Goal: Complete application form

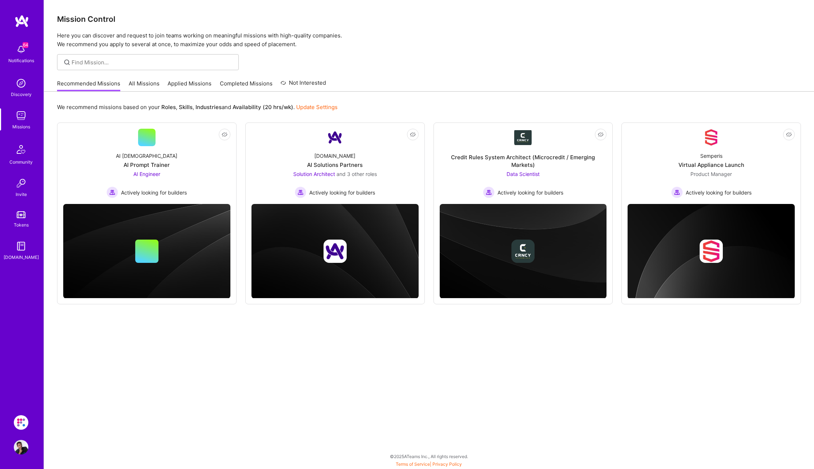
click at [188, 79] on div "Recommended Missions All Missions Applied Missions Completed Missions Not Inter…" at bounding box center [191, 84] width 269 height 16
click at [183, 85] on link "Applied Missions" at bounding box center [189, 86] width 44 height 12
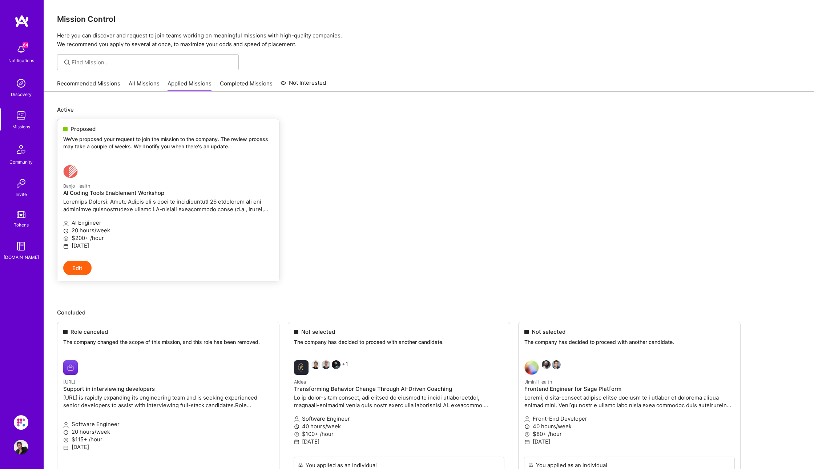
click at [74, 135] on div "Proposed We've proposed your request to join the mission to the company. The re…" at bounding box center [168, 138] width 222 height 39
click at [24, 124] on div "Missions" at bounding box center [21, 127] width 18 height 8
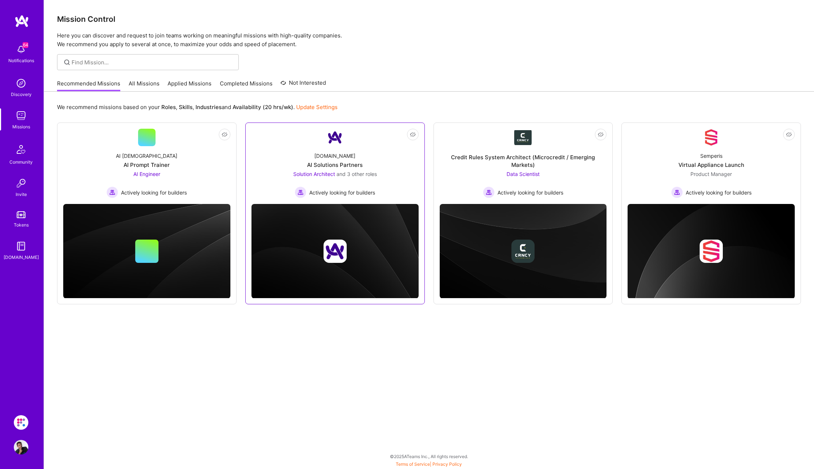
click at [367, 180] on div "Solution Architect and 3 other roles Actively looking for builders" at bounding box center [335, 184] width 84 height 28
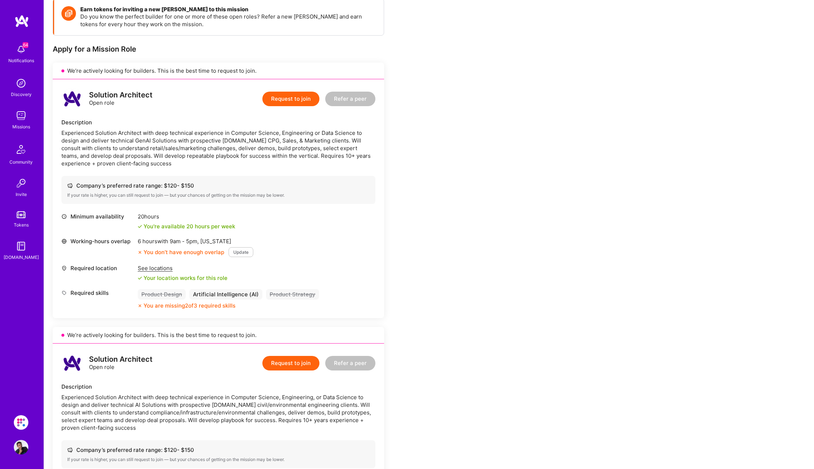
scroll to position [289, 0]
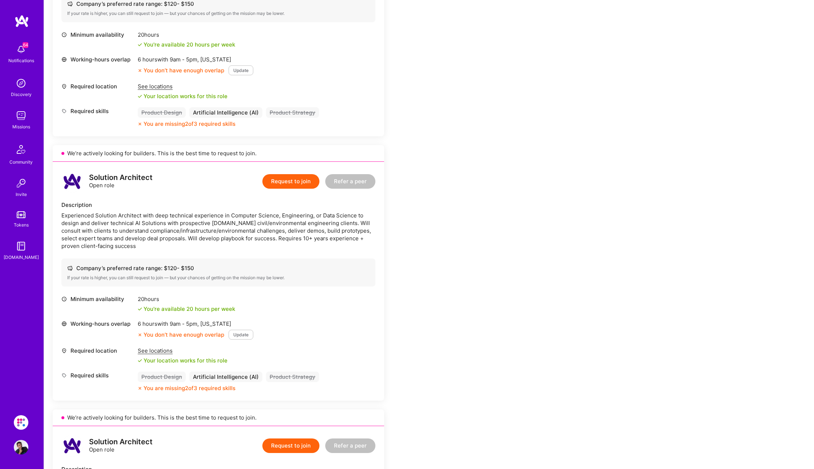
click at [26, 130] on div "Missions" at bounding box center [21, 127] width 18 height 8
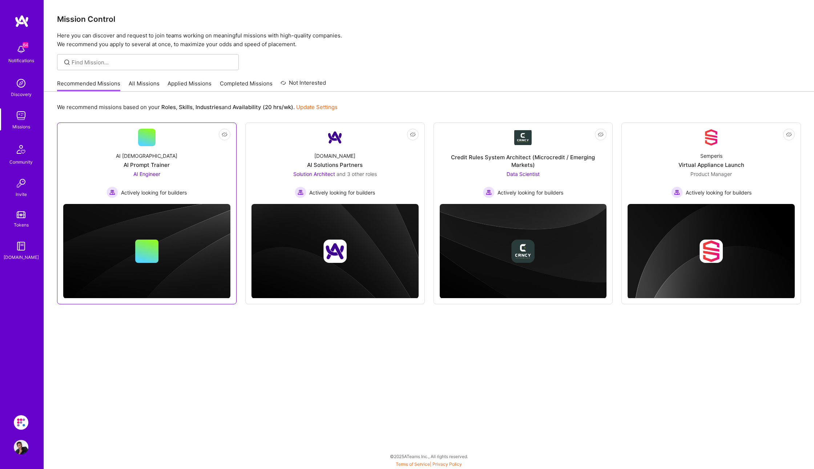
click at [191, 199] on div "Not Interested AI Prophets AI Prompt Trainer AI Engineer Actively looking for b…" at bounding box center [146, 213] width 179 height 182
click at [149, 152] on div "AI Prophets" at bounding box center [146, 156] width 61 height 8
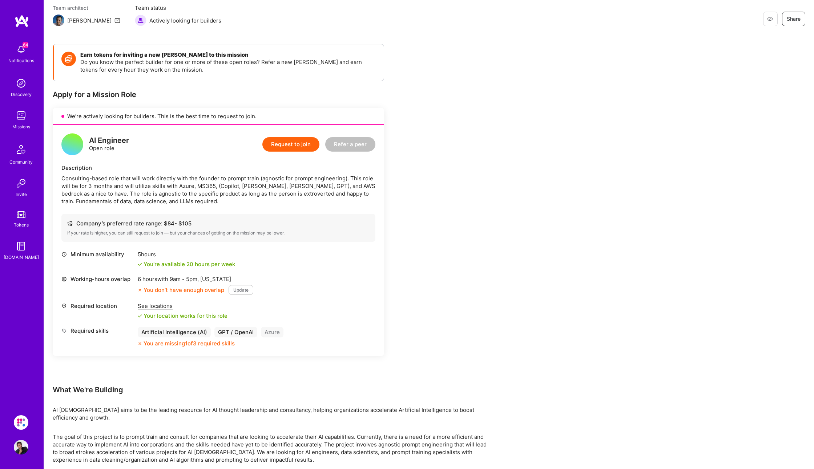
scroll to position [93, 0]
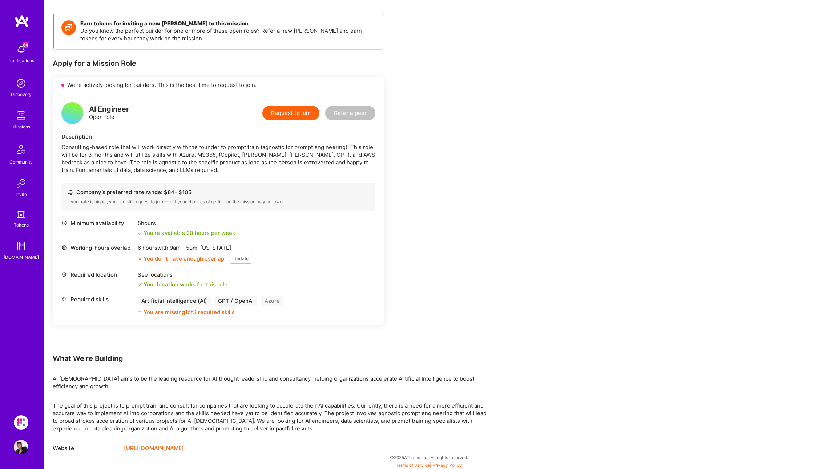
click at [24, 123] on div "Missions" at bounding box center [21, 127] width 18 height 8
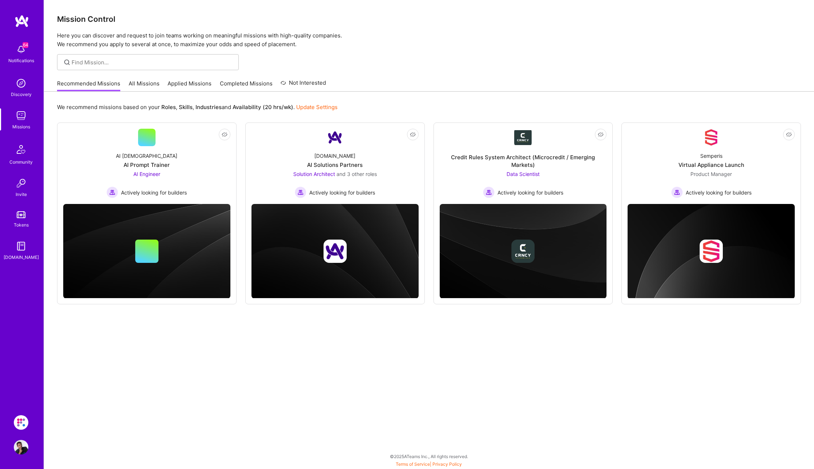
click at [146, 82] on link "All Missions" at bounding box center [144, 86] width 31 height 12
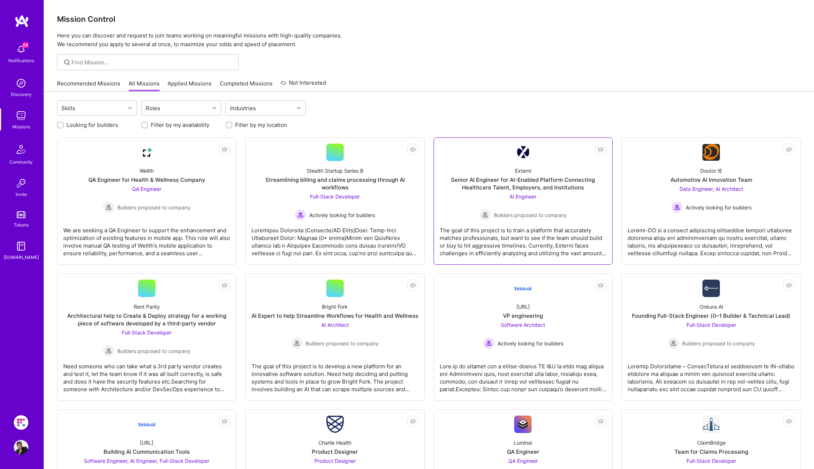
click at [528, 211] on span "Builders proposed to company" at bounding box center [530, 215] width 73 height 8
click at [741, 237] on div at bounding box center [710, 238] width 167 height 36
click at [173, 342] on div "Full-Stack Developer Builders proposed to company" at bounding box center [147, 342] width 88 height 28
click at [374, 375] on div "The goal of this project is to develop a new platform for an innovative softwar…" at bounding box center [334, 374] width 167 height 36
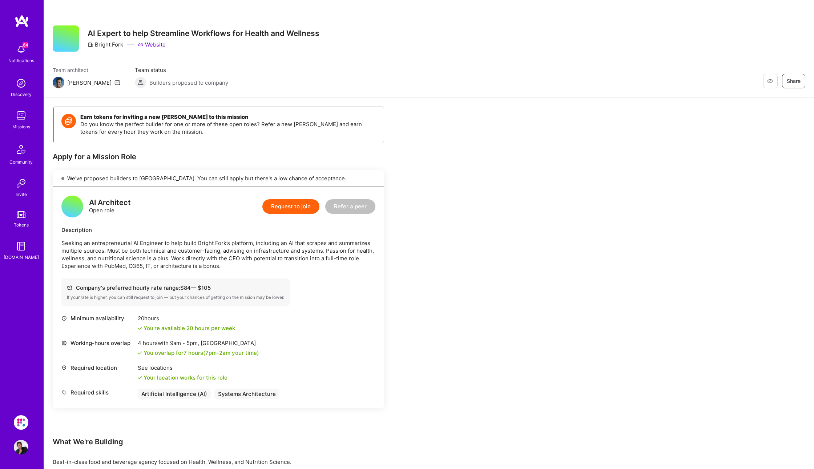
scroll to position [61, 0]
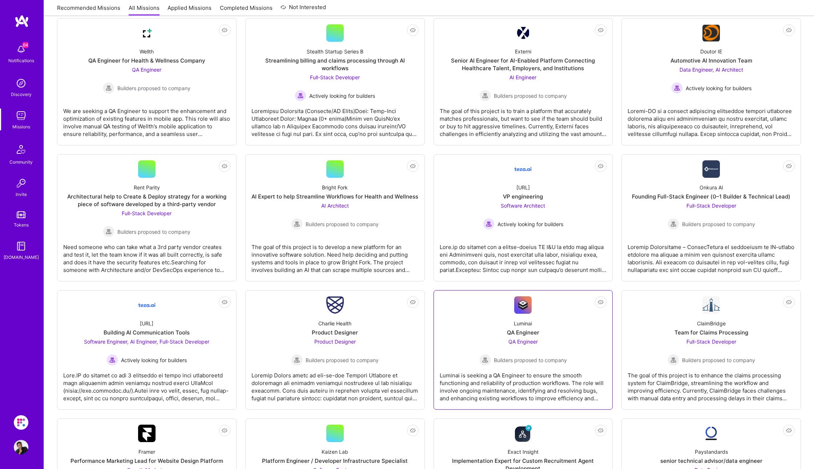
scroll to position [120, 0]
click at [20, 118] on img at bounding box center [21, 115] width 15 height 15
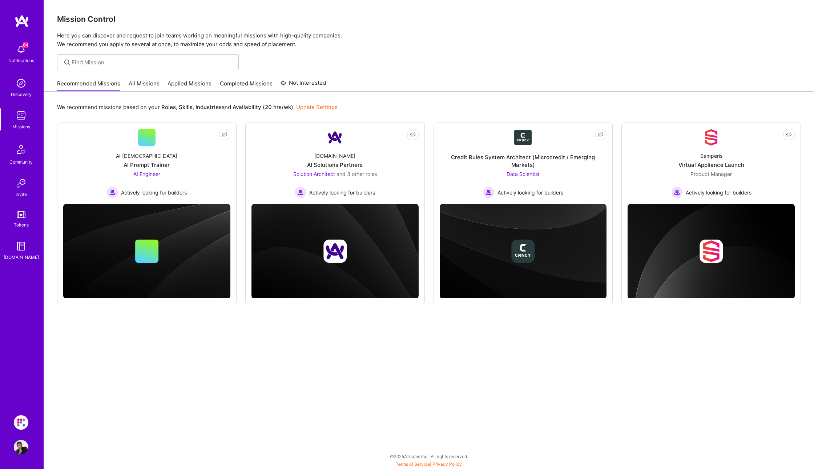
click at [253, 83] on link "Completed Missions" at bounding box center [246, 86] width 53 height 12
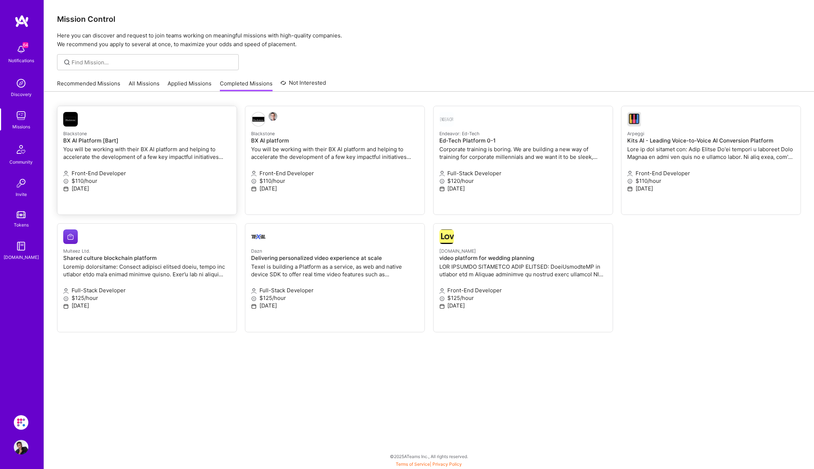
click at [180, 163] on link "Blackstone BX AI Platform [Bart] You will be working with their BX AI platform …" at bounding box center [146, 160] width 179 height 108
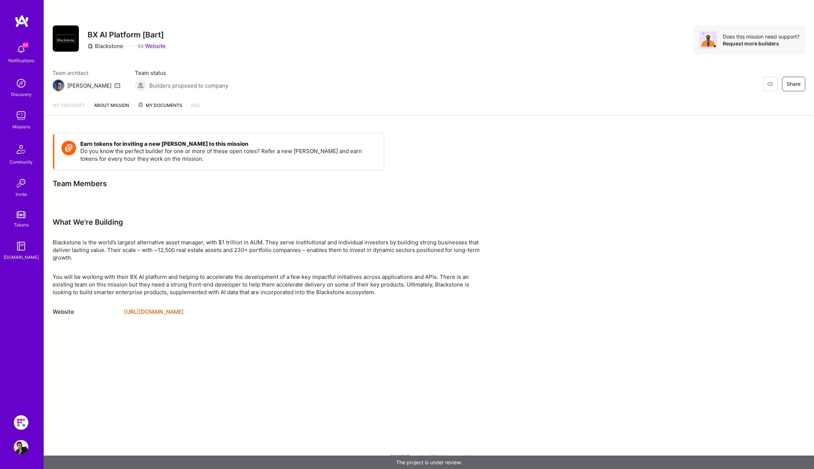
click at [122, 106] on link "About Mission" at bounding box center [111, 108] width 35 height 14
drag, startPoint x: 87, startPoint y: 33, endPoint x: 141, endPoint y: 35, distance: 53.8
click at [141, 35] on h3 "BX AI Platform [Bart]" at bounding box center [127, 34] width 78 height 9
copy h3 "BX AI Platform"
click at [163, 96] on div "My timesheet About Mission My Documents FAQ Team Pulse" at bounding box center [429, 106] width 770 height 20
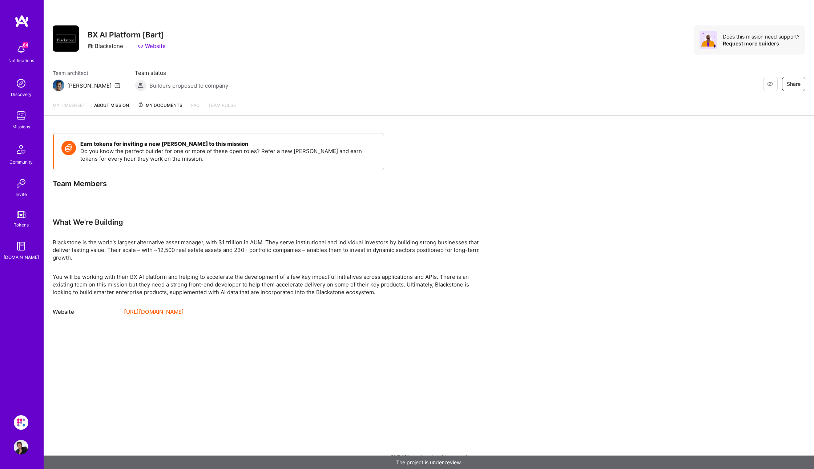
click at [154, 105] on span "My Documents" at bounding box center [160, 105] width 45 height 8
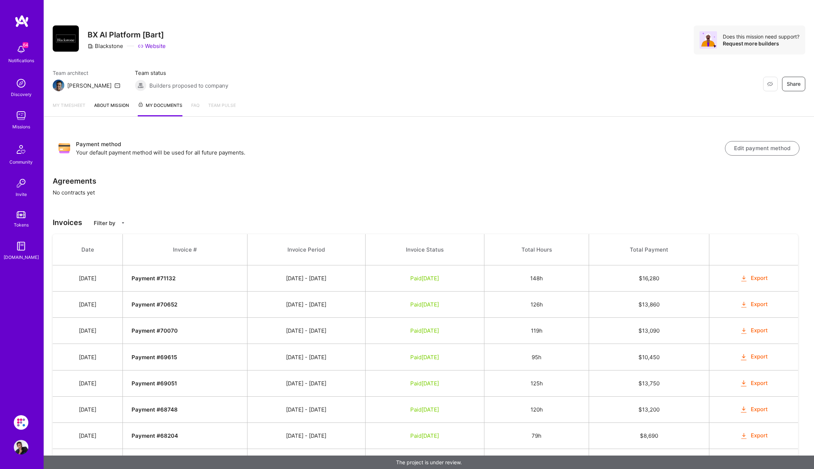
scroll to position [80, 0]
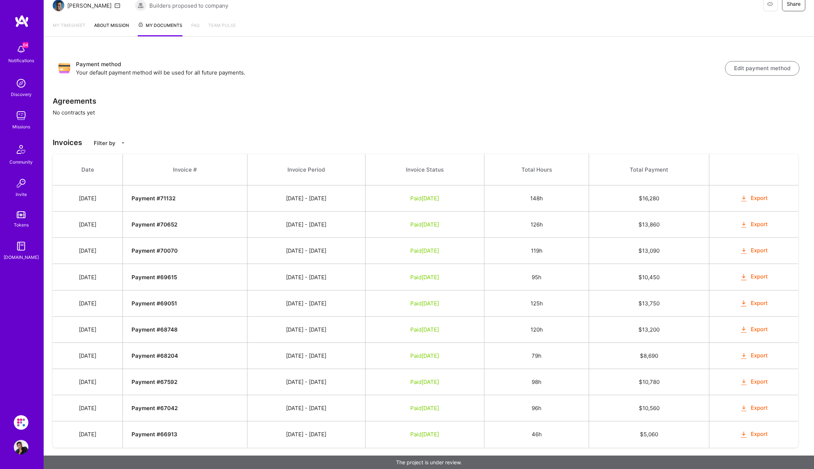
click at [16, 115] on img at bounding box center [21, 115] width 15 height 15
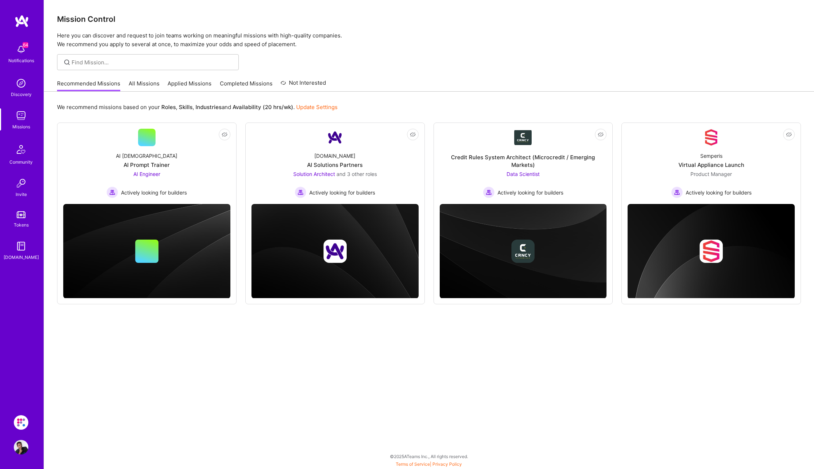
click at [248, 82] on link "Completed Missions" at bounding box center [246, 86] width 53 height 12
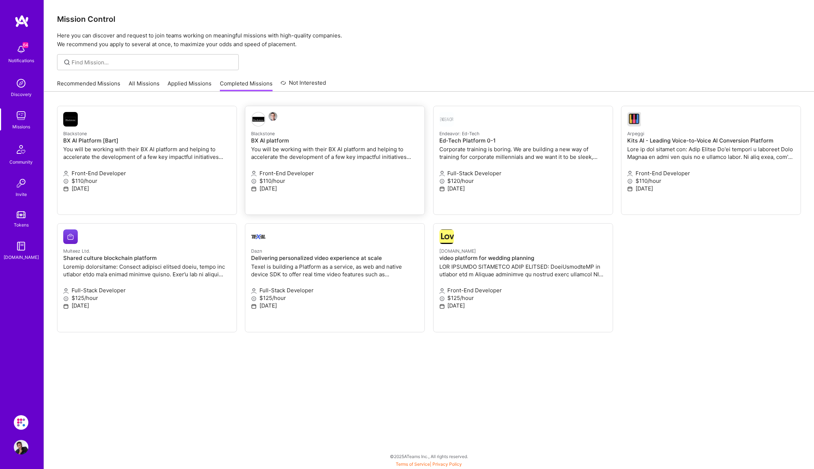
click at [370, 144] on div "Blackstone BX AI platform You will be working with their BX AI platform and hel…" at bounding box center [334, 145] width 167 height 33
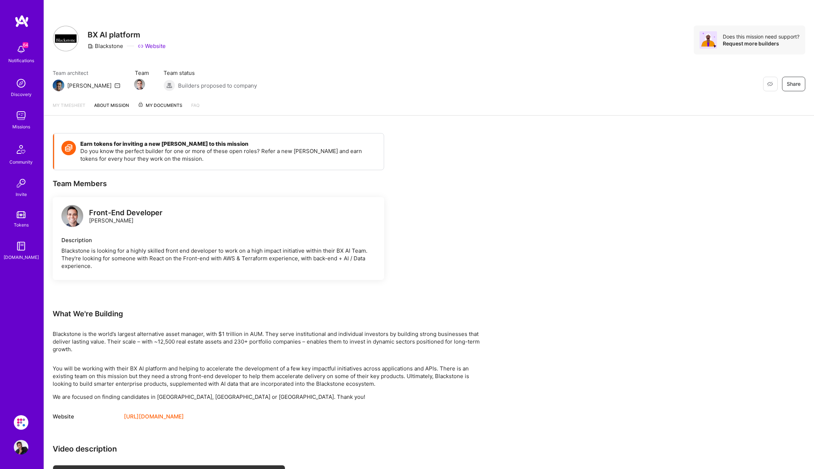
click at [20, 124] on div "Missions" at bounding box center [21, 127] width 18 height 8
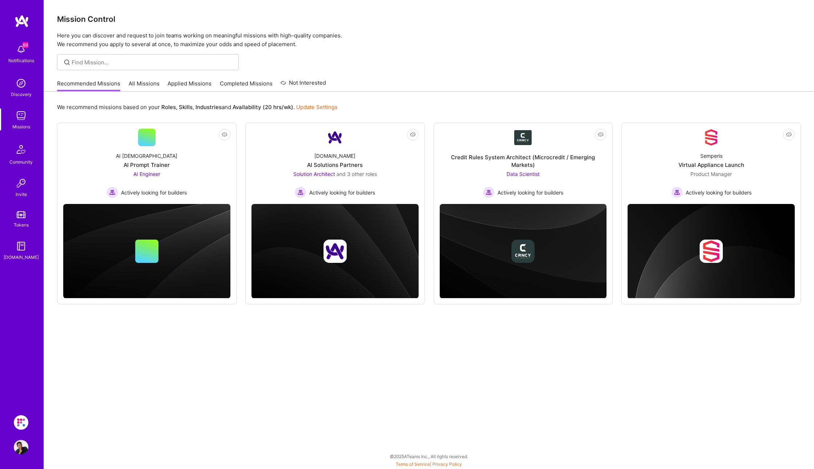
click at [248, 87] on link "Completed Missions" at bounding box center [246, 86] width 53 height 12
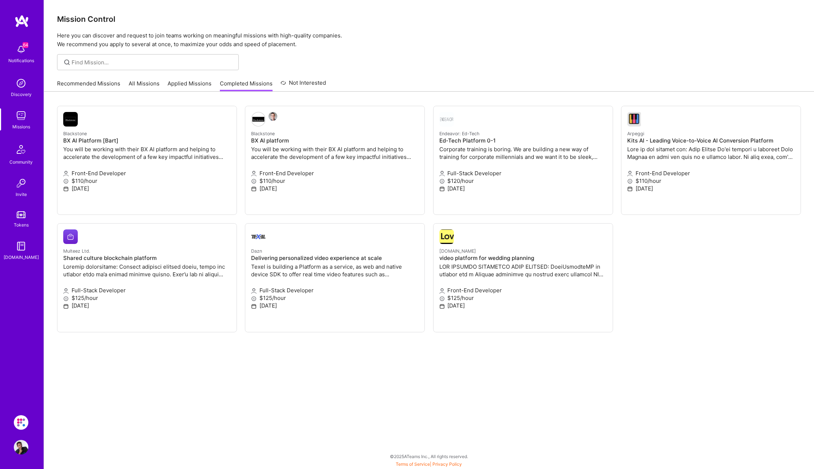
click at [197, 84] on link "Applied Missions" at bounding box center [189, 86] width 44 height 12
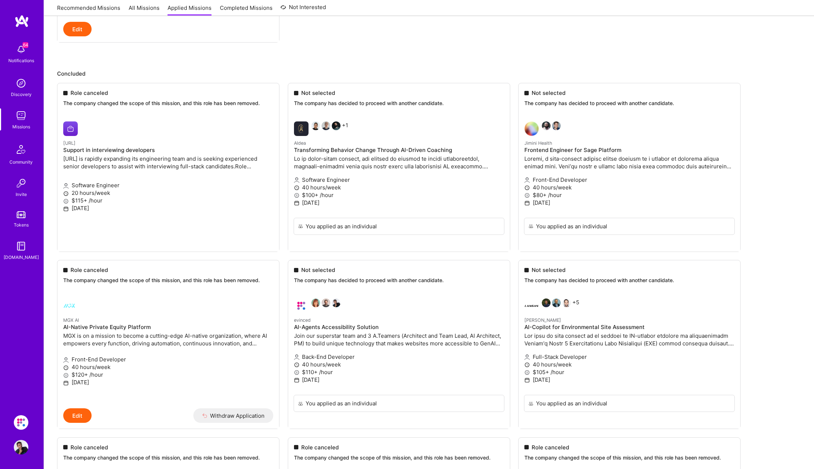
scroll to position [281, 0]
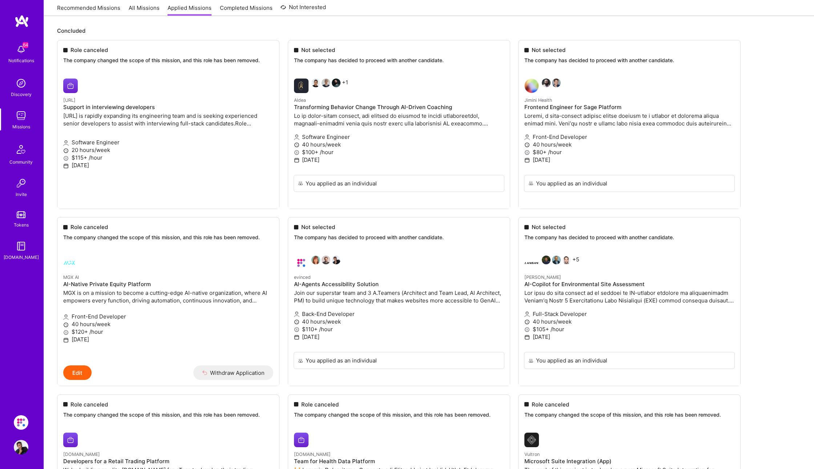
click at [20, 418] on img at bounding box center [21, 422] width 15 height 15
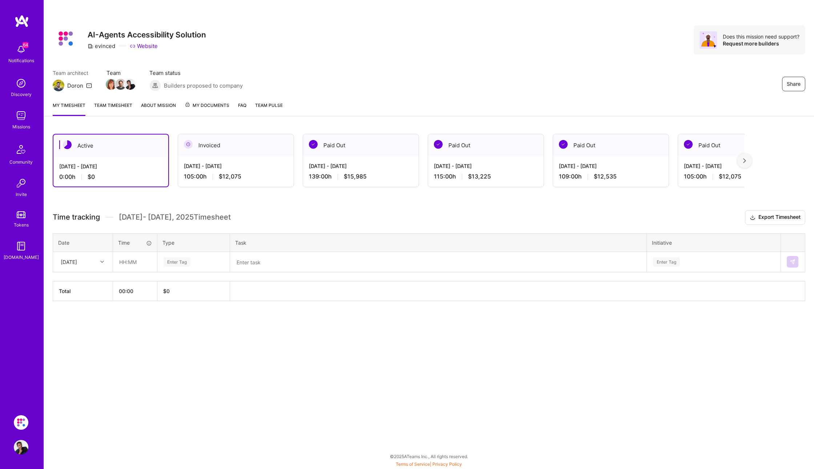
click at [167, 105] on link "About Mission" at bounding box center [158, 108] width 35 height 15
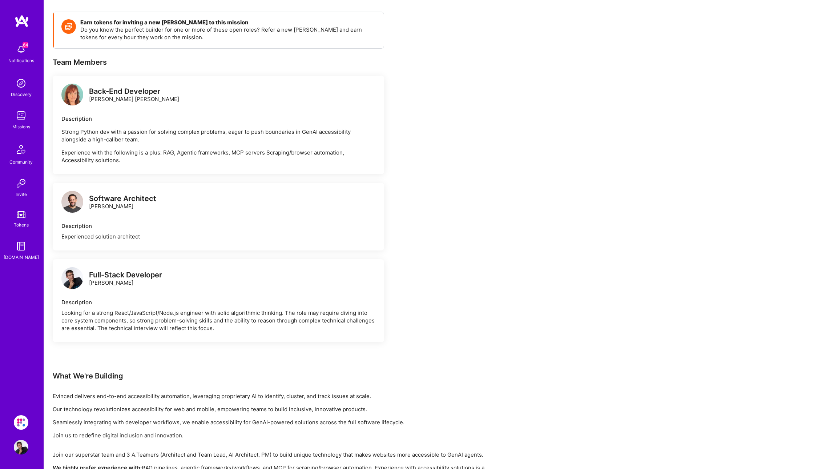
scroll to position [224, 0]
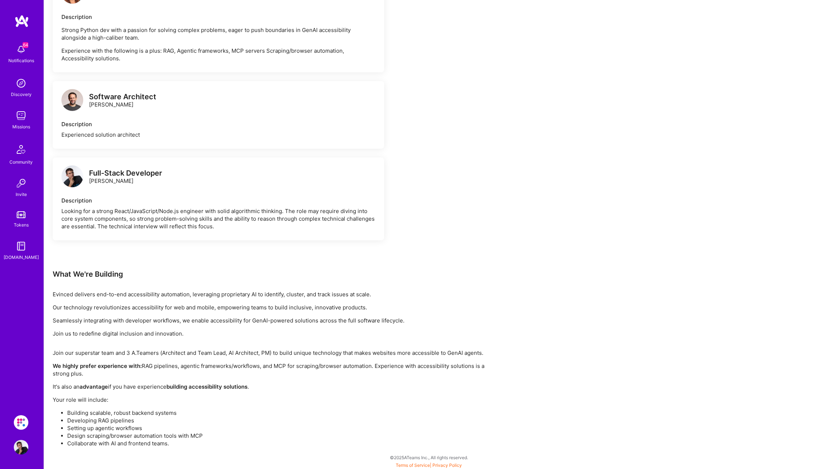
click at [227, 454] on div "Earn tokens for inviting a new A.Teamer to this mission Do you know the perfect…" at bounding box center [429, 185] width 770 height 568
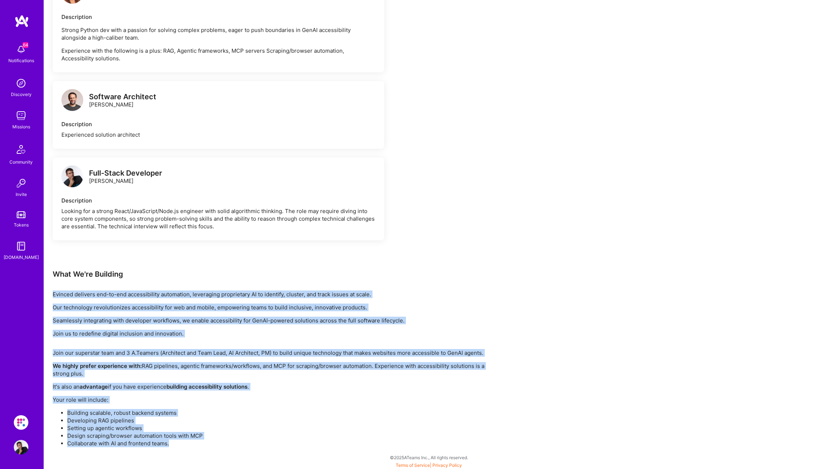
drag, startPoint x: 227, startPoint y: 454, endPoint x: 50, endPoint y: 288, distance: 242.5
click at [50, 288] on div "Earn tokens for inviting a new A.Teamer to this mission Do you know the perfect…" at bounding box center [429, 185] width 770 height 568
copy div "Evinced delivers end-to-end accessibility automation, leveraging proprietary AI…"
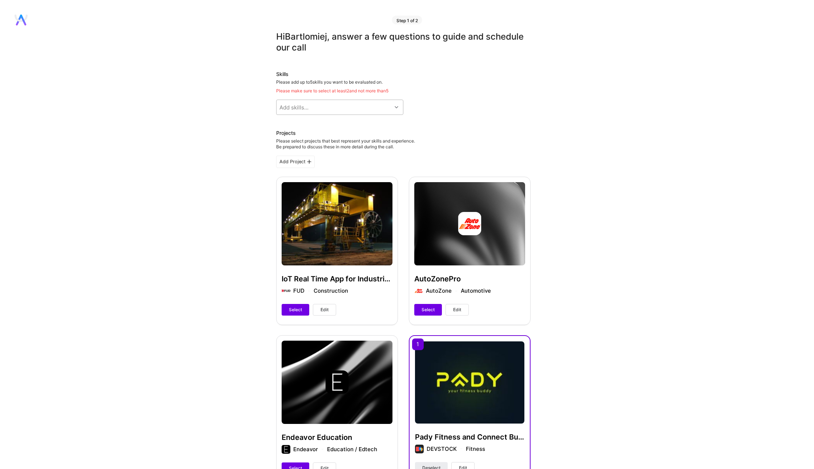
click at [357, 108] on div "Add skills..." at bounding box center [333, 107] width 115 height 15
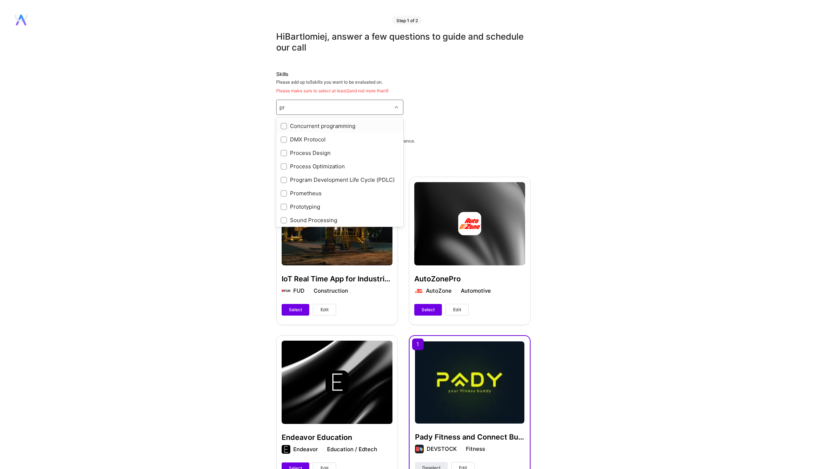
type input "p"
type input "y"
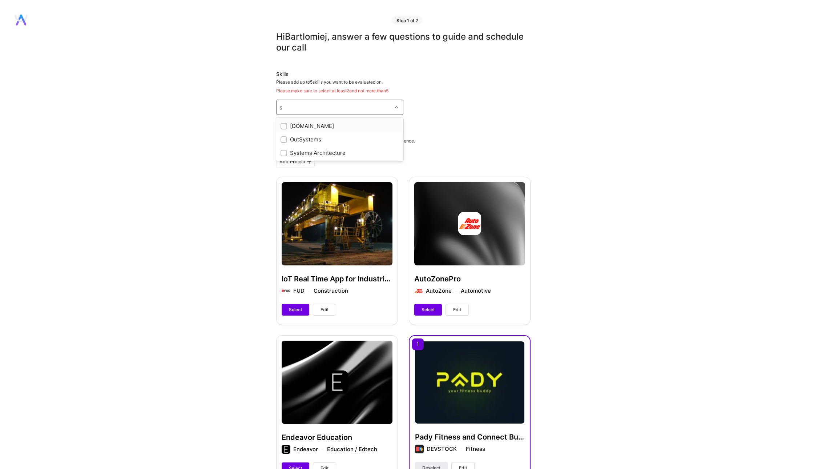
type input "sy"
click at [285, 156] on div "Systems Architecture" at bounding box center [339, 152] width 127 height 13
checkbox input "true"
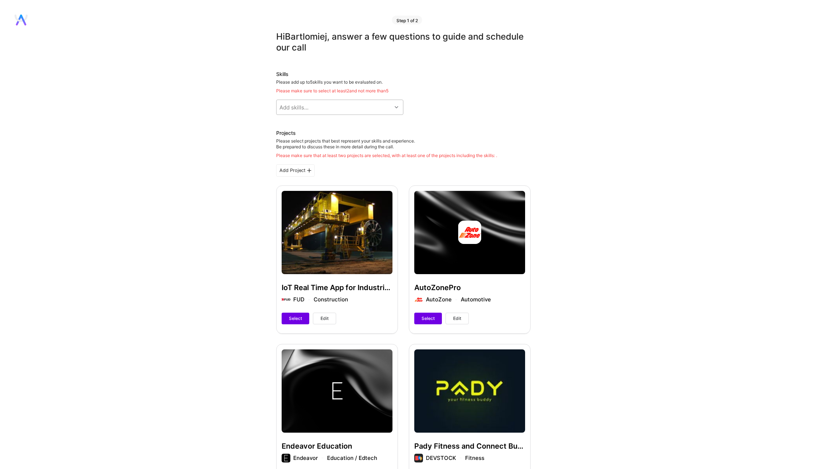
click at [360, 107] on div "Add skills..." at bounding box center [333, 107] width 115 height 15
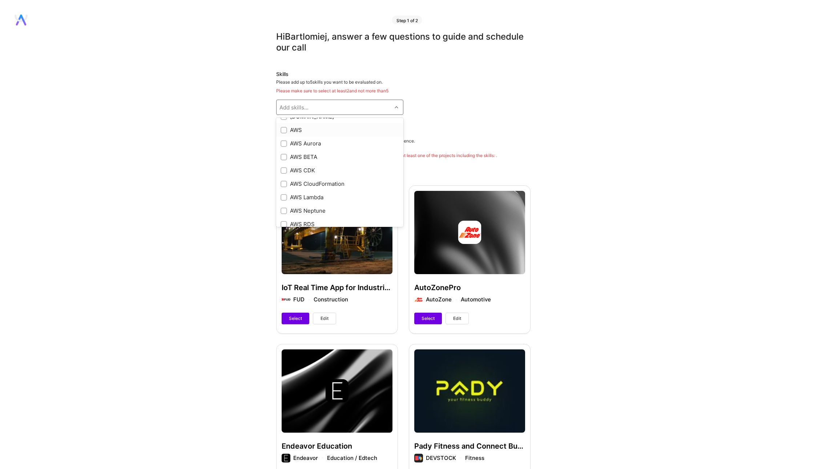
scroll to position [99, 0]
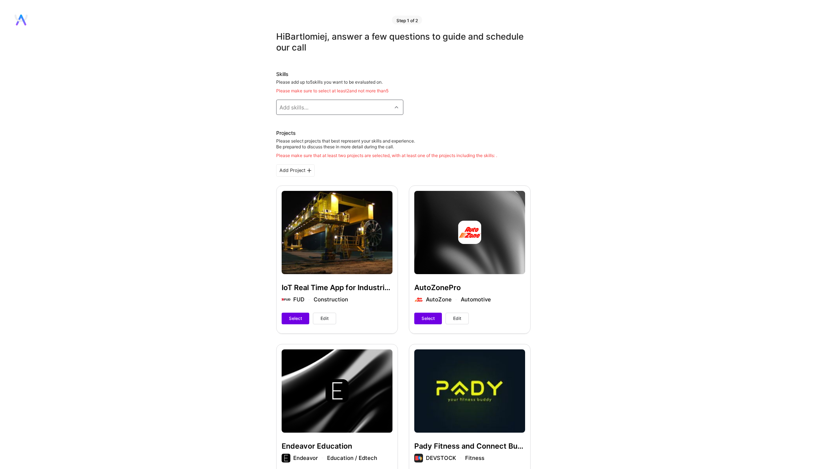
click at [320, 105] on div "Add skills..." at bounding box center [333, 107] width 115 height 15
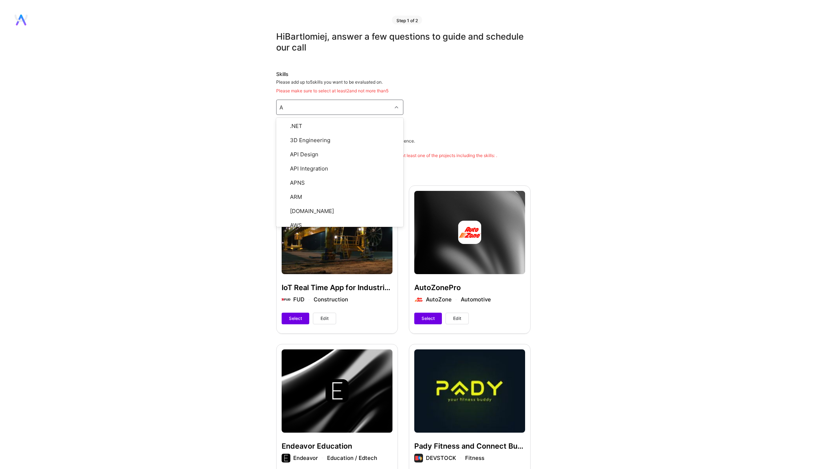
type input "AI"
click at [313, 149] on div "Artificial Intelligence (AI)" at bounding box center [339, 147] width 118 height 8
checkbox input "true"
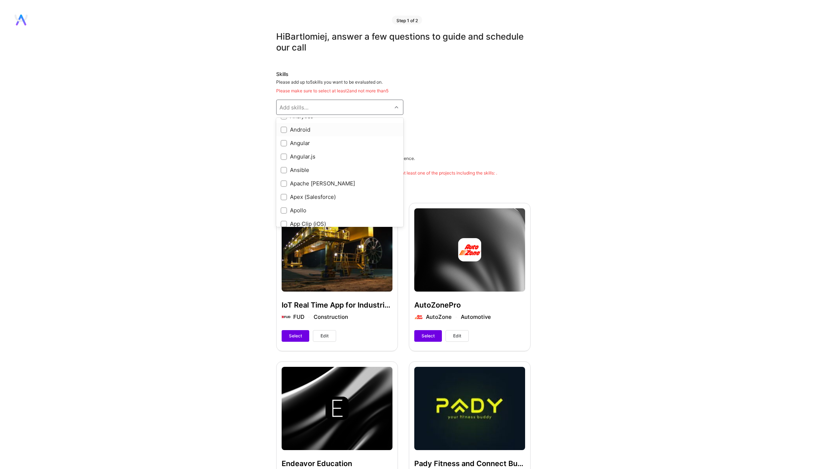
scroll to position [343, 0]
type input "ai"
click at [287, 129] on div "GPT / OpenAI" at bounding box center [339, 125] width 127 height 13
checkbox input "true"
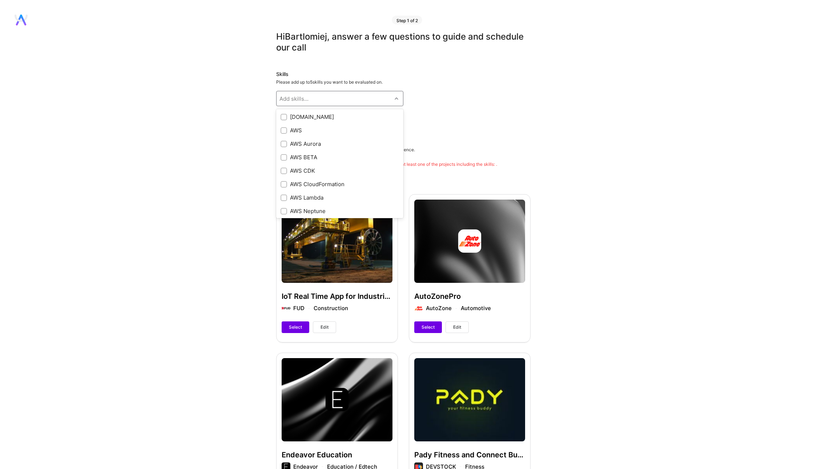
scroll to position [1599, 0]
click at [283, 123] on div "Firebase" at bounding box center [339, 129] width 127 height 13
click at [282, 131] on input "checkbox" at bounding box center [284, 130] width 7 height 7
click at [286, 130] on input "checkbox" at bounding box center [284, 131] width 7 height 7
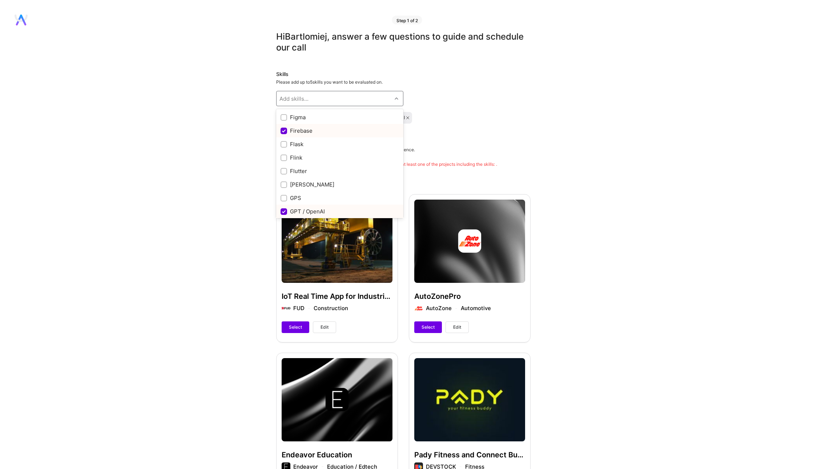
click at [303, 128] on div "Firebase" at bounding box center [339, 131] width 118 height 8
checkbox input "true"
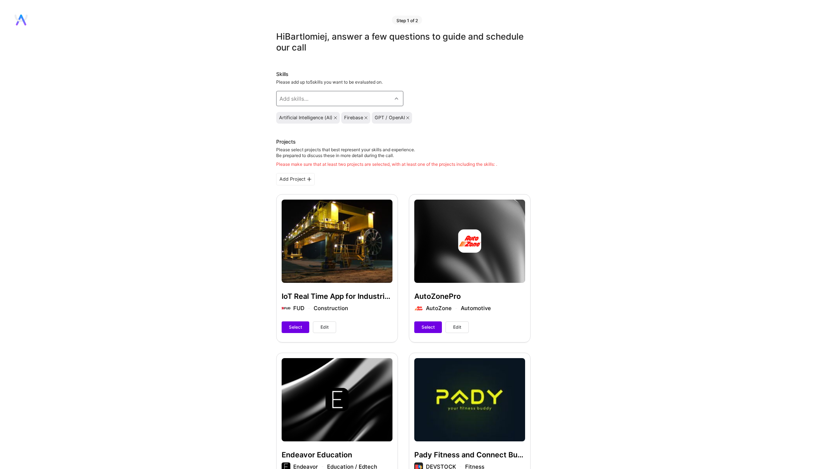
click at [366, 119] on icon at bounding box center [365, 117] width 3 height 3
click at [383, 95] on div "Add skills..." at bounding box center [333, 98] width 115 height 15
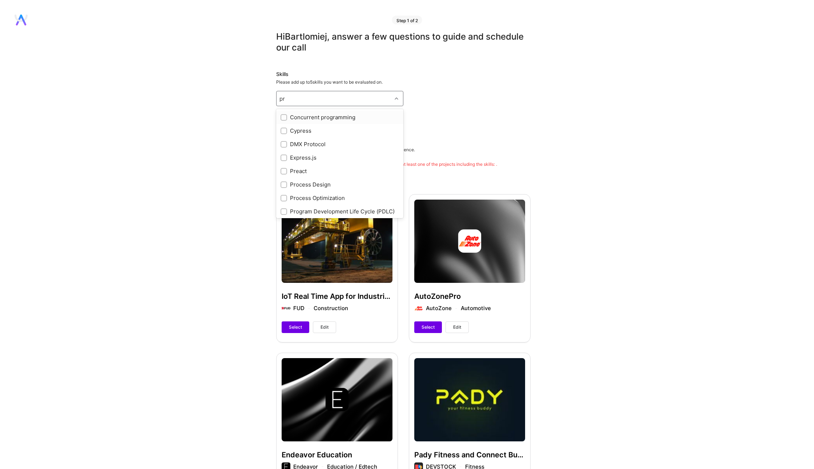
type input "p"
type input "d"
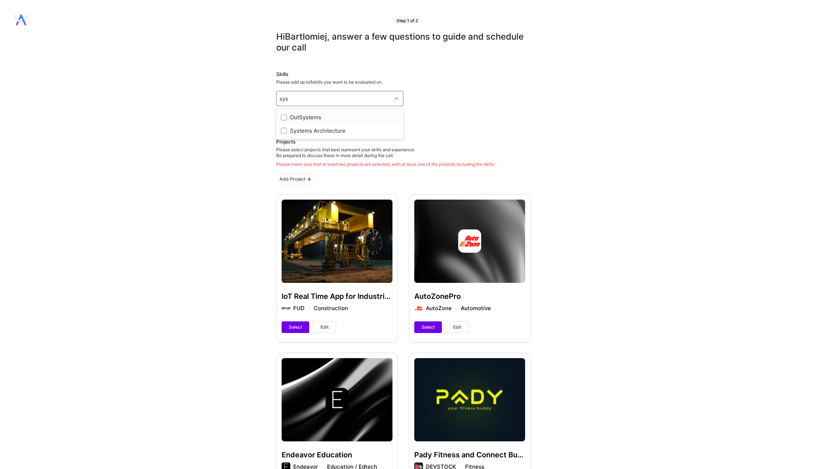
type input "syst"
click at [318, 129] on div "Systems Architecture" at bounding box center [339, 131] width 118 height 8
checkbox input "true"
type input "g"
type input "clou"
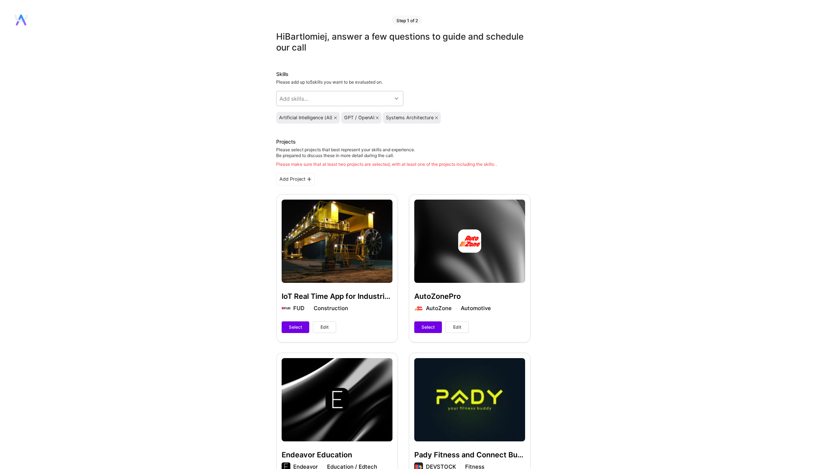
click at [293, 101] on div "Add skills..." at bounding box center [293, 99] width 29 height 8
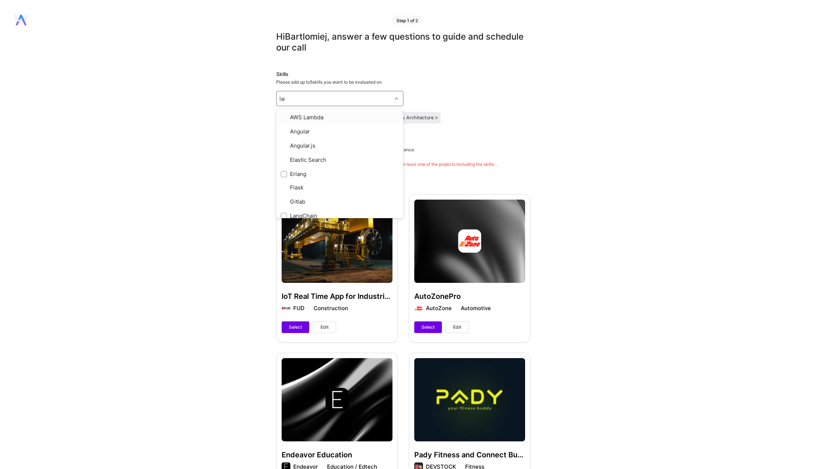
type input "lang"
click at [332, 129] on div "LangChain" at bounding box center [339, 131] width 118 height 8
checkbox input "true"
type input "l"
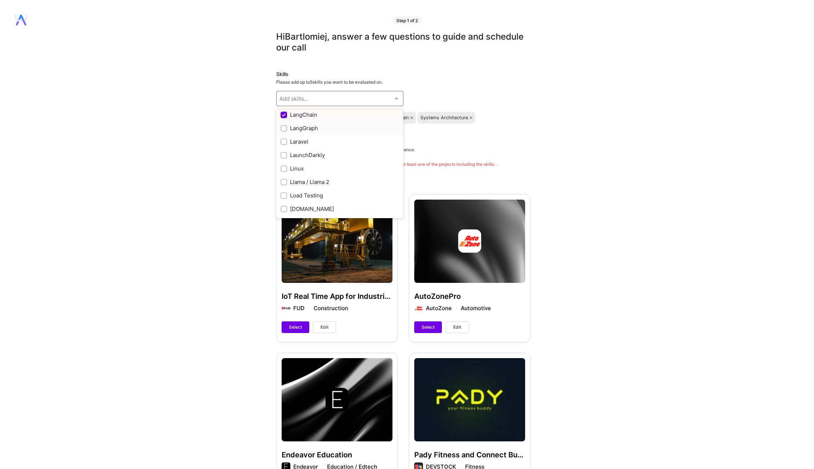
click at [285, 125] on div at bounding box center [283, 128] width 7 height 7
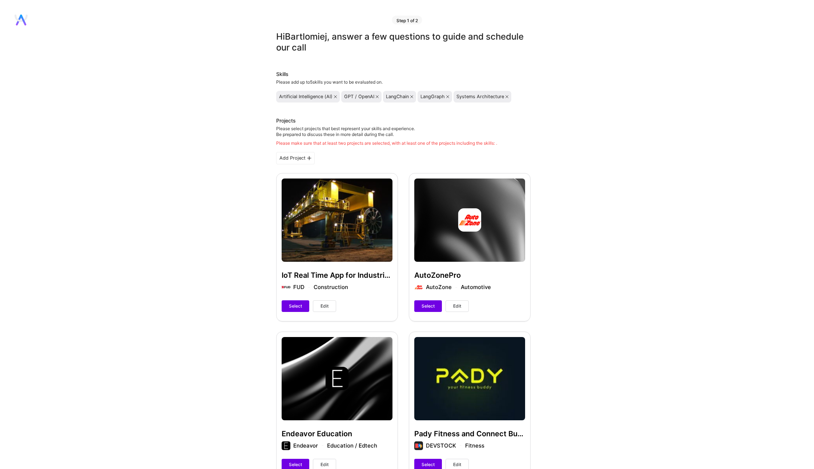
click at [363, 80] on div "Please add up to 5 skills you want to be evaluated on." at bounding box center [403, 82] width 254 height 6
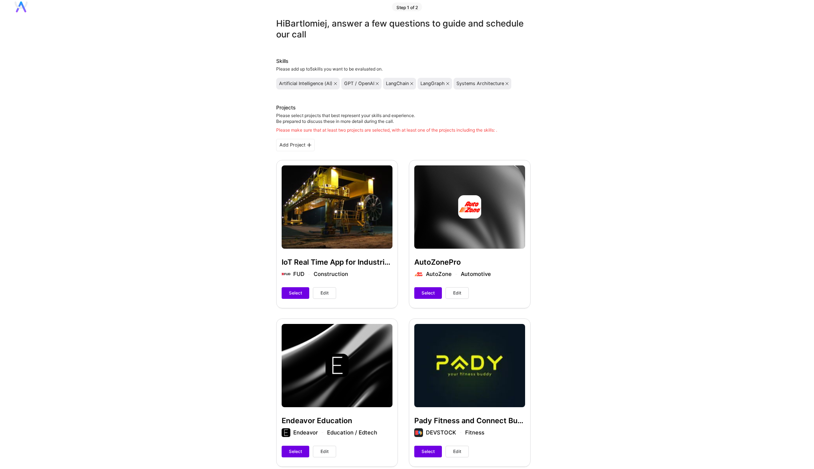
scroll to position [0, 0]
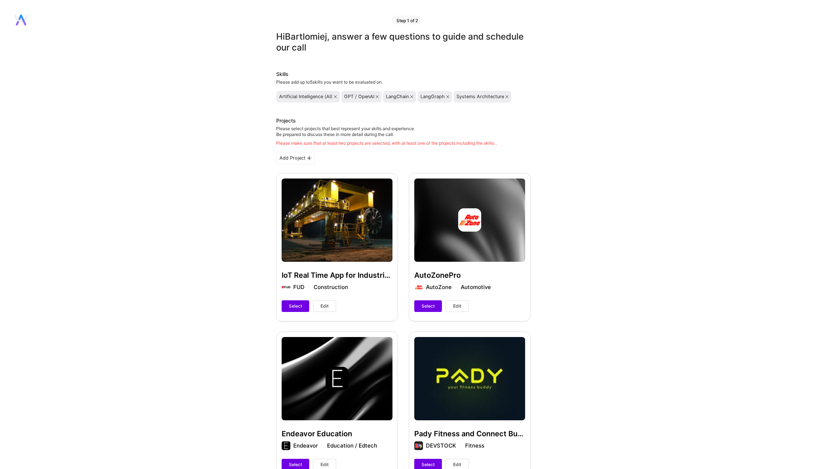
click at [298, 161] on div "Add Project" at bounding box center [295, 158] width 38 height 12
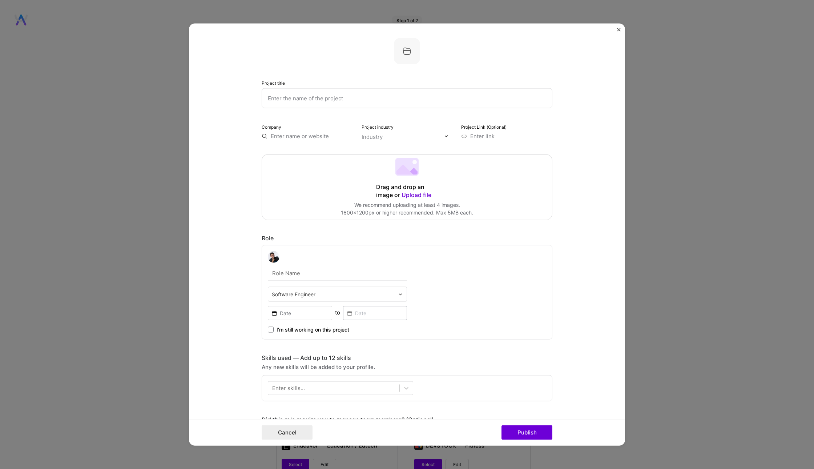
click at [319, 103] on input "text" at bounding box center [406, 98] width 291 height 20
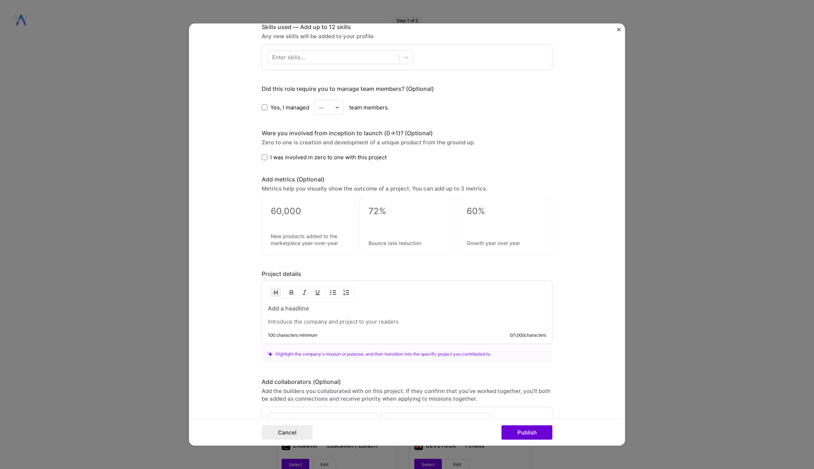
scroll to position [407, 0]
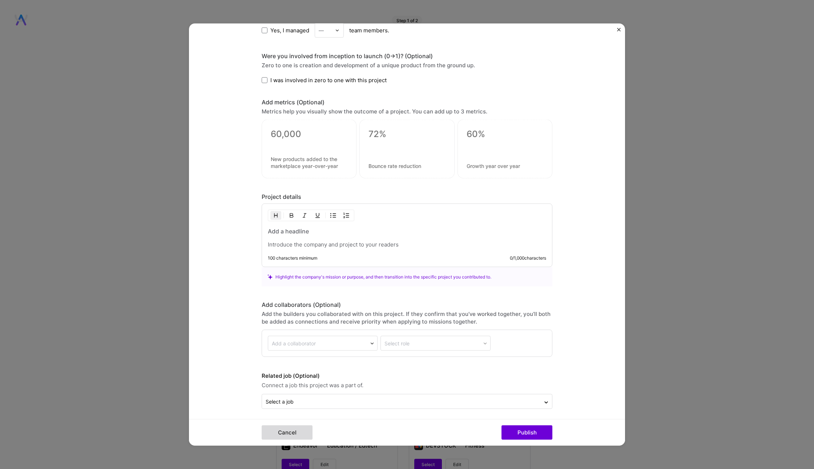
type input "Evinced"
click at [293, 433] on button "Cancel" at bounding box center [286, 432] width 51 height 15
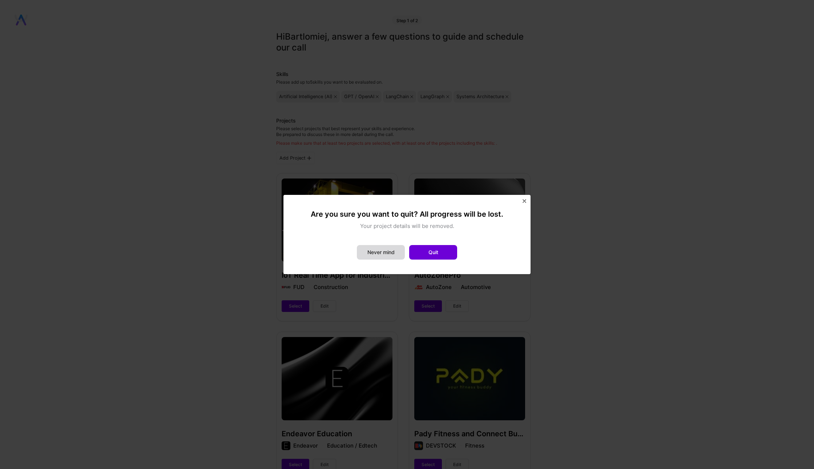
click at [382, 247] on button "Never mind" at bounding box center [381, 252] width 48 height 15
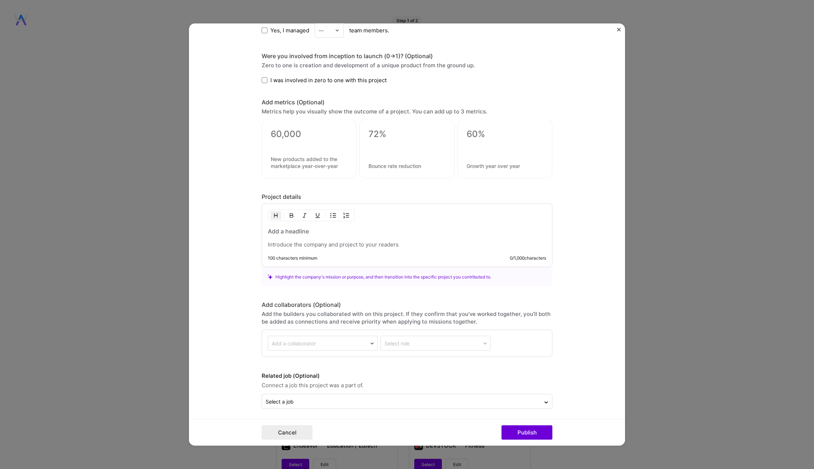
click at [621, 29] on form "Project title Evinced Company Project industry Industry Project Link (Optional)…" at bounding box center [407, 235] width 436 height 422
click at [616, 30] on form "Project title Evinced Company Project industry Industry Project Link (Optional)…" at bounding box center [407, 235] width 436 height 422
click at [618, 29] on img "Close" at bounding box center [619, 30] width 4 height 4
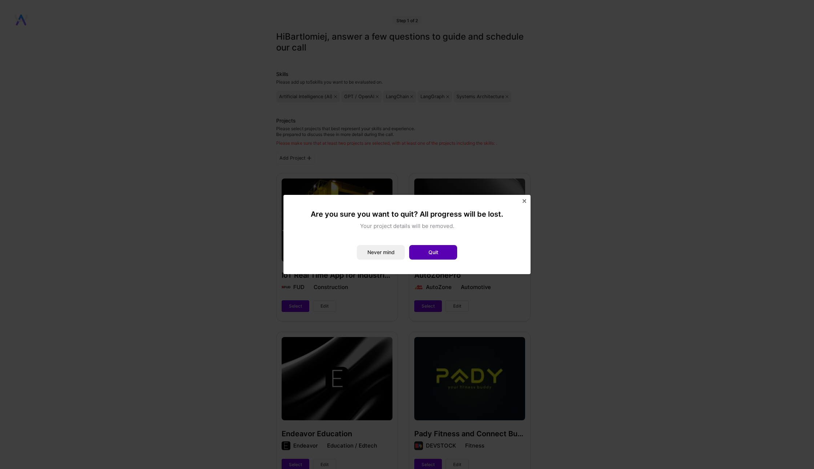
click at [445, 255] on button "Quit" at bounding box center [433, 252] width 48 height 15
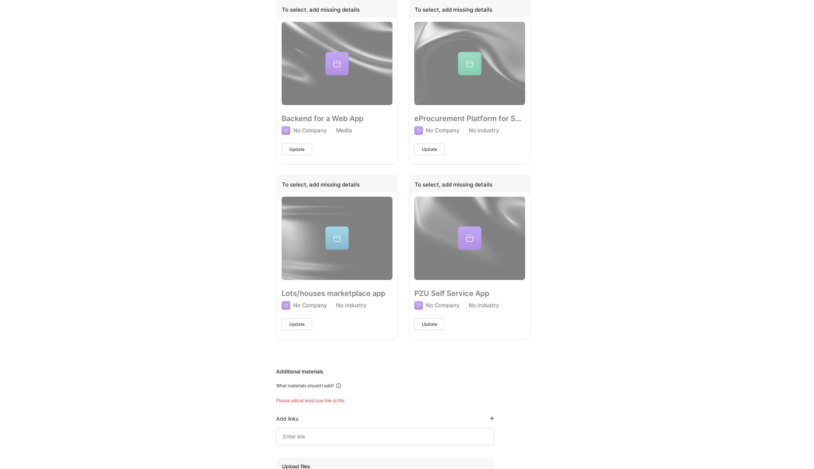
scroll to position [803, 0]
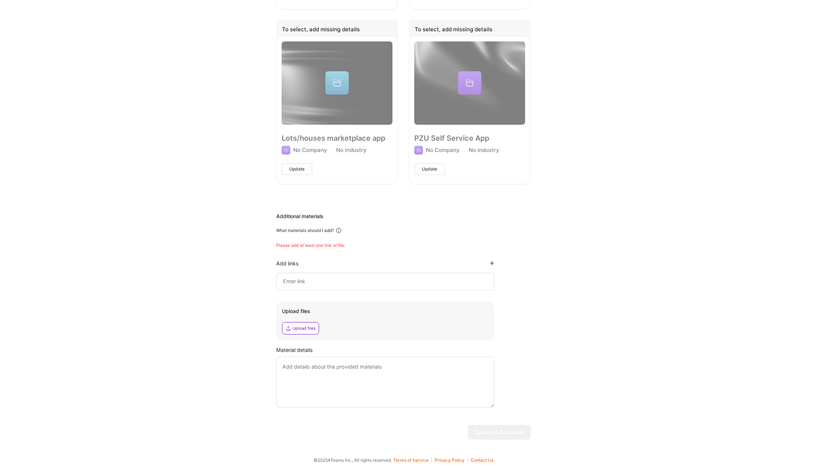
click at [390, 384] on textarea at bounding box center [385, 381] width 218 height 51
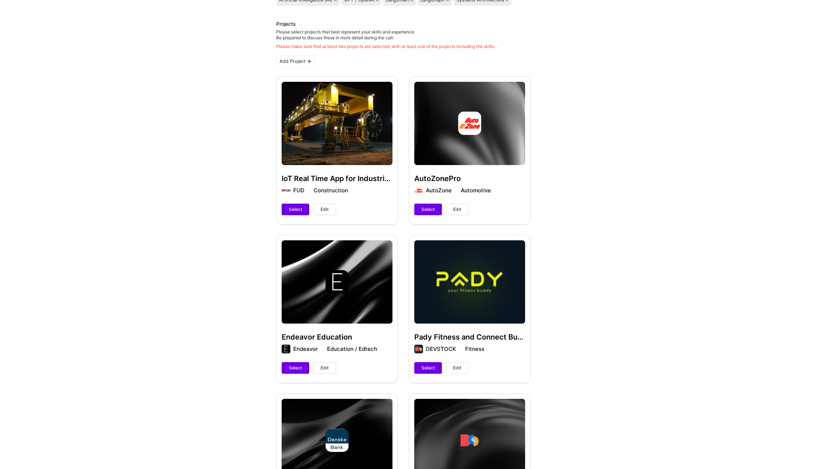
scroll to position [98, 0]
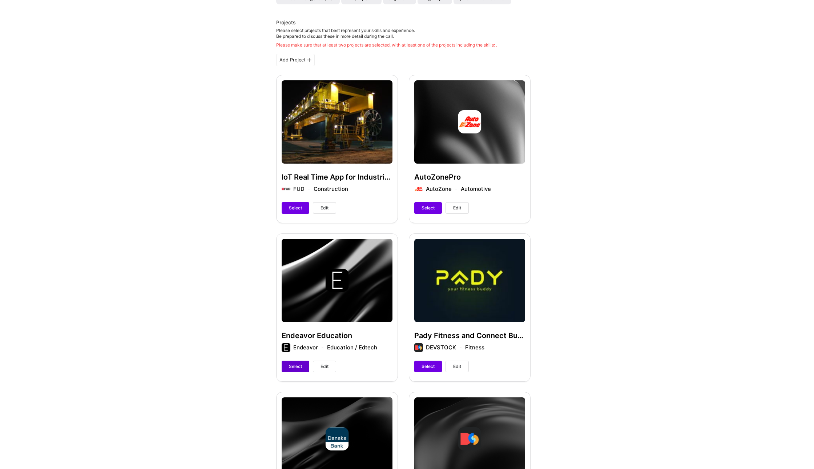
click at [295, 365] on span "Select" at bounding box center [295, 366] width 13 height 7
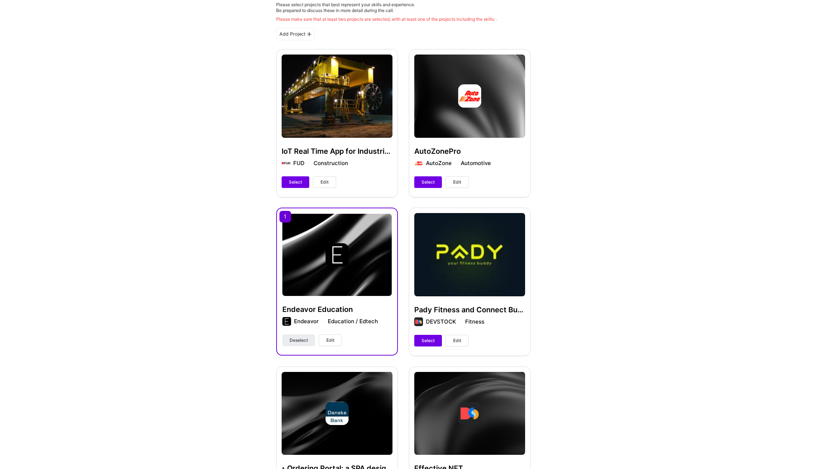
scroll to position [0, 0]
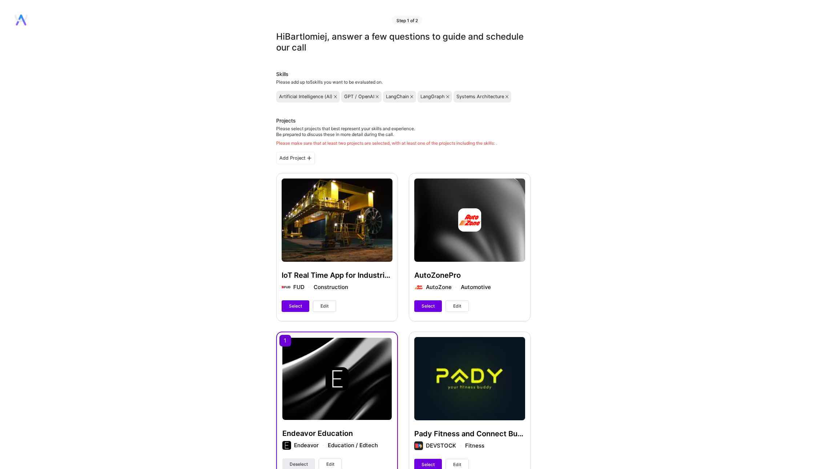
click at [292, 156] on div "Add Project" at bounding box center [295, 158] width 38 height 12
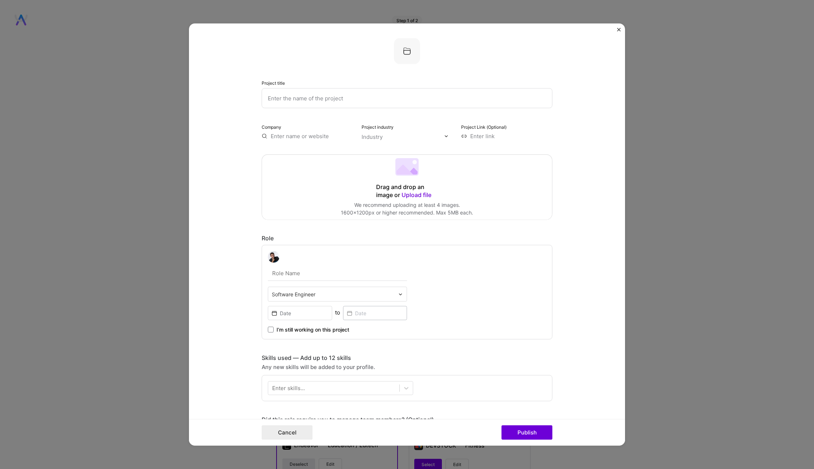
click at [300, 98] on input "text" at bounding box center [406, 98] width 291 height 20
paste input "BX AI Platform"
type input "BX AI Platform"
click at [193, 161] on form "Project title BX AI Platform Company Project industry Industry Project Link (Op…" at bounding box center [407, 235] width 436 height 422
click at [393, 138] on input "text" at bounding box center [402, 137] width 83 height 8
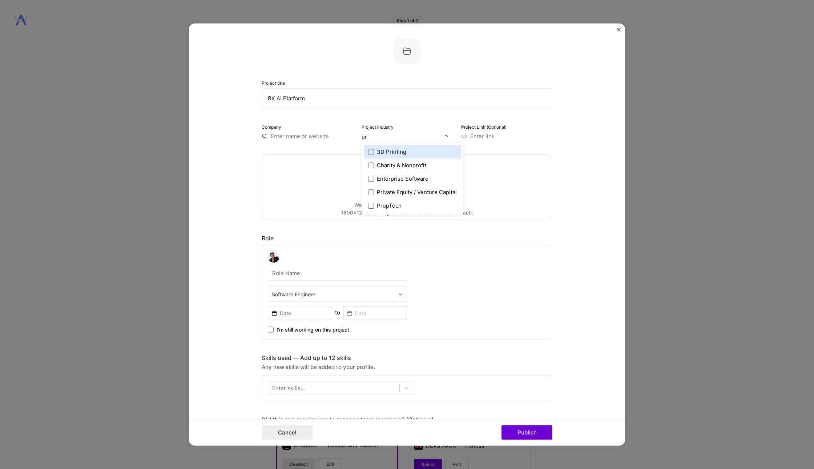
type input "pri"
click at [366, 179] on div "Private Equity / Venture Capital" at bounding box center [412, 178] width 97 height 13
click at [609, 170] on form "Project title BX AI Platform Company Project industry option Private Equity / V…" at bounding box center [407, 235] width 436 height 422
click at [520, 137] on input at bounding box center [506, 136] width 91 height 8
paste input "[URL][DOMAIN_NAME]"
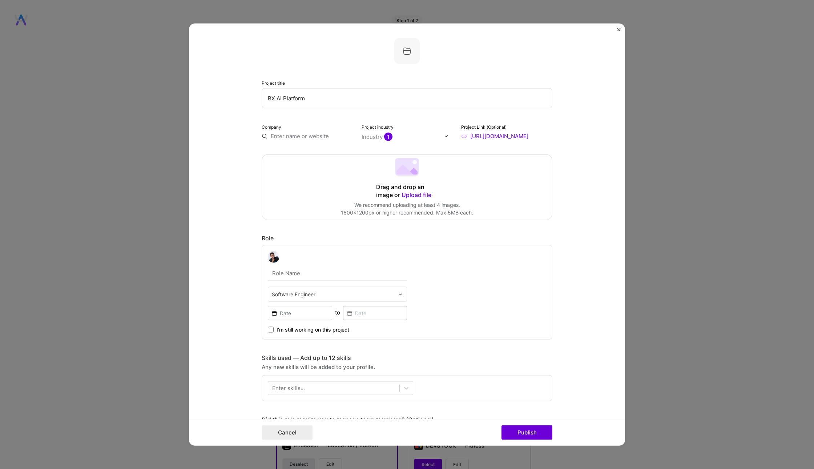
type input "[URL][DOMAIN_NAME]"
click at [594, 176] on form "Project title BX AI Platform Company Project industry Industry 1 Project Link (…" at bounding box center [407, 235] width 436 height 422
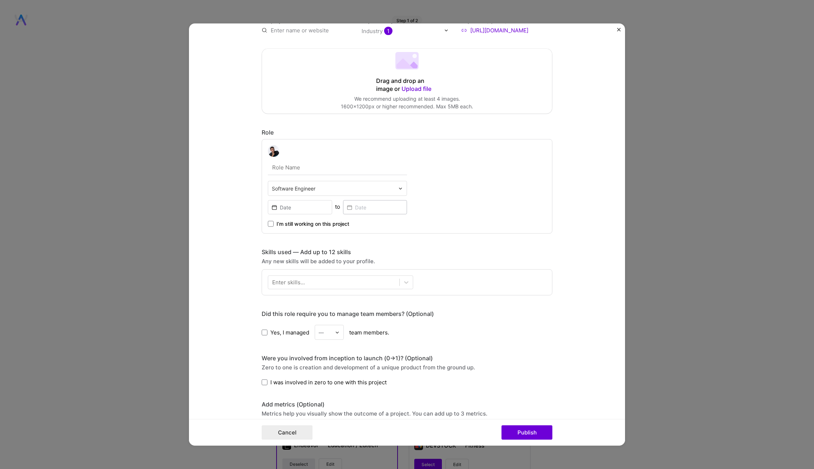
scroll to position [146, 0]
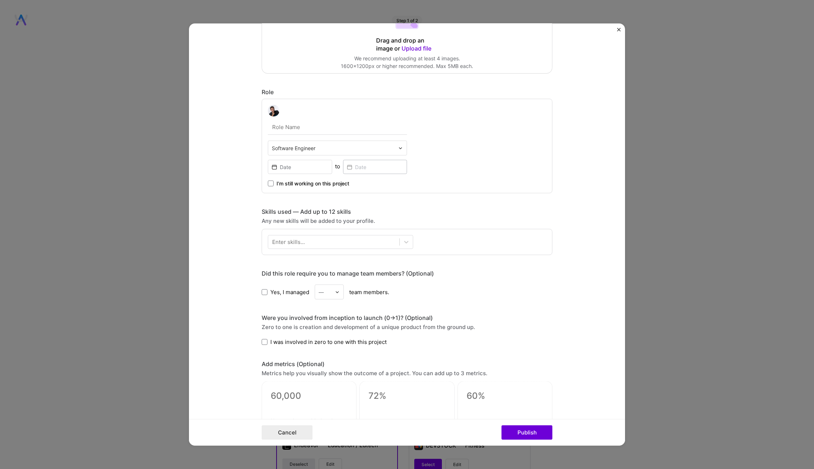
click at [313, 124] on input "text" at bounding box center [337, 126] width 139 height 15
click at [343, 146] on input "text" at bounding box center [333, 148] width 123 height 8
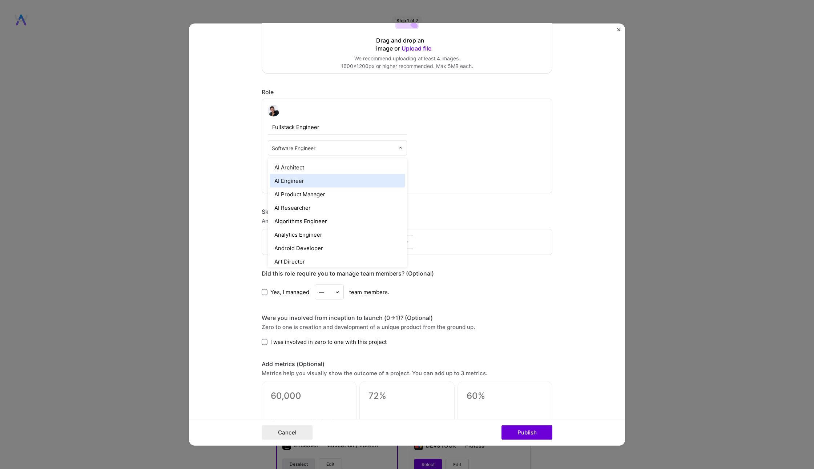
click at [329, 174] on div "AI Engineer" at bounding box center [337, 180] width 135 height 13
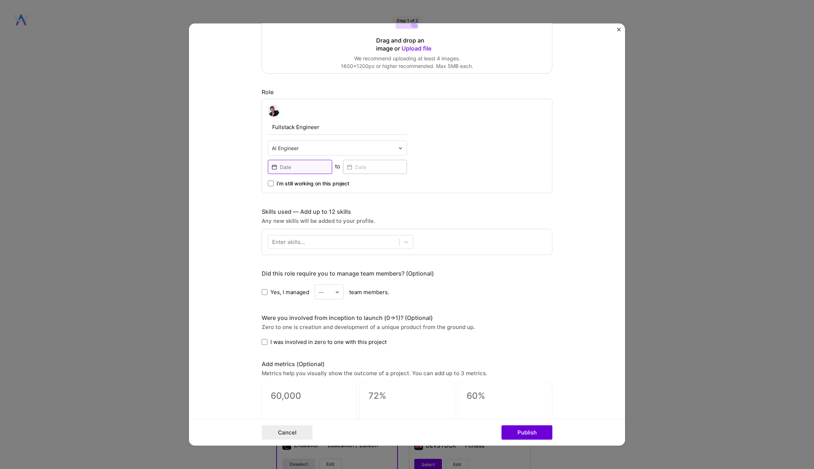
click at [304, 170] on input at bounding box center [300, 167] width 64 height 14
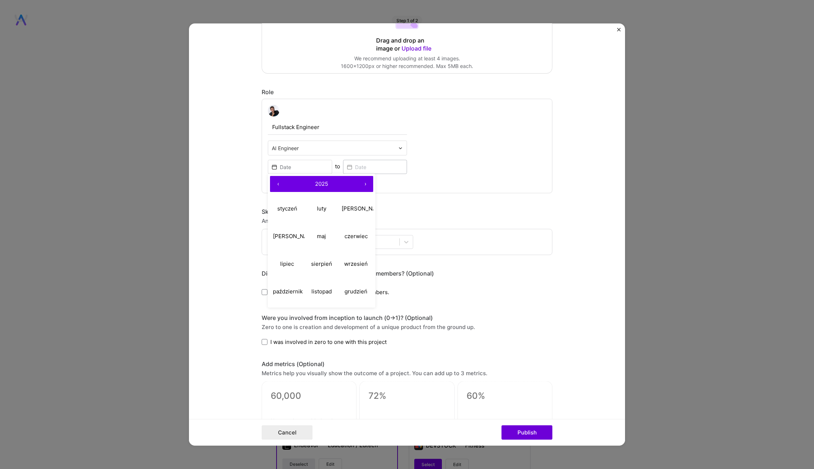
click at [290, 130] on input "Fullstack Engineer" at bounding box center [337, 126] width 139 height 15
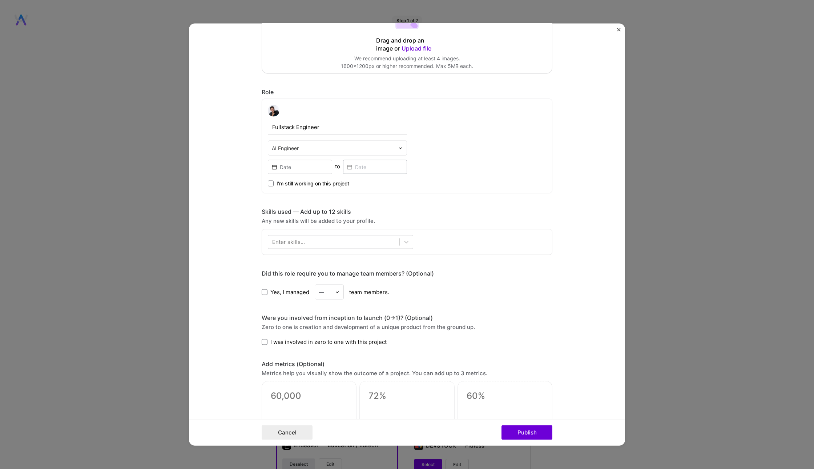
click at [271, 130] on input "Fullstack Engineer" at bounding box center [337, 126] width 139 height 15
type input "AI Fullstack Engineer"
click at [308, 160] on input at bounding box center [300, 167] width 64 height 14
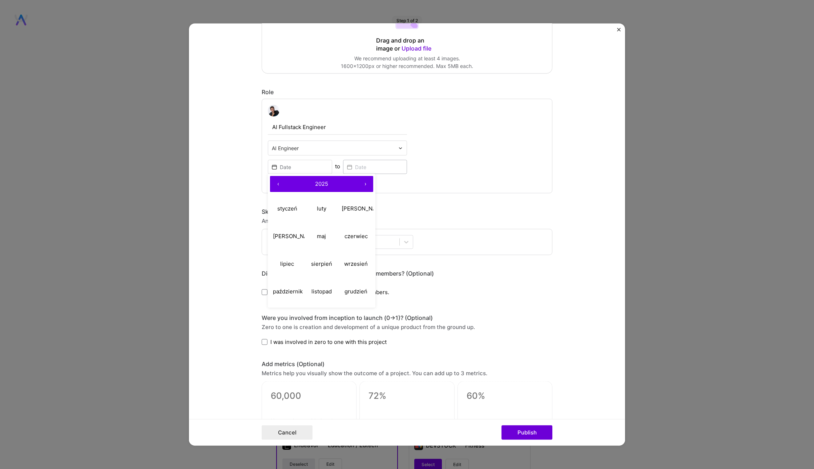
click at [279, 184] on button "‹" at bounding box center [278, 184] width 16 height 16
click at [285, 291] on abbr "październik" at bounding box center [288, 291] width 30 height 7
type input "[DATE]"
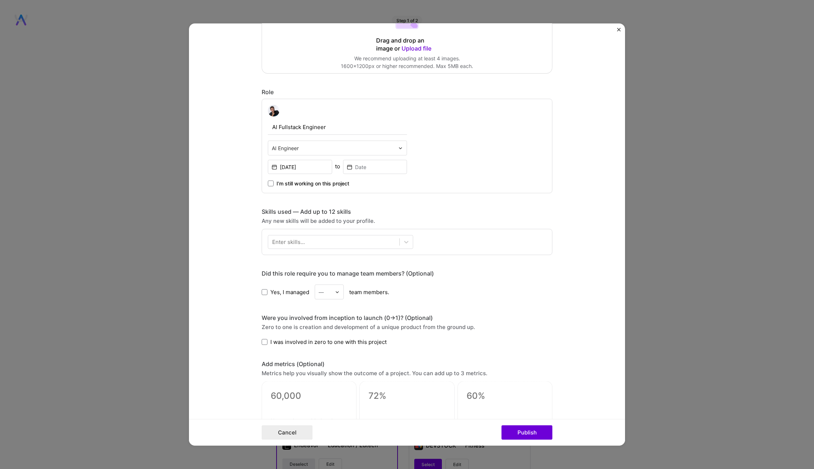
click at [338, 151] on input "text" at bounding box center [333, 148] width 123 height 8
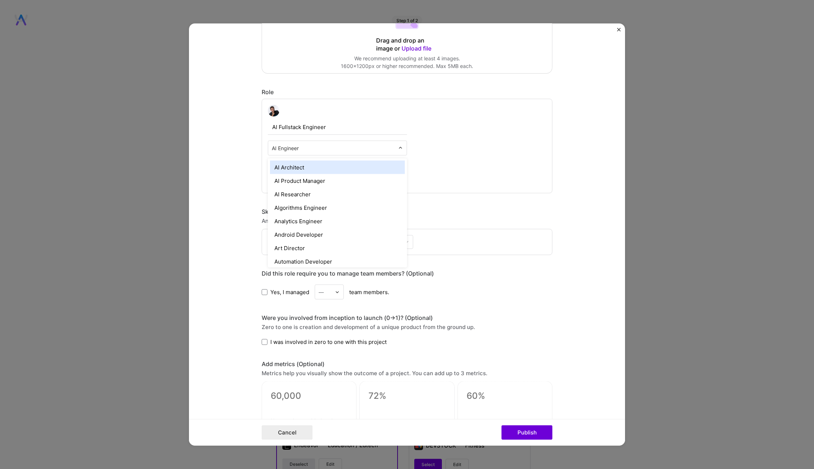
click at [317, 146] on input "text" at bounding box center [333, 148] width 123 height 8
click at [494, 137] on div "AI Fullstack Engineer option AI Architect focused, 1 of 70. 69 results availabl…" at bounding box center [406, 146] width 291 height 94
click at [368, 166] on input at bounding box center [375, 167] width 64 height 14
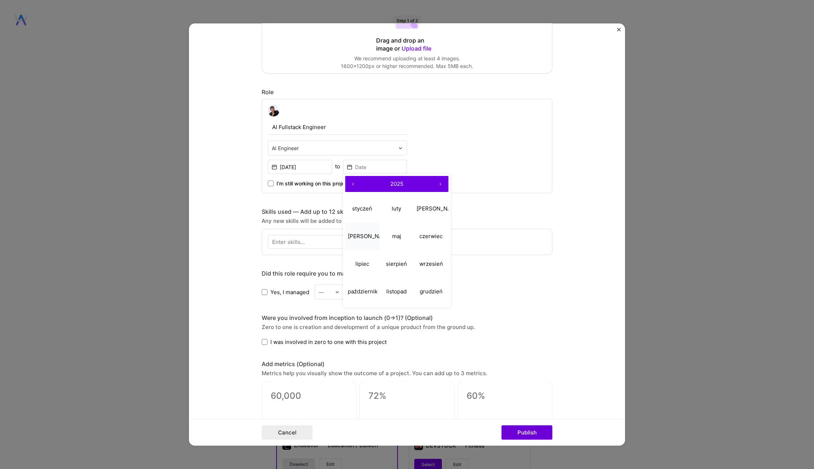
click at [361, 241] on button "[PERSON_NAME]" at bounding box center [362, 236] width 35 height 28
type input "[DATE]"
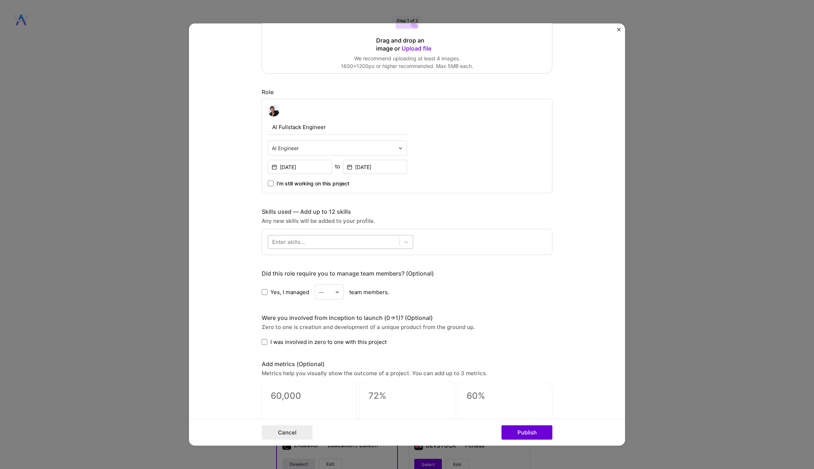
click at [359, 240] on div at bounding box center [333, 242] width 131 height 12
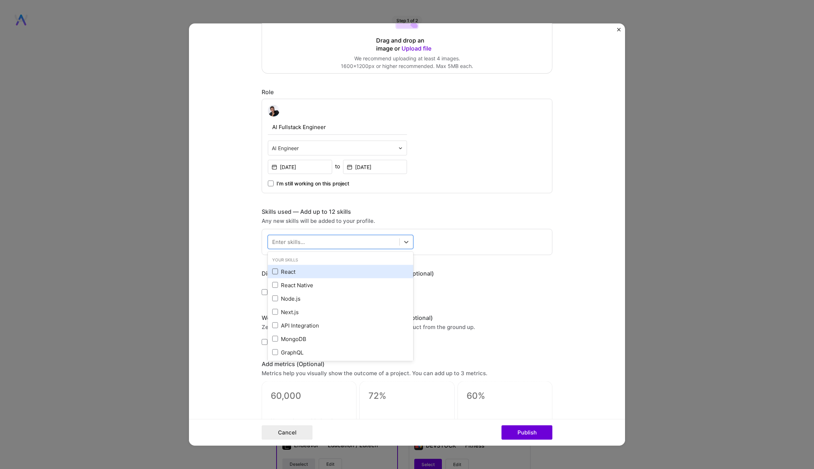
click at [276, 269] on span at bounding box center [275, 271] width 6 height 6
click at [0, 0] on input "checkbox" at bounding box center [0, 0] width 0 height 0
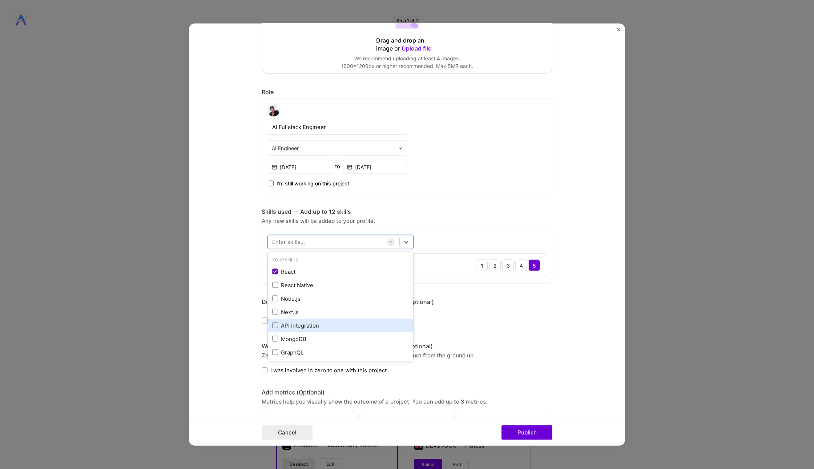
click at [312, 321] on div "API Integration" at bounding box center [340, 325] width 137 height 8
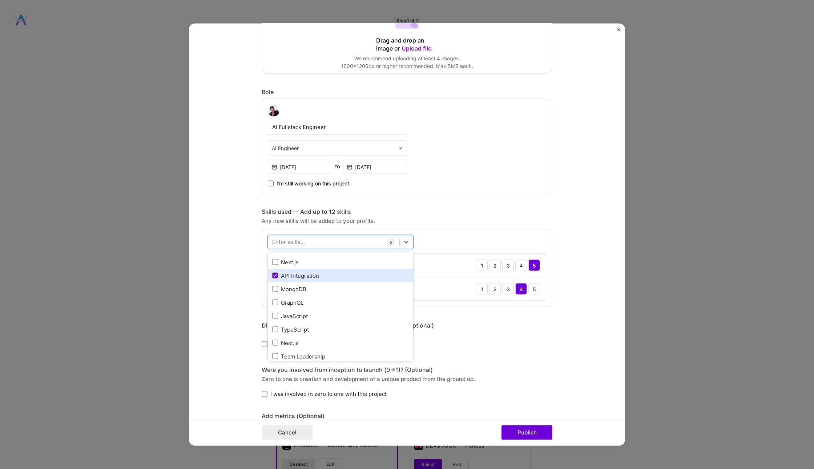
scroll to position [53, 0]
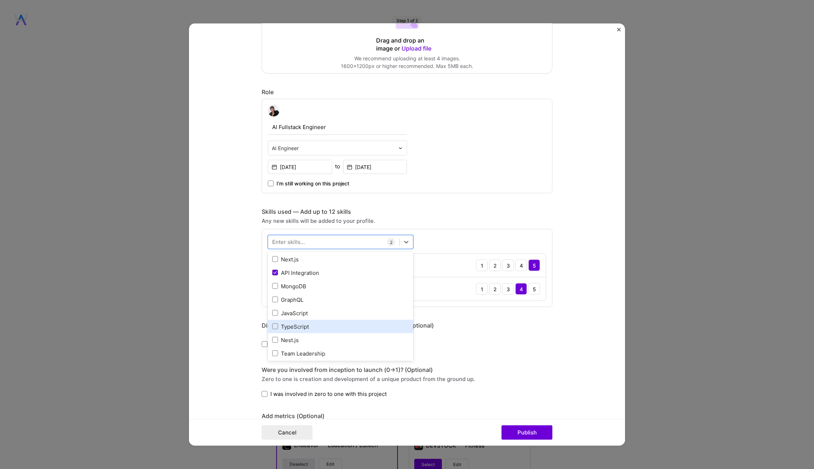
click at [309, 326] on div "TypeScript" at bounding box center [340, 326] width 137 height 8
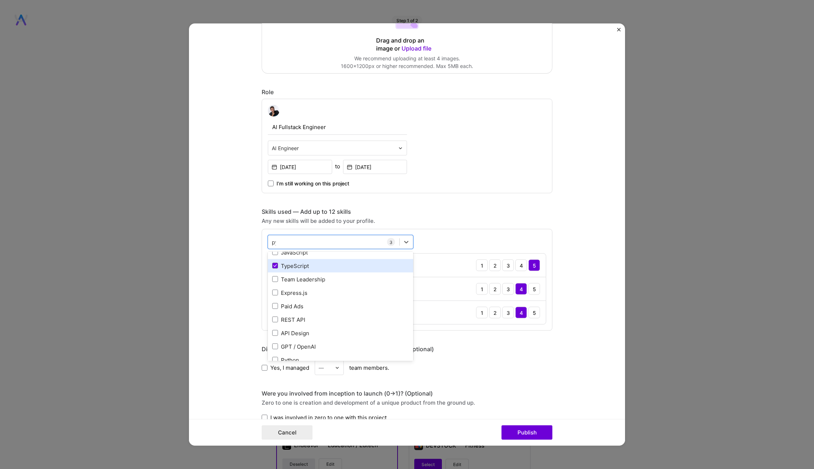
scroll to position [0, 0]
click at [320, 271] on div "Python" at bounding box center [340, 271] width 137 height 8
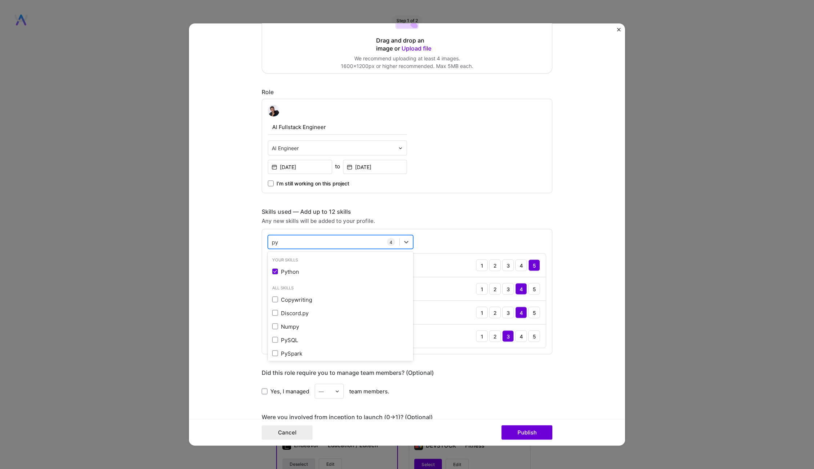
click at [297, 243] on div "py py" at bounding box center [333, 242] width 131 height 12
click at [301, 236] on div "py py" at bounding box center [333, 242] width 131 height 12
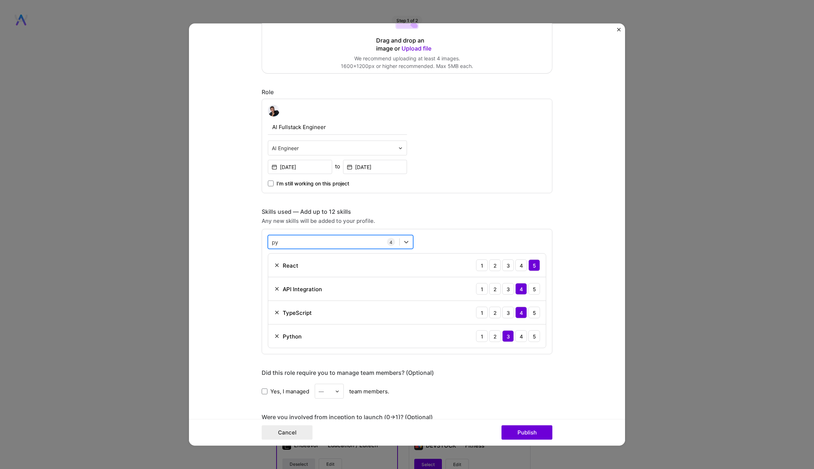
type input "p"
click at [295, 270] on div "Fast API" at bounding box center [340, 271] width 137 height 8
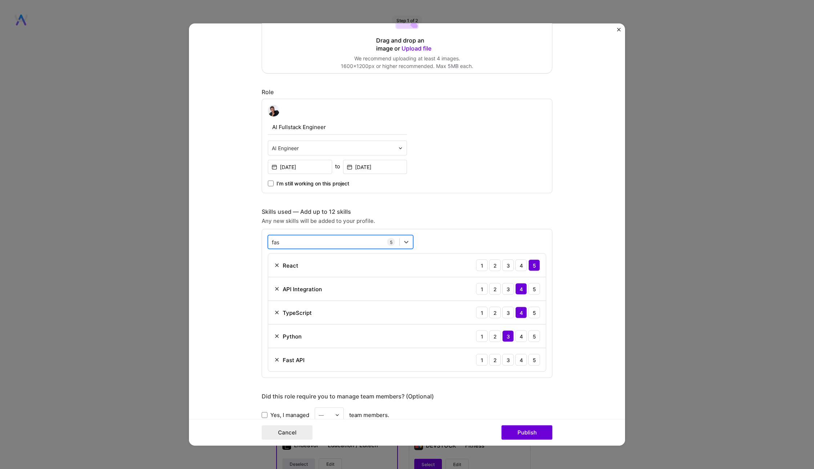
click at [302, 239] on div "fas fas" at bounding box center [333, 242] width 131 height 12
type input "f"
type input "a"
click at [350, 297] on div "Artificial Intelligence (AI)" at bounding box center [340, 298] width 137 height 8
click at [326, 240] on div "AI AI" at bounding box center [333, 242] width 131 height 12
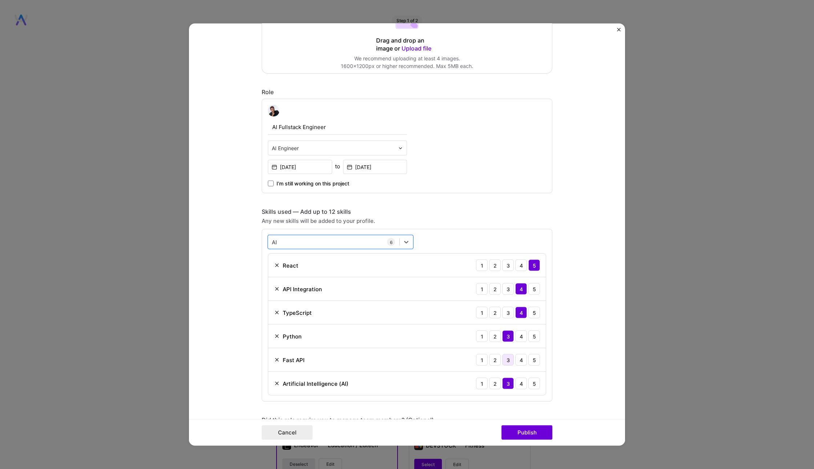
click at [513, 362] on div "3" at bounding box center [508, 360] width 12 height 12
click at [518, 334] on div "4" at bounding box center [521, 336] width 12 height 12
click at [523, 358] on div "4" at bounding box center [521, 360] width 12 height 12
click at [524, 382] on div "4" at bounding box center [521, 383] width 12 height 12
click at [313, 236] on div "AI AI" at bounding box center [333, 242] width 131 height 12
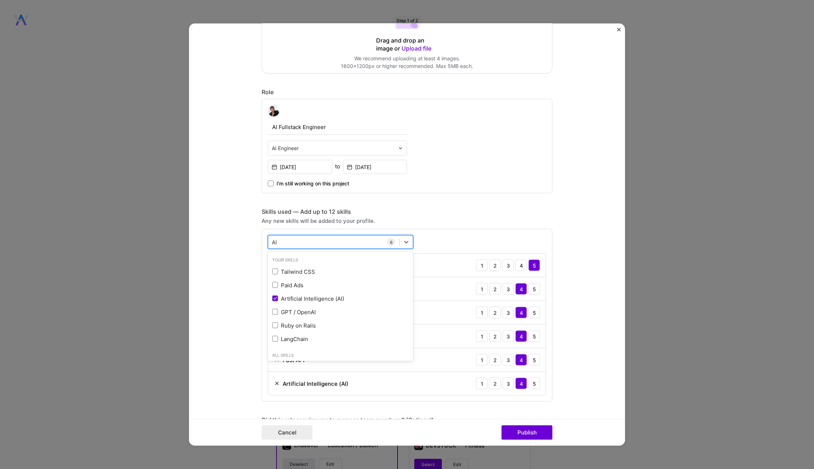
click at [313, 236] on div "AI AI" at bounding box center [333, 242] width 131 height 12
type input "A"
click at [307, 268] on div "JavaScript" at bounding box center [340, 271] width 137 height 8
type input "j"
click at [292, 269] on div "Docker" at bounding box center [340, 271] width 137 height 8
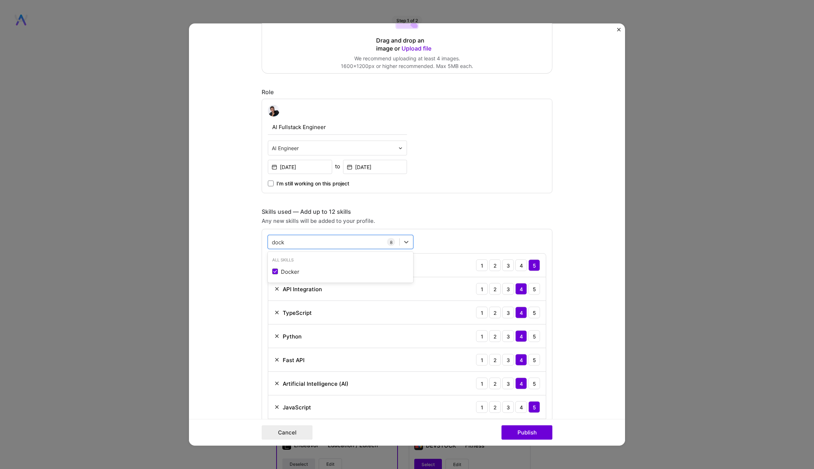
click at [240, 321] on form "Project title BX AI Platform Company Project industry Industry 1 Project Link (…" at bounding box center [407, 235] width 436 height 422
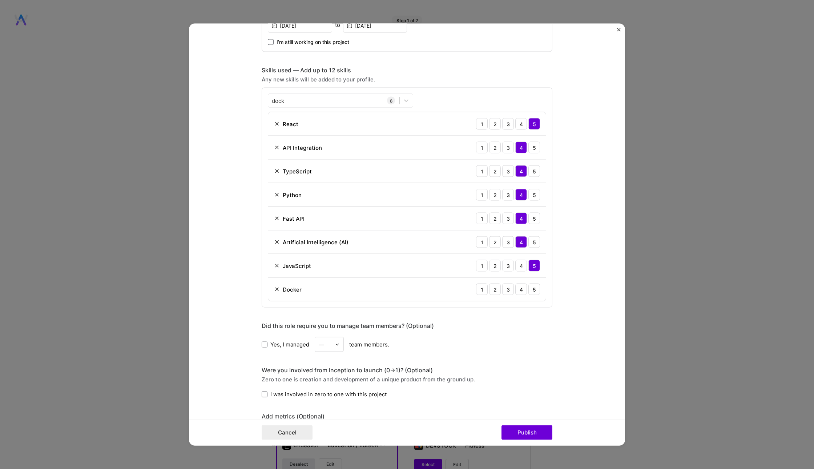
scroll to position [308, 0]
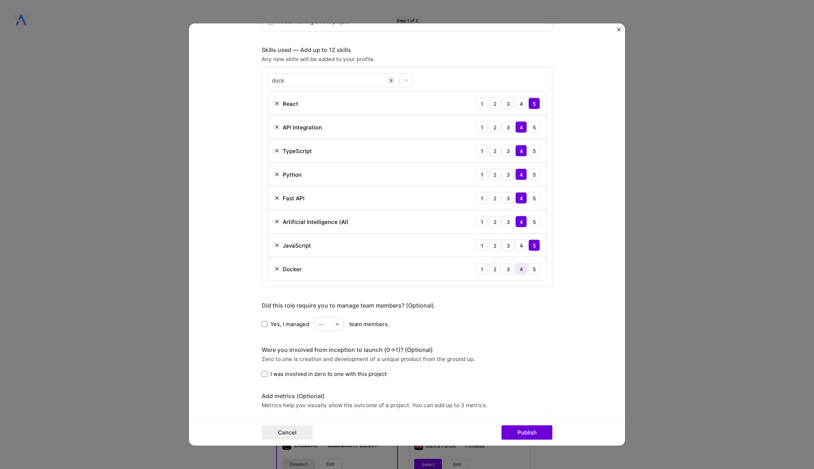
click at [521, 265] on div "4" at bounding box center [521, 269] width 12 height 12
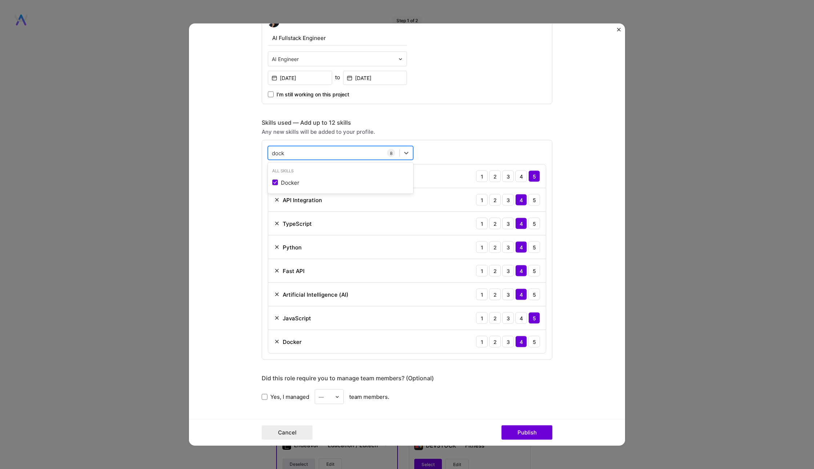
click at [288, 152] on div "dock dock" at bounding box center [333, 153] width 131 height 12
click at [305, 148] on div "dock dock" at bounding box center [333, 153] width 131 height 12
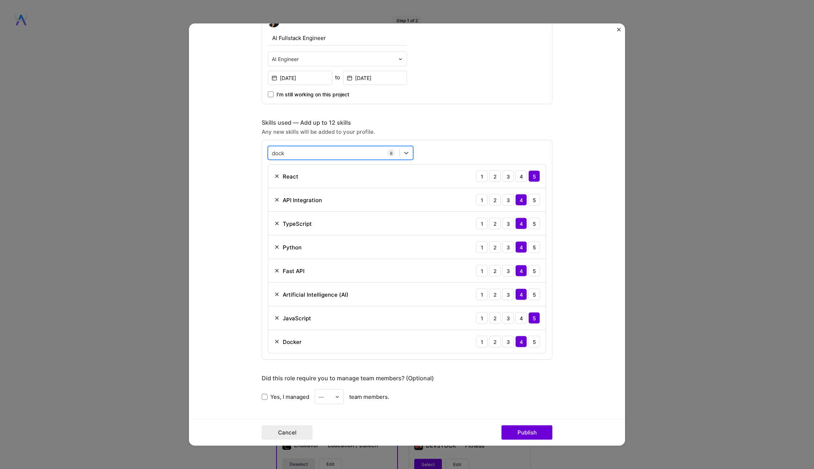
click at [303, 152] on div "dock dock" at bounding box center [333, 153] width 131 height 12
type input "d"
click at [304, 187] on div "AWS" at bounding box center [340, 181] width 145 height 13
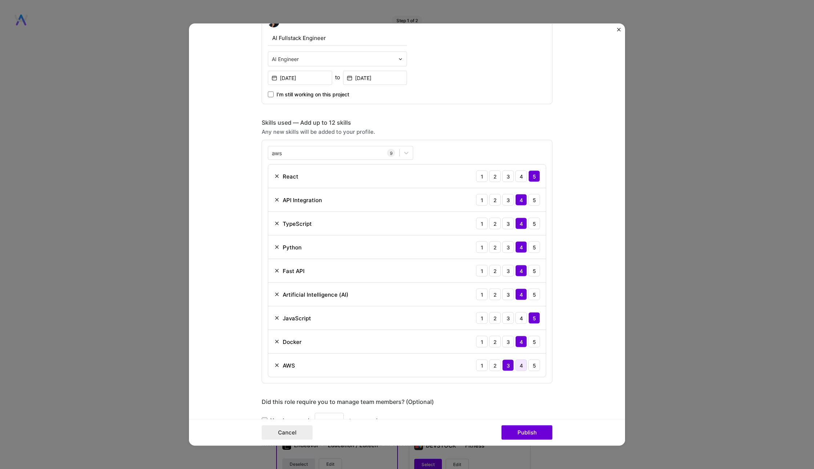
click at [523, 364] on div "4" at bounding box center [521, 365] width 12 height 12
click at [354, 149] on div "aws aws" at bounding box center [333, 153] width 131 height 12
type input "a"
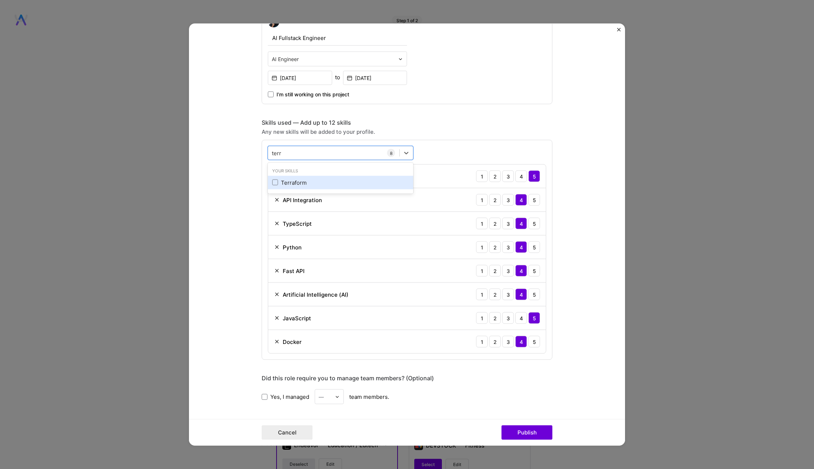
click at [321, 184] on div "Terraform" at bounding box center [340, 182] width 137 height 8
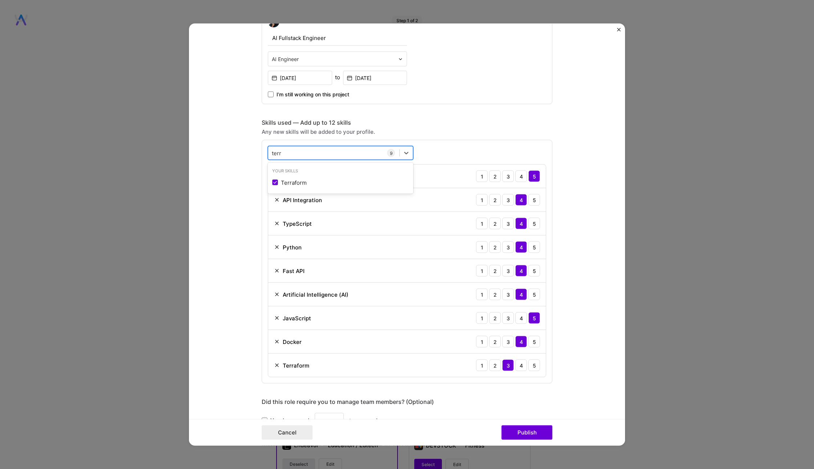
click at [342, 149] on div "terr terr" at bounding box center [333, 153] width 131 height 12
type input "t"
click at [316, 181] on div "AWS" at bounding box center [340, 182] width 137 height 8
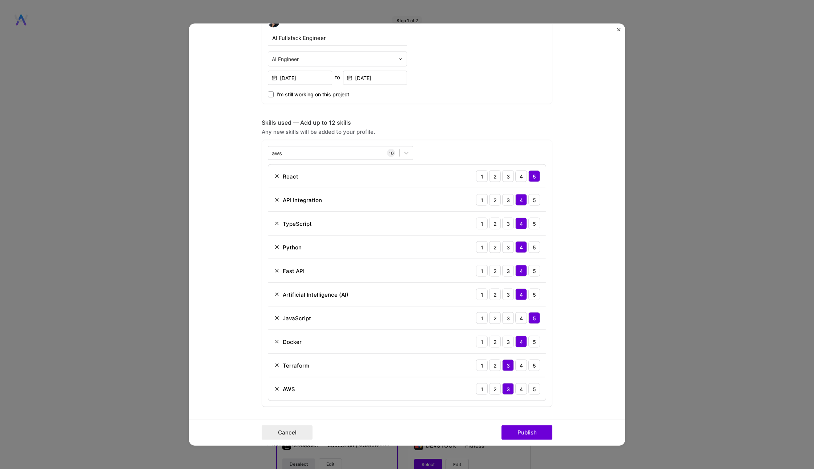
click at [226, 303] on form "Project title BX AI Platform Company Project industry Industry 1 Project Link (…" at bounding box center [407, 235] width 436 height 422
click at [340, 148] on div "aws aws" at bounding box center [333, 153] width 131 height 12
type input "a"
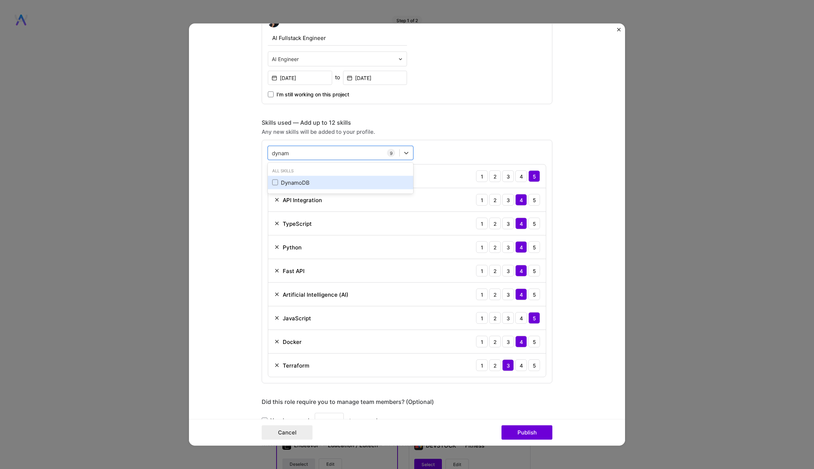
click at [321, 183] on div "DynamoDB" at bounding box center [340, 182] width 137 height 8
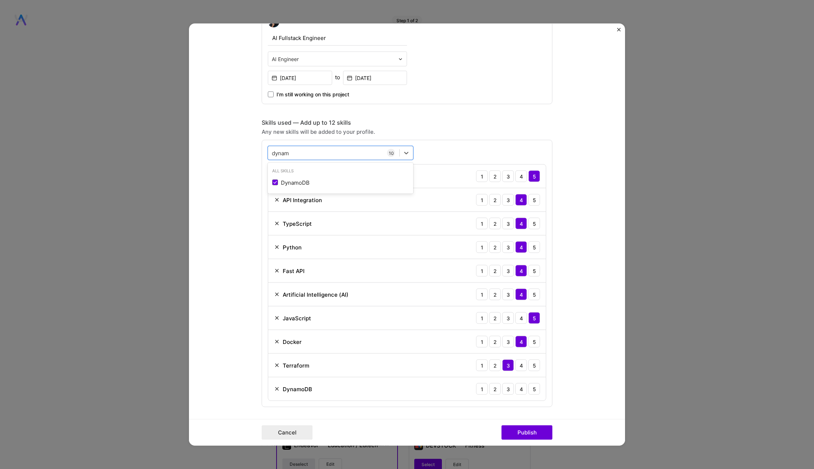
click at [515, 389] on div "1 2 3 4 5" at bounding box center [508, 389] width 64 height 12
click at [510, 389] on div "3" at bounding box center [508, 389] width 12 height 12
click at [326, 148] on div "dynam dynam" at bounding box center [333, 153] width 131 height 12
type input "d"
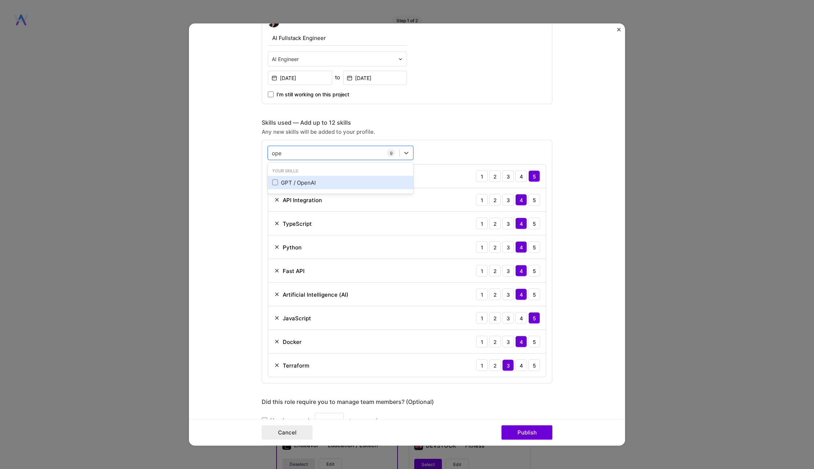
click at [319, 179] on div "GPT / OpenAI" at bounding box center [340, 182] width 137 height 8
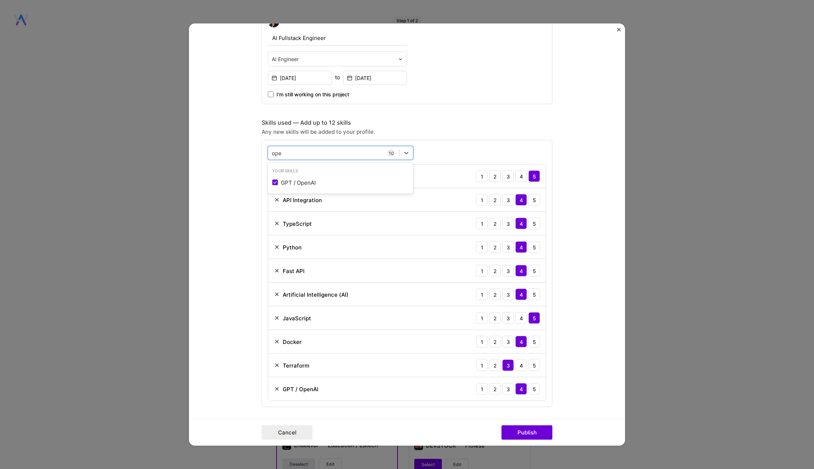
type input "ope"
click at [219, 271] on form "Project title BX AI Platform Company Project industry Industry 1 Project Link (…" at bounding box center [407, 235] width 436 height 422
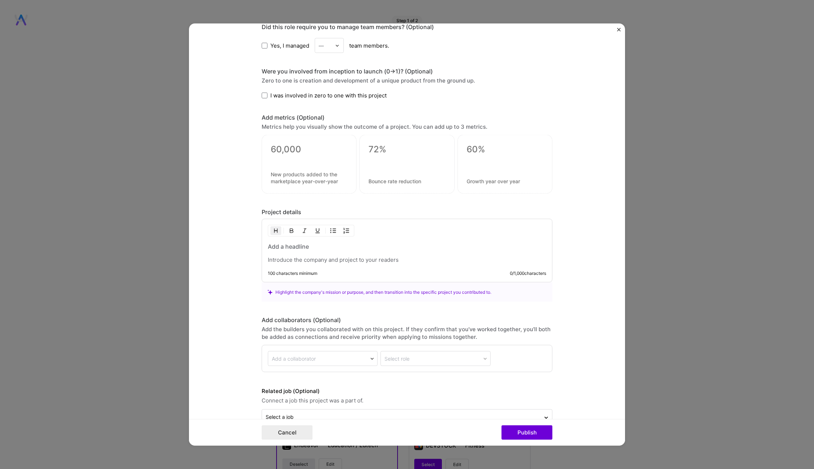
scroll to position [647, 0]
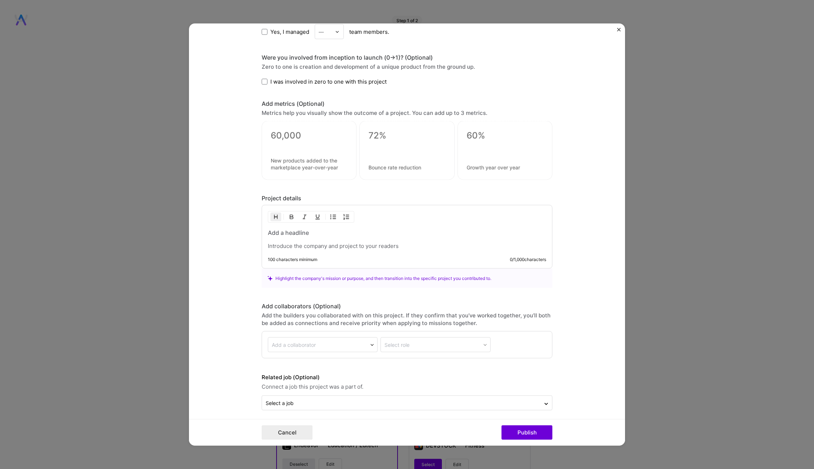
click at [309, 245] on p at bounding box center [407, 245] width 278 height 7
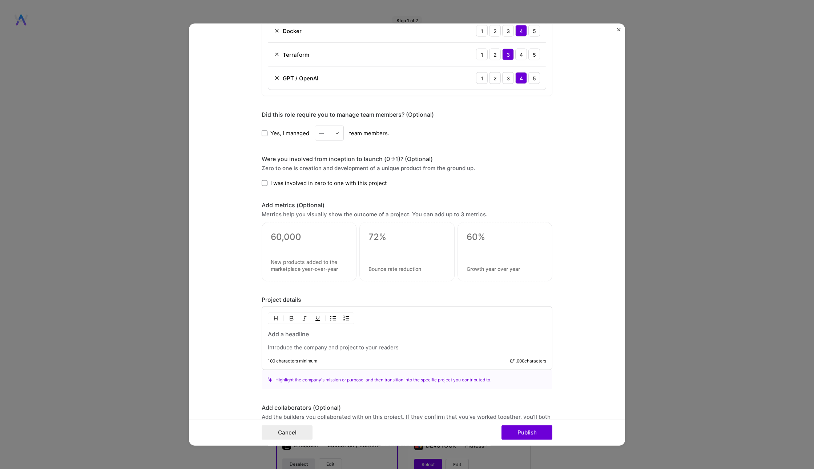
scroll to position [545, 0]
click at [300, 232] on textarea at bounding box center [309, 237] width 77 height 11
click at [300, 266] on textarea at bounding box center [309, 266] width 77 height 14
click at [311, 235] on textarea at bounding box center [309, 237] width 77 height 11
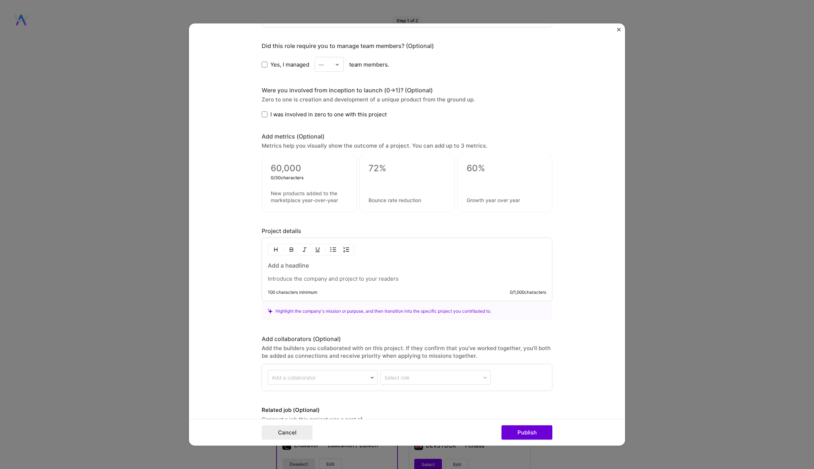
scroll to position [642, 0]
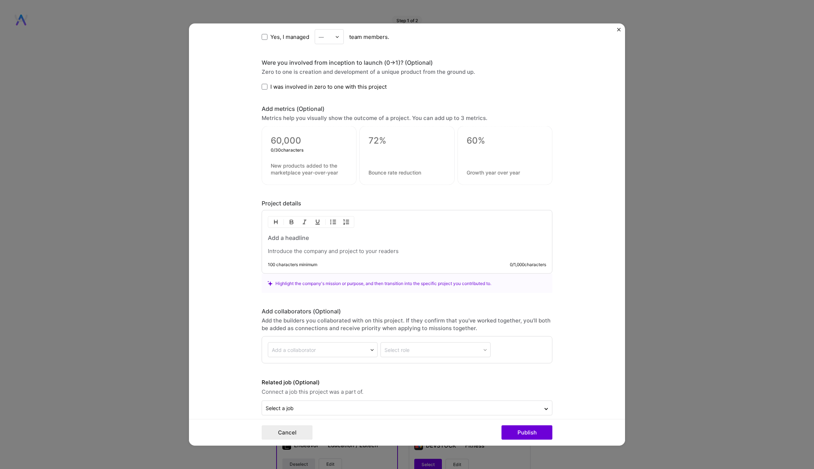
click at [291, 237] on h3 at bounding box center [407, 238] width 278 height 8
click at [302, 234] on h3 at bounding box center [407, 238] width 278 height 8
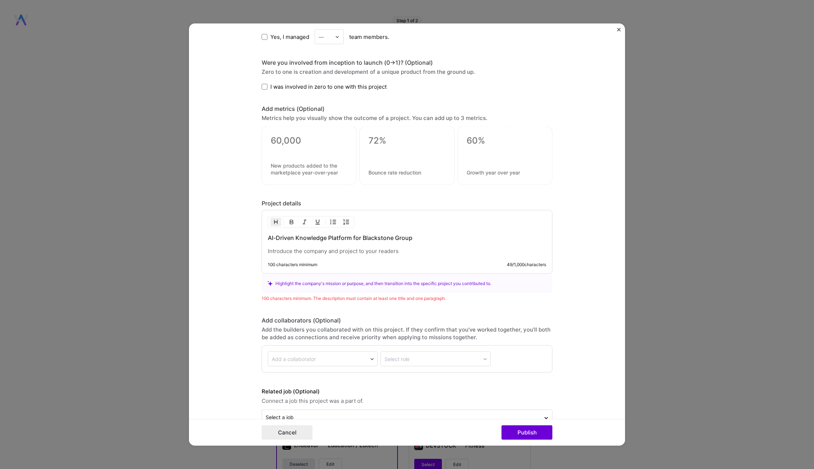
click at [311, 247] on p at bounding box center [407, 250] width 278 height 7
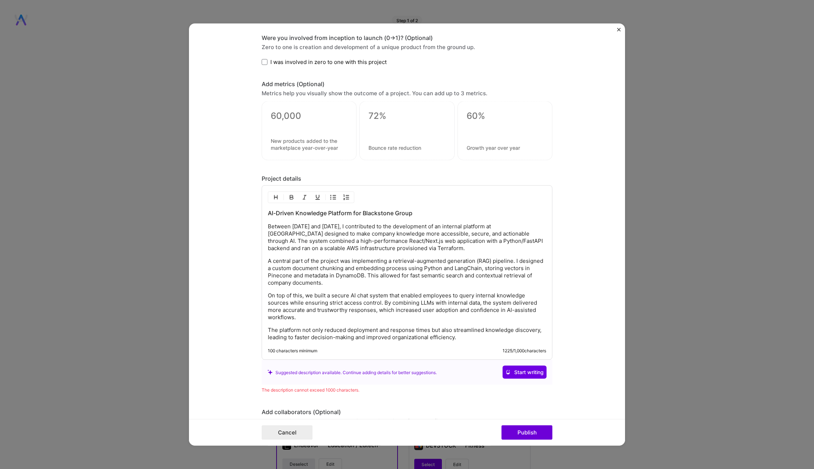
scroll to position [673, 0]
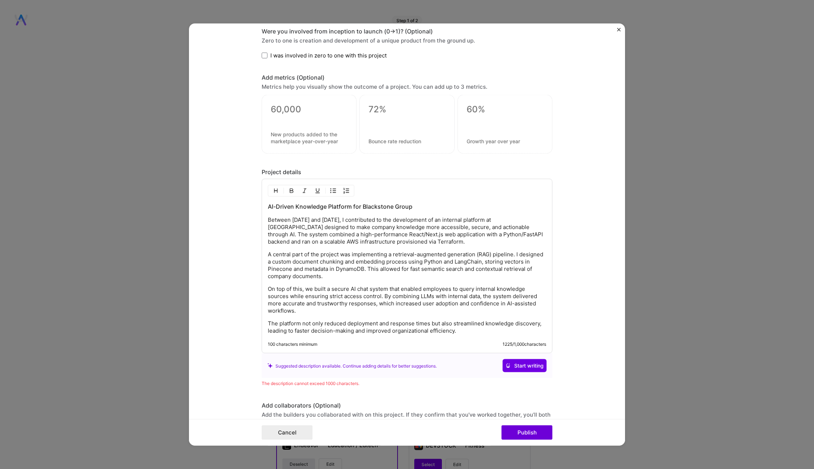
click at [514, 256] on p "A central part of the project was implementing a retrieval-augmented generation…" at bounding box center [407, 265] width 278 height 29
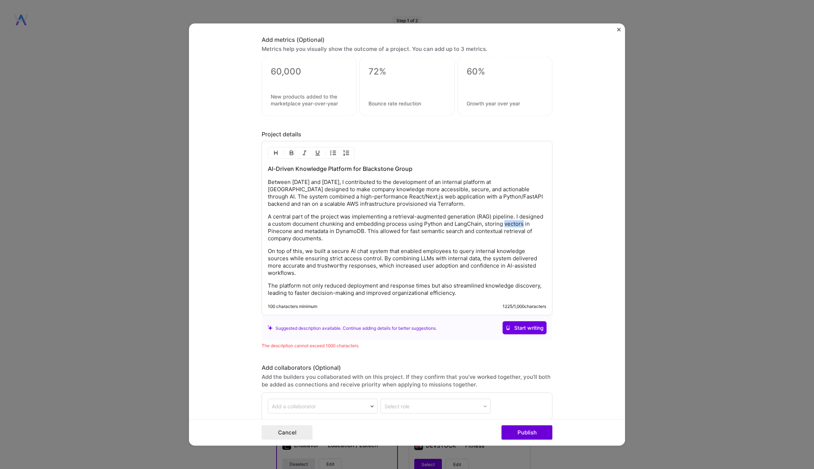
scroll to position [715, 0]
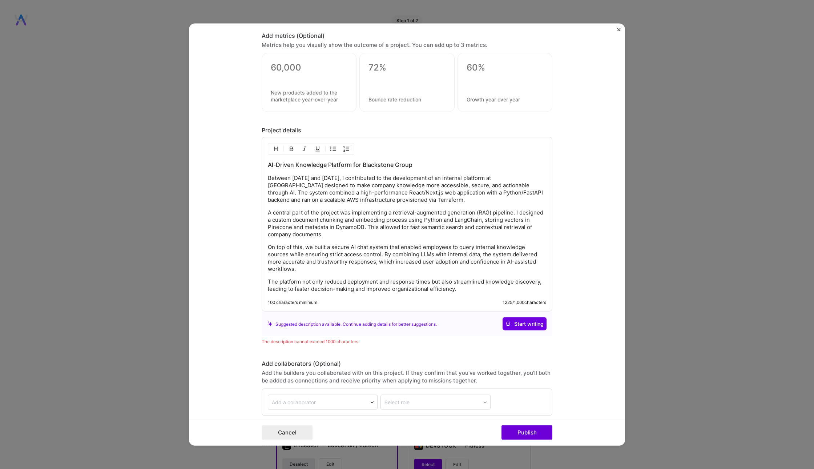
click at [476, 284] on p "The platform not only reduced deployment and response times but also streamline…" at bounding box center [407, 285] width 278 height 15
click at [407, 291] on div "AI-Driven Knowledge Platform for Blackstone Group Between [DATE] and [DATE], I …" at bounding box center [406, 224] width 291 height 174
click at [409, 288] on div "AI-Driven Knowledge Platform for Blackstone Group Between [DATE] and [DATE], I …" at bounding box center [406, 224] width 291 height 174
click at [411, 285] on p "The platform not only reduced deployment and response times but also streamline…" at bounding box center [407, 285] width 278 height 15
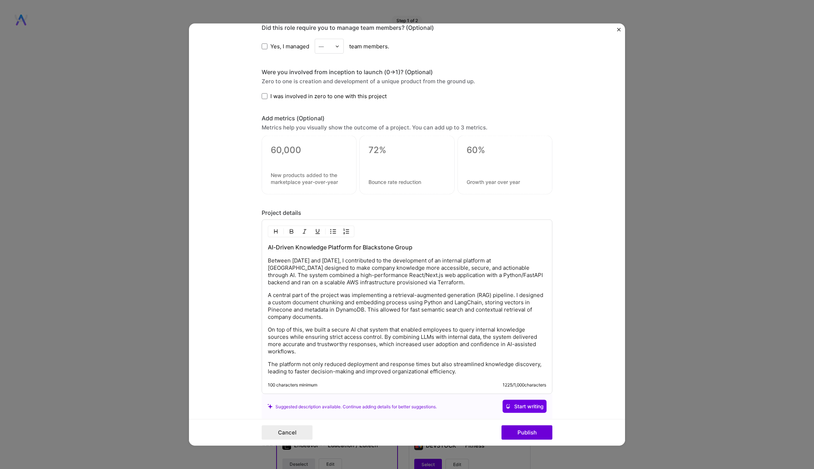
scroll to position [624, 0]
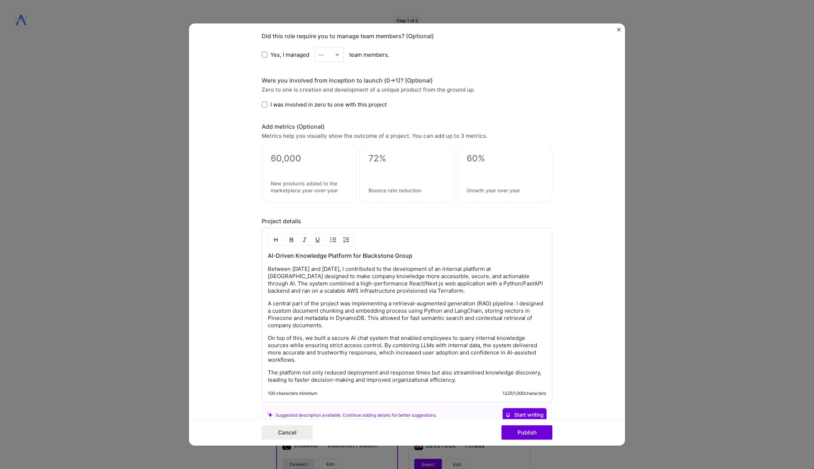
click at [295, 153] on textarea at bounding box center [309, 158] width 77 height 11
paste textarea
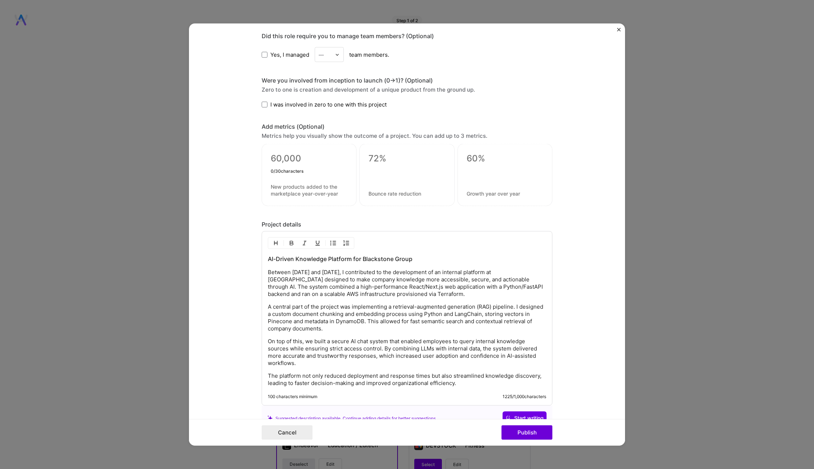
click at [310, 157] on textarea at bounding box center [309, 160] width 77 height 14
click at [362, 155] on div at bounding box center [406, 175] width 95 height 62
click at [376, 155] on textarea at bounding box center [406, 158] width 77 height 11
paste textarea "25%"
type textarea "25%"
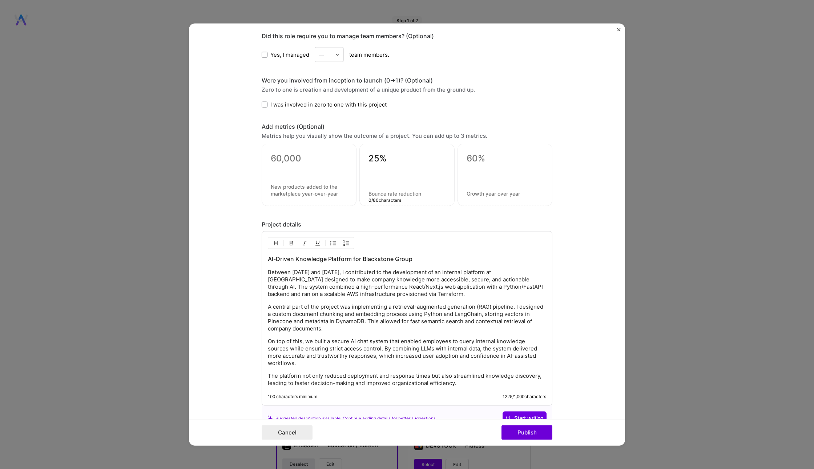
click at [391, 190] on textarea at bounding box center [406, 193] width 77 height 7
paste textarea "stronger employee engagement"
type textarea "stronger employee engagement"
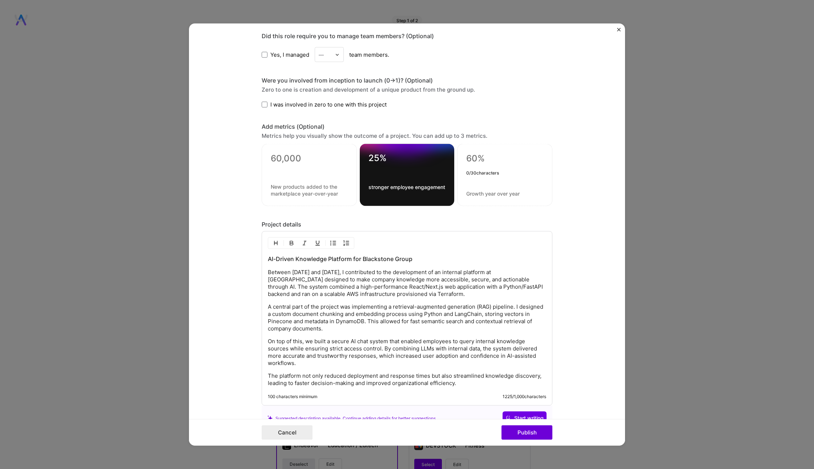
click at [477, 157] on textarea at bounding box center [504, 158] width 77 height 11
paste textarea "50%:"
type textarea "50%"
click at [495, 190] on textarea at bounding box center [504, 193] width 77 height 7
paste textarea "faster deployment times"
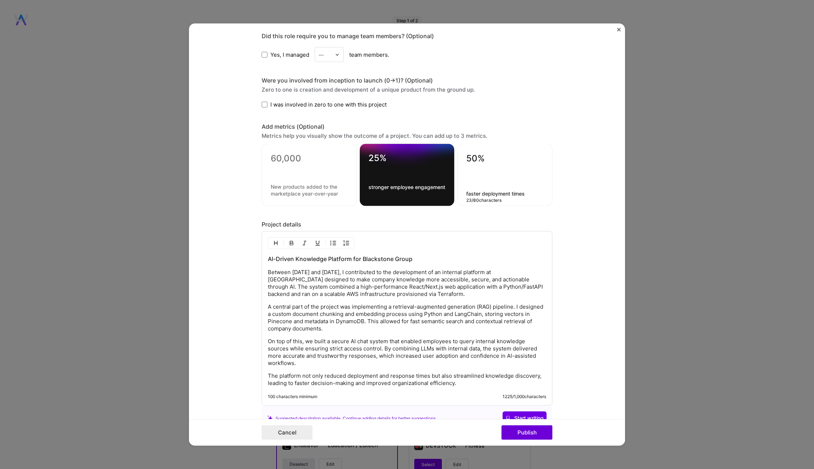
type textarea "faster deployment times"
click at [632, 173] on div "Project title BX AI Platform Company Project industry Industry 1 Project Link (…" at bounding box center [407, 234] width 814 height 469
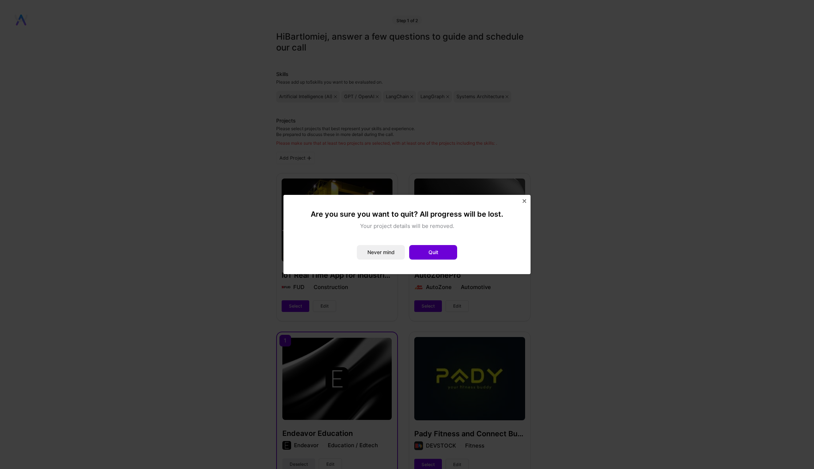
click at [526, 200] on div "Are you sure you want to quit? All progress will be lost. Your project details …" at bounding box center [406, 234] width 247 height 79
click at [389, 256] on button "Never mind" at bounding box center [381, 252] width 48 height 15
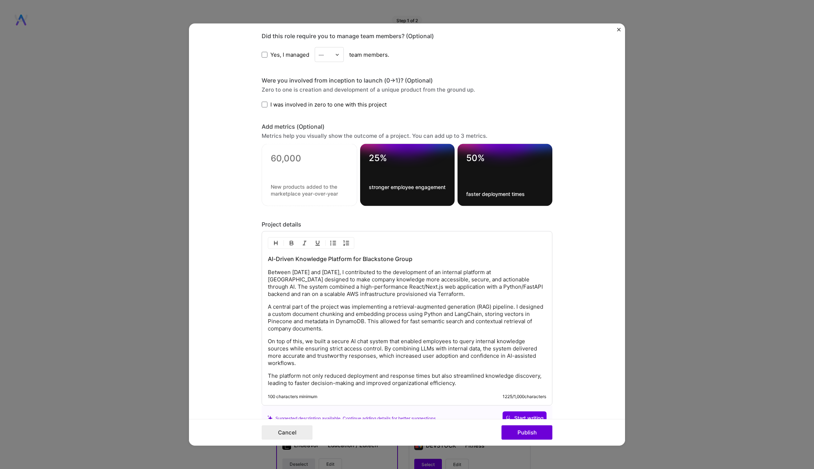
click at [282, 155] on textarea at bounding box center [309, 160] width 77 height 14
type textarea "65%"
click at [289, 186] on textarea at bounding box center [309, 190] width 77 height 14
paste textarea "faster knowledge retrieval"
type textarea "faster knowledge retrieval"
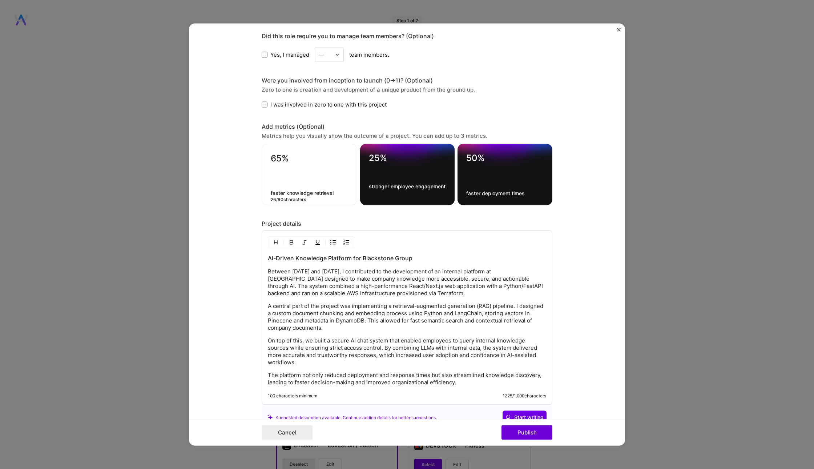
click at [218, 190] on form "Project title BX AI Platform Company Project industry Industry 1 Project Link (…" at bounding box center [407, 235] width 436 height 422
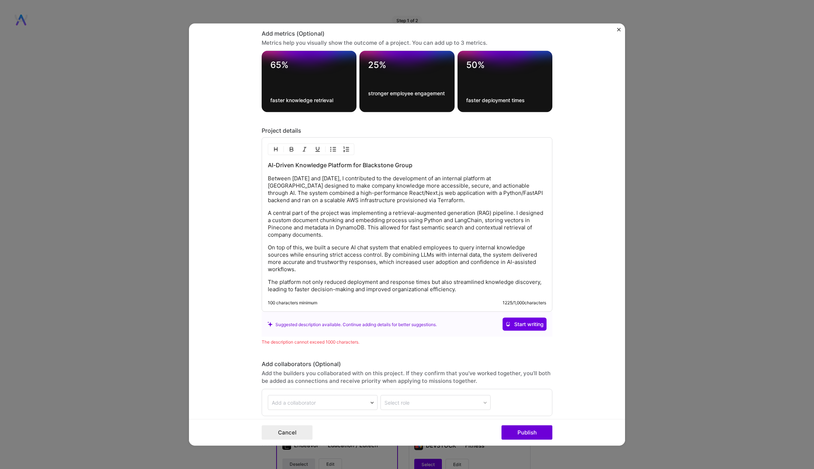
scroll to position [734, 0]
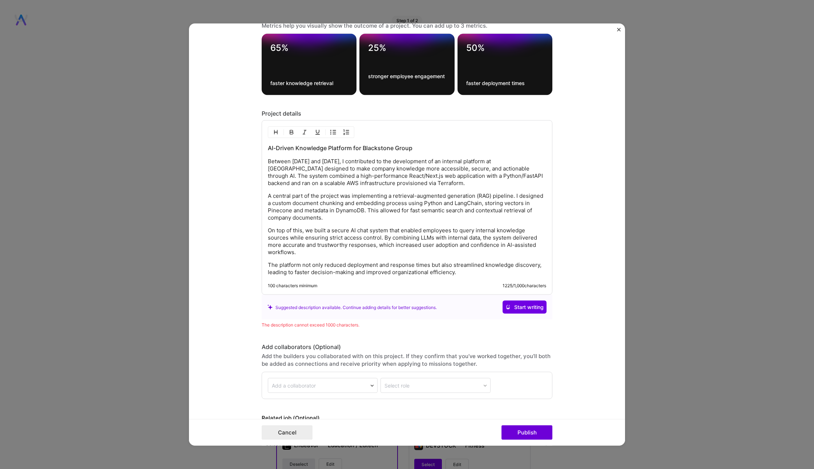
click at [454, 214] on p "A central part of the project was implementing a retrieval-augmented generation…" at bounding box center [407, 206] width 278 height 29
click at [453, 252] on div "AI-Driven Knowledge Platform for Blackstone Group Between [DATE] and [DATE], I …" at bounding box center [407, 210] width 278 height 132
click at [486, 271] on p "The platform not only reduced deployment and response times but also streamline…" at bounding box center [407, 268] width 278 height 15
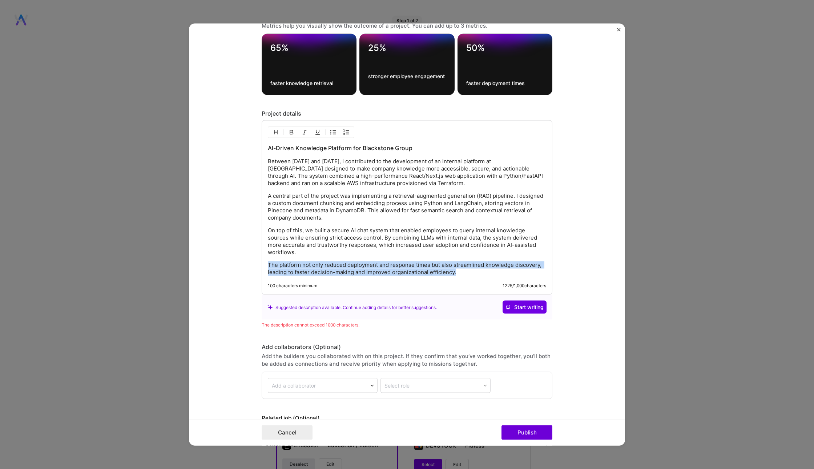
drag, startPoint x: 486, startPoint y: 271, endPoint x: 245, endPoint y: 259, distance: 241.1
click at [245, 259] on form "Project title BX AI Platform Company Project industry Industry 1 Project Link (…" at bounding box center [407, 235] width 436 height 422
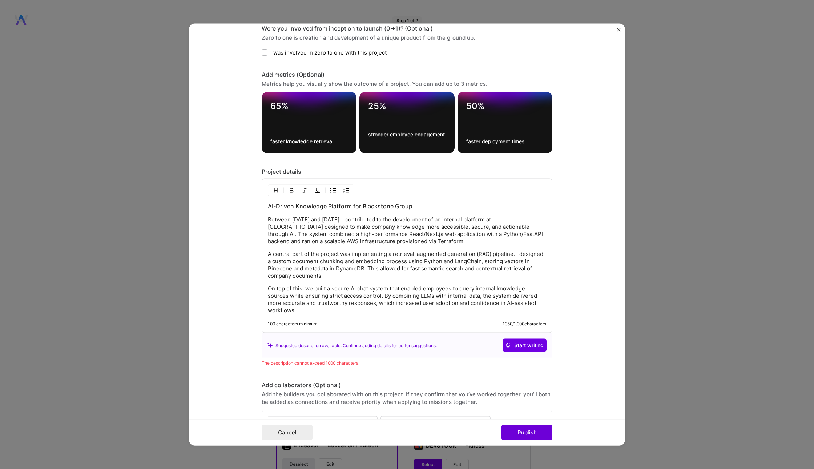
scroll to position [707, 0]
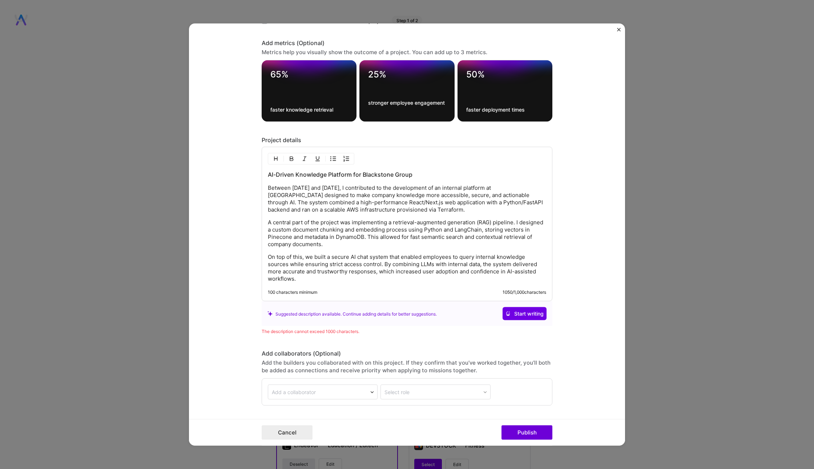
click at [381, 244] on div "AI-Driven Knowledge Platform for Blackstone Group Between [DATE] and [DATE], I …" at bounding box center [407, 226] width 278 height 112
drag, startPoint x: 384, startPoint y: 240, endPoint x: 540, endPoint y: 231, distance: 155.7
click at [540, 231] on p "A central part of the project was implementing a retrieval-augmented generation…" at bounding box center [407, 233] width 278 height 29
click at [482, 243] on p "A central part of the project was implementing a retrieval-augmented generation…" at bounding box center [407, 233] width 278 height 29
click at [484, 227] on p "A central part of the project was implementing a retrieval-augmented generation…" at bounding box center [407, 233] width 278 height 29
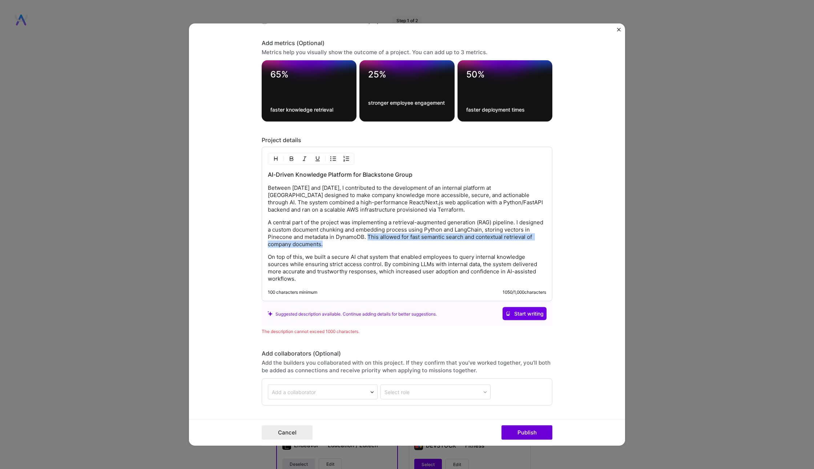
drag, startPoint x: 368, startPoint y: 240, endPoint x: 368, endPoint y: 235, distance: 5.1
click at [368, 235] on p "A central part of the project was implementing a retrieval-augmented generation…" at bounding box center [407, 233] width 278 height 29
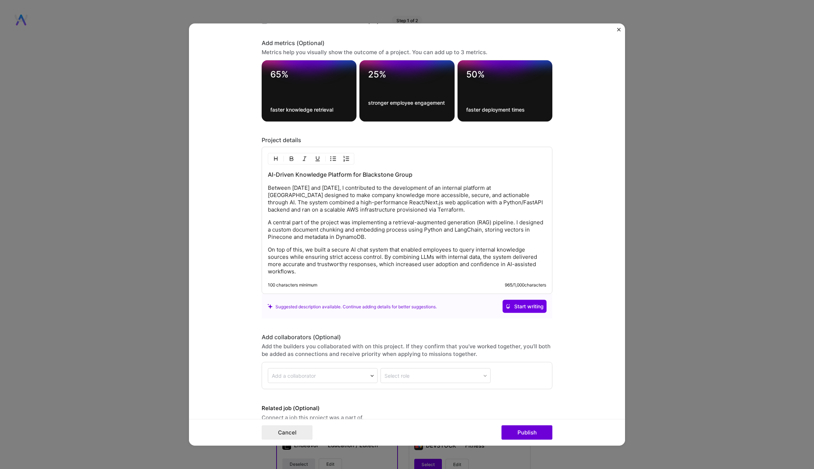
scroll to position [739, 0]
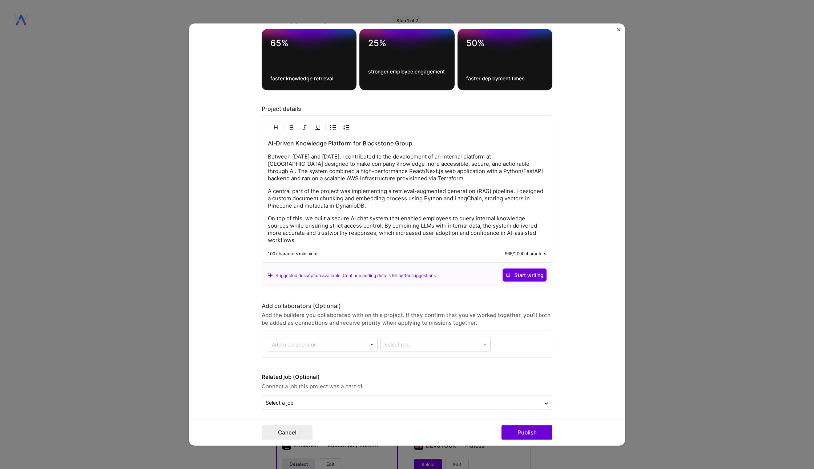
click at [338, 340] on input "text" at bounding box center [318, 344] width 92 height 8
type input "[PERSON_NAME]"
click at [347, 396] on div "[PERSON_NAME]" at bounding box center [322, 400] width 98 height 15
click at [430, 340] on div at bounding box center [431, 344] width 94 height 9
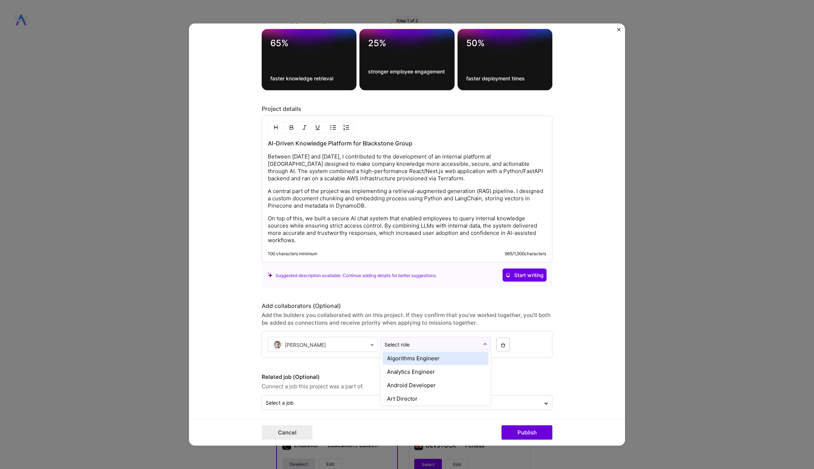
scroll to position [36, 0]
type input "Fu"
click at [441, 359] on div "Full-Stack Developer" at bounding box center [435, 358] width 106 height 13
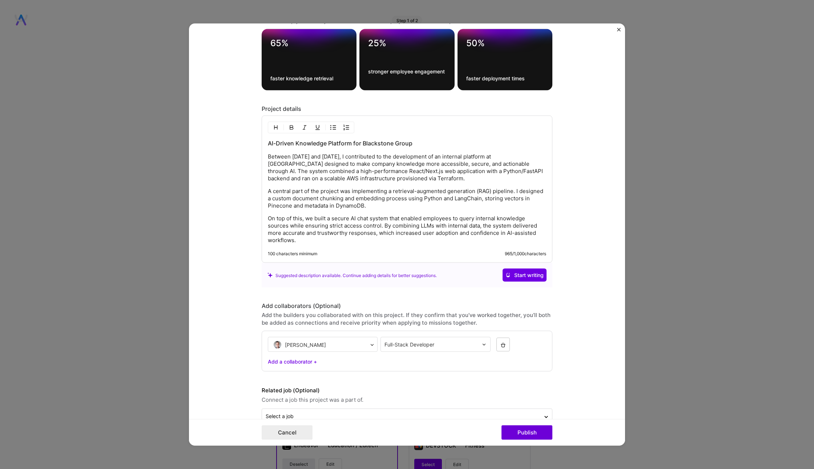
click at [302, 357] on div "Add a collaborator +" at bounding box center [407, 361] width 278 height 8
click at [302, 358] on div "Add a collaborator" at bounding box center [294, 362] width 44 height 8
type input "B"
click at [506, 340] on button "button" at bounding box center [502, 344] width 13 height 14
click at [609, 323] on form "Project title BX AI Platform Company Project industry Industry 1 Project Link (…" at bounding box center [407, 235] width 436 height 422
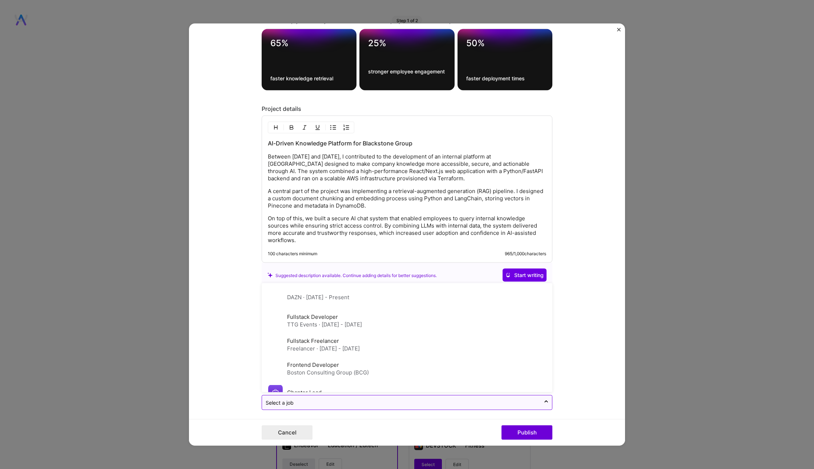
click at [308, 402] on div "Select a job" at bounding box center [401, 402] width 278 height 14
click at [208, 320] on form "Project title BX AI Platform Company Project industry Industry 1 Project Link (…" at bounding box center [407, 235] width 436 height 422
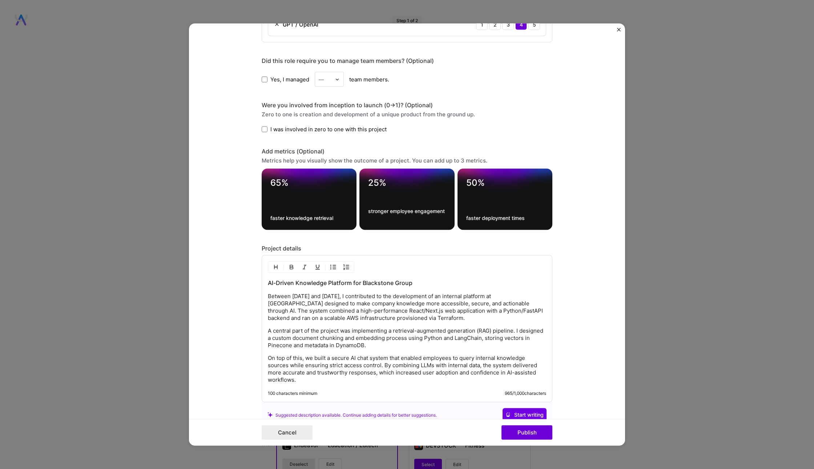
scroll to position [739, 0]
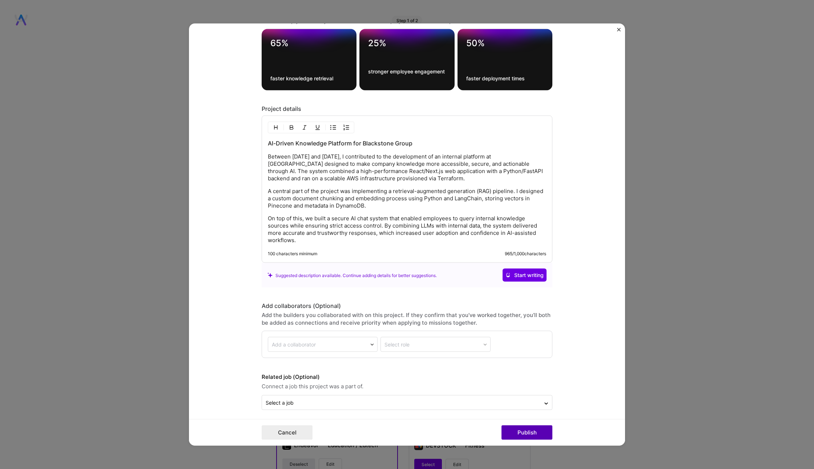
click at [523, 433] on button "Publish" at bounding box center [526, 432] width 51 height 15
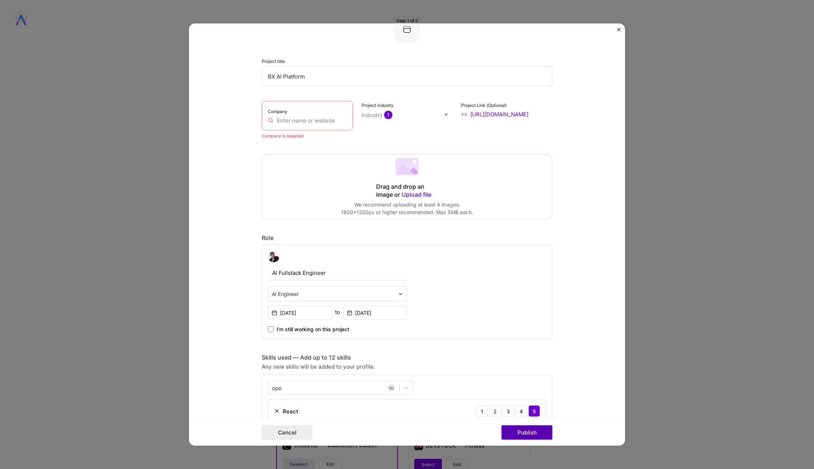
scroll to position [15, 0]
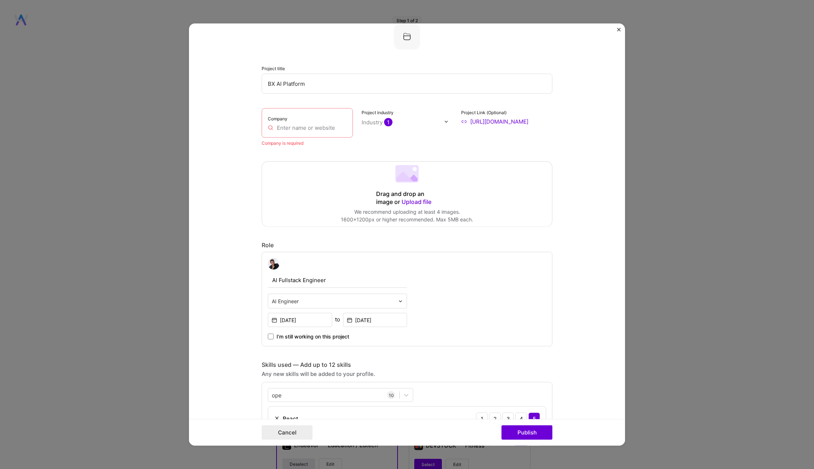
click at [324, 125] on input "text" at bounding box center [307, 128] width 79 height 8
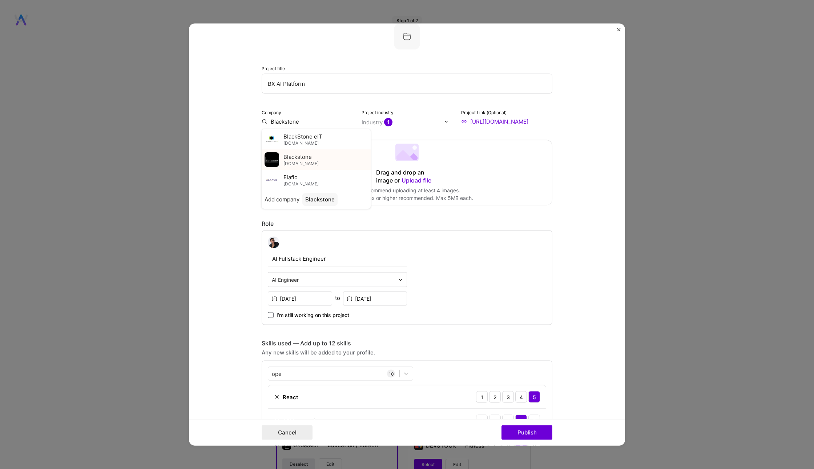
type input "Blackstone"
click at [337, 158] on div "Blackstone [DOMAIN_NAME]" at bounding box center [315, 159] width 109 height 20
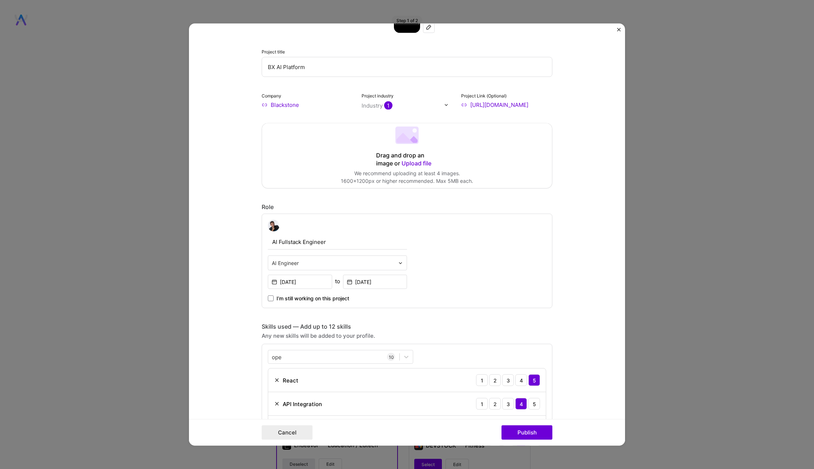
scroll to position [0, 0]
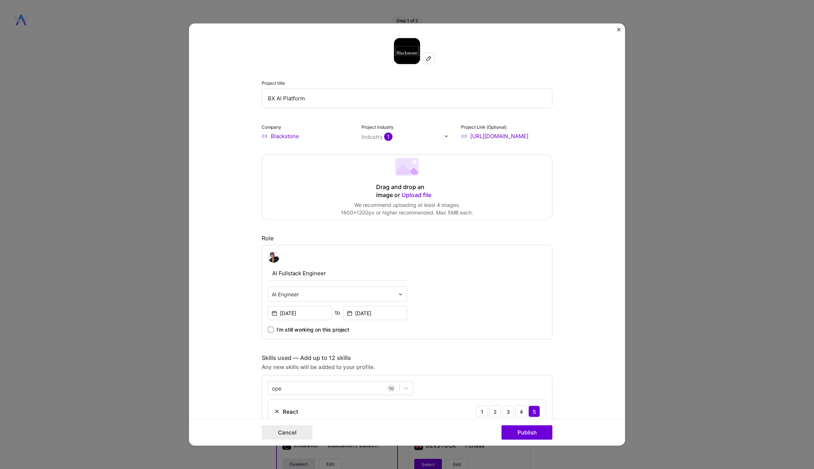
click at [421, 197] on span "Upload file" at bounding box center [416, 194] width 30 height 7
click at [419, 190] on div "Drag and drop an image or Upload file" at bounding box center [407, 191] width 62 height 16
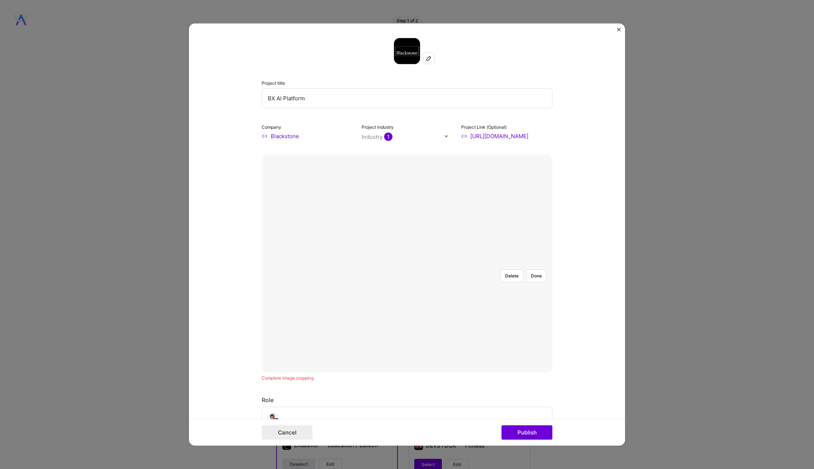
click at [407, 294] on div at bounding box center [470, 311] width 127 height 96
click at [407, 263] on div at bounding box center [470, 311] width 127 height 96
click at [537, 269] on button "Done" at bounding box center [536, 275] width 20 height 13
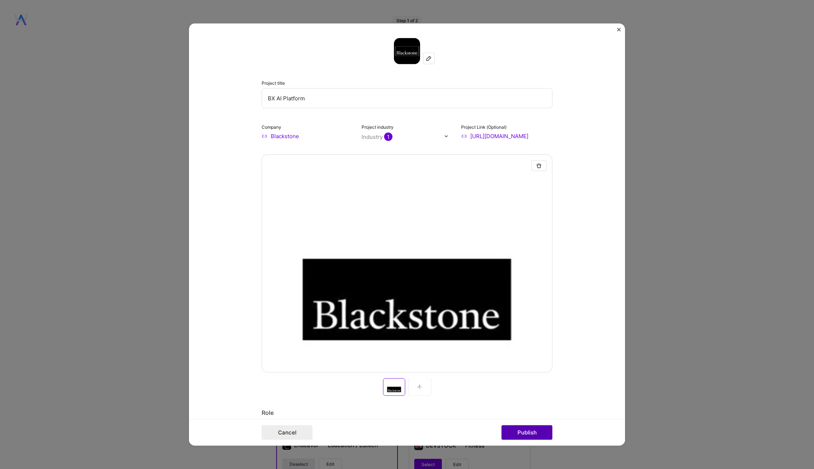
click at [538, 427] on button "Publish" at bounding box center [526, 432] width 51 height 15
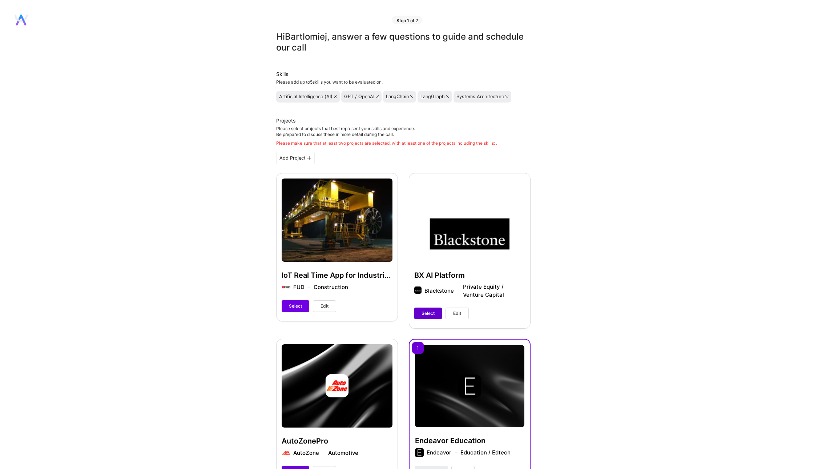
click at [434, 315] on span "Select" at bounding box center [427, 313] width 13 height 7
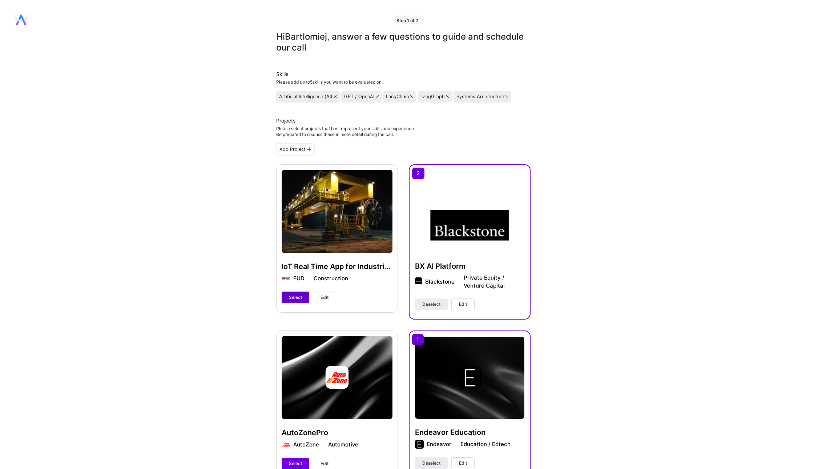
click at [291, 296] on span "Select" at bounding box center [295, 297] width 13 height 7
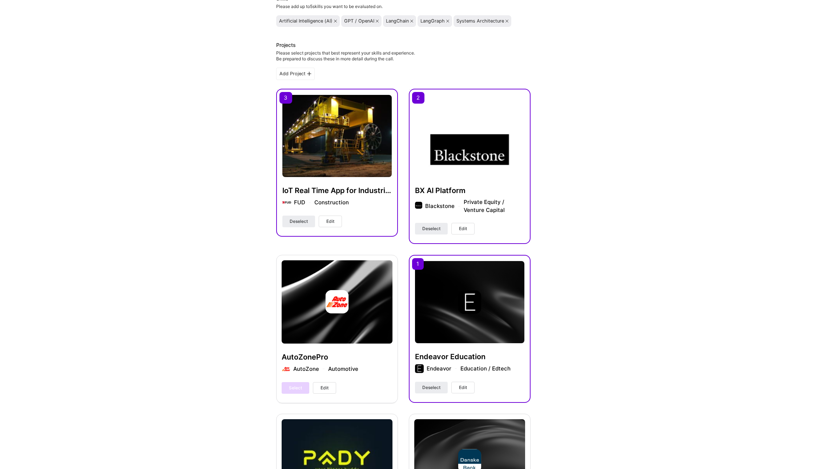
scroll to position [65, 0]
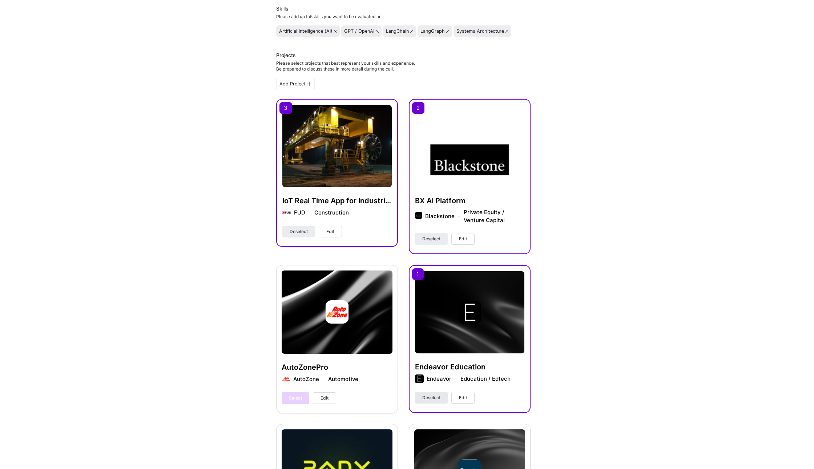
click at [432, 399] on span "Deselect" at bounding box center [431, 397] width 18 height 7
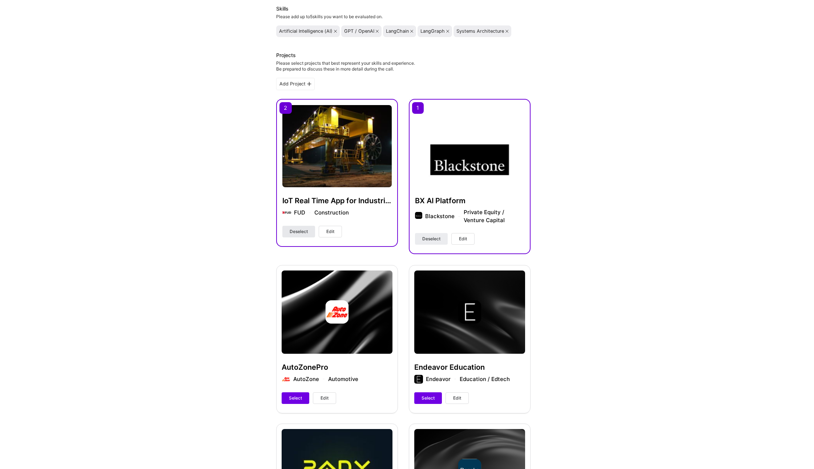
click at [303, 234] on span "Deselect" at bounding box center [298, 231] width 18 height 7
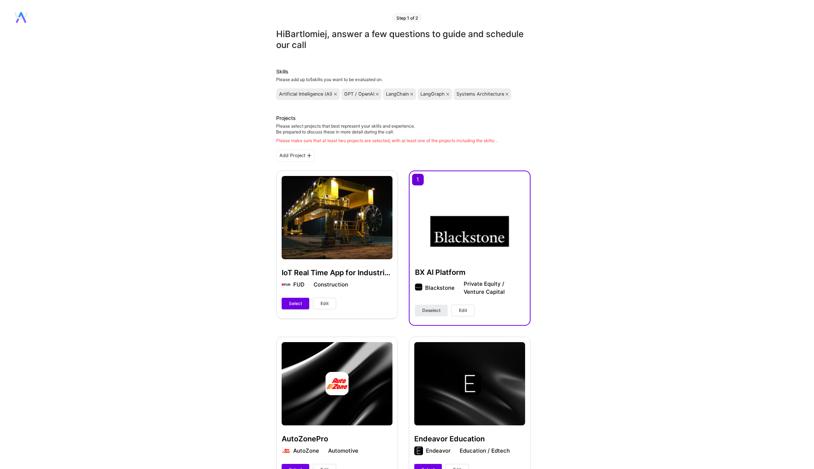
scroll to position [0, 0]
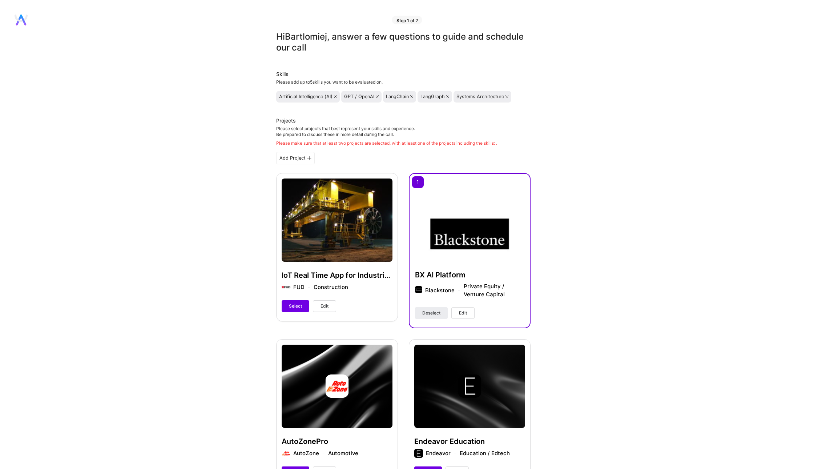
click at [295, 159] on div "Add Project" at bounding box center [295, 158] width 38 height 12
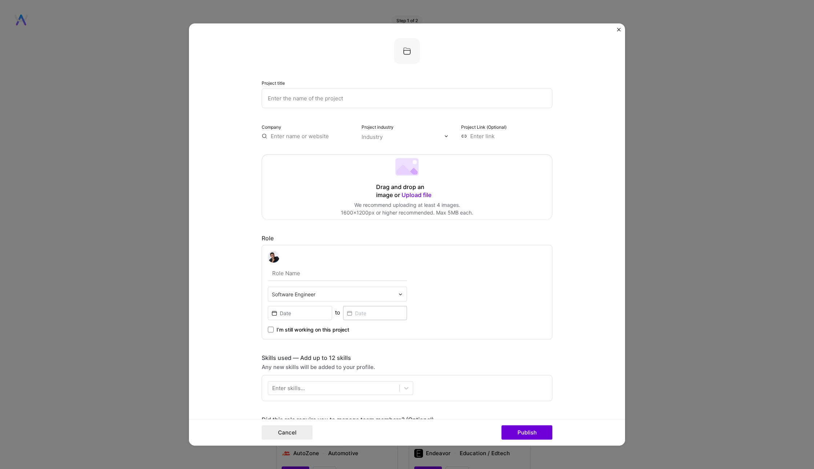
click at [295, 96] on input "text" at bounding box center [406, 98] width 291 height 20
type input "E"
type input "Agentifier"
click at [394, 196] on div "Drag and drop an image or Upload file" at bounding box center [407, 191] width 62 height 16
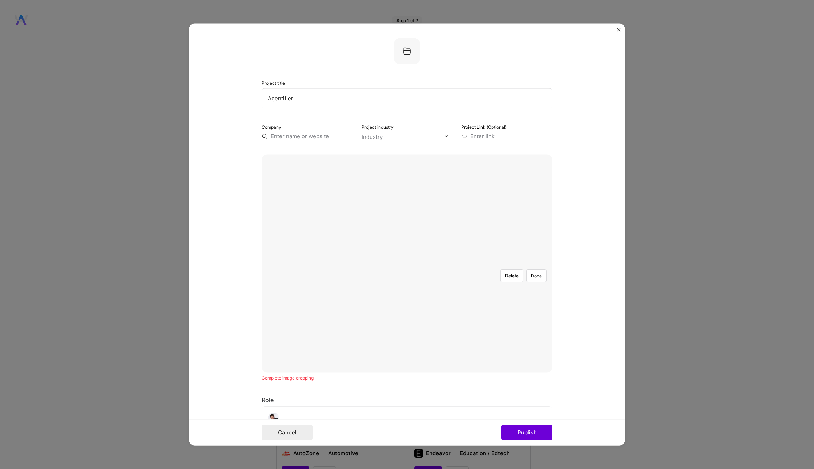
click at [298, 138] on input "text" at bounding box center [306, 136] width 91 height 8
type input "Evinced"
click at [302, 159] on span "[DOMAIN_NAME]" at bounding box center [300, 157] width 35 height 6
click at [403, 140] on div at bounding box center [402, 136] width 83 height 9
type input "ac"
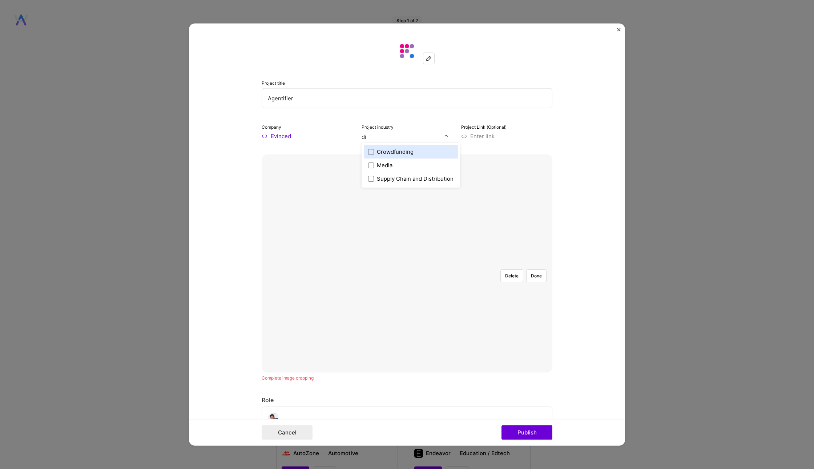
type input "d"
type input "s"
type input "f"
type input "d"
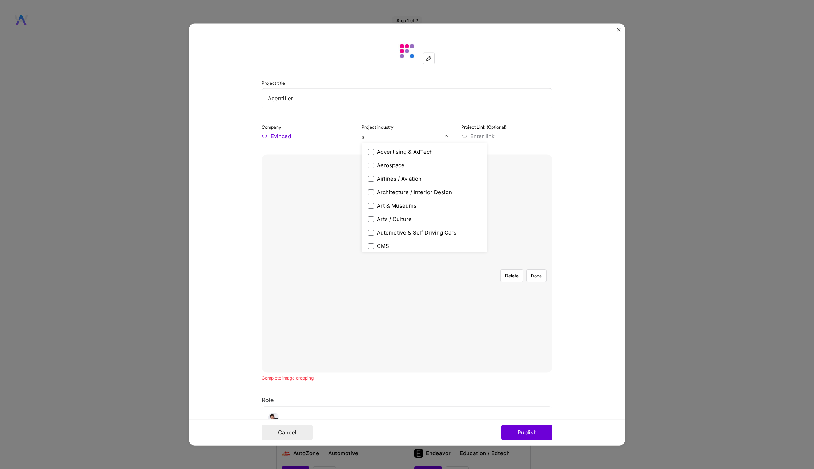
type input "so"
click at [404, 149] on div "Enterprise Software" at bounding box center [403, 152] width 52 height 8
click at [575, 115] on form "Project title Agentifier Company Evinced Project industry Industry 1 Project Li…" at bounding box center [407, 235] width 436 height 422
click at [527, 134] on input at bounding box center [506, 136] width 91 height 8
paste input "[URL][DOMAIN_NAME]"
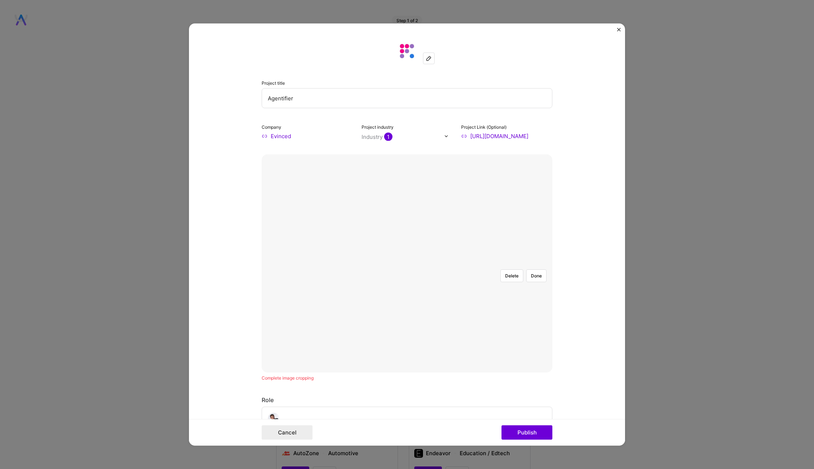
type input "[URL][DOMAIN_NAME]"
click at [599, 221] on form "Project title Agentifier Company Evinced Project industry Industry 1 Project Li…" at bounding box center [407, 235] width 436 height 422
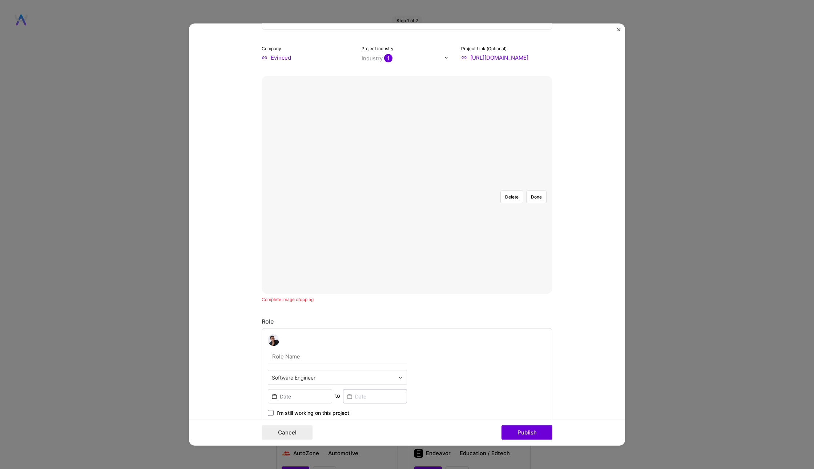
scroll to position [177, 0]
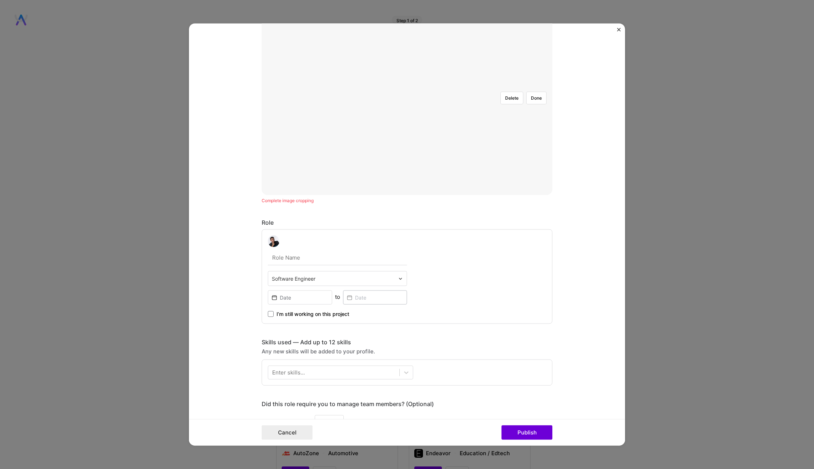
click at [311, 276] on input "text" at bounding box center [333, 279] width 123 height 8
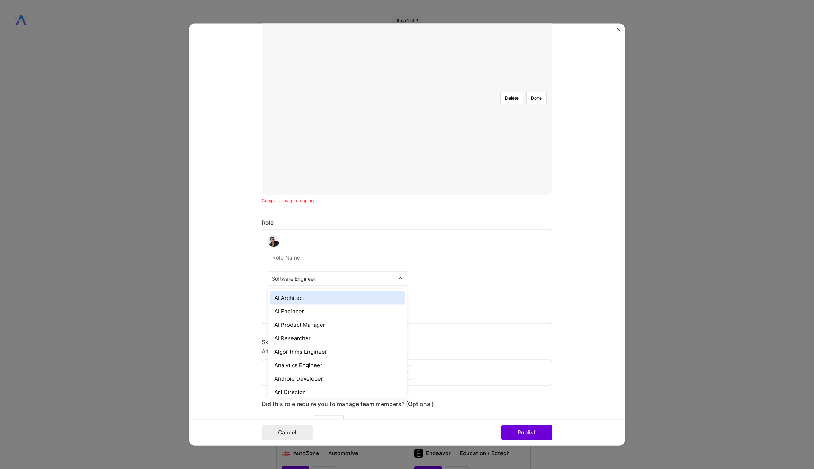
click at [203, 281] on form "Project title Agentifier Company Evinced Project industry Industry 1 Project Li…" at bounding box center [407, 235] width 436 height 422
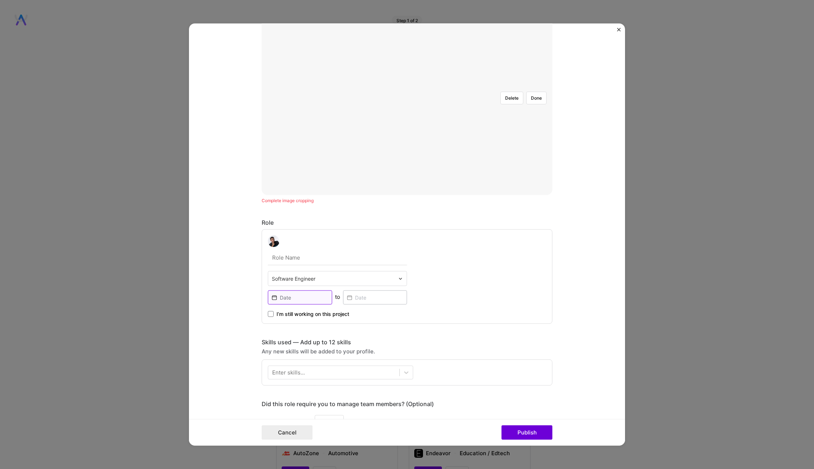
click at [304, 297] on input at bounding box center [300, 297] width 64 height 14
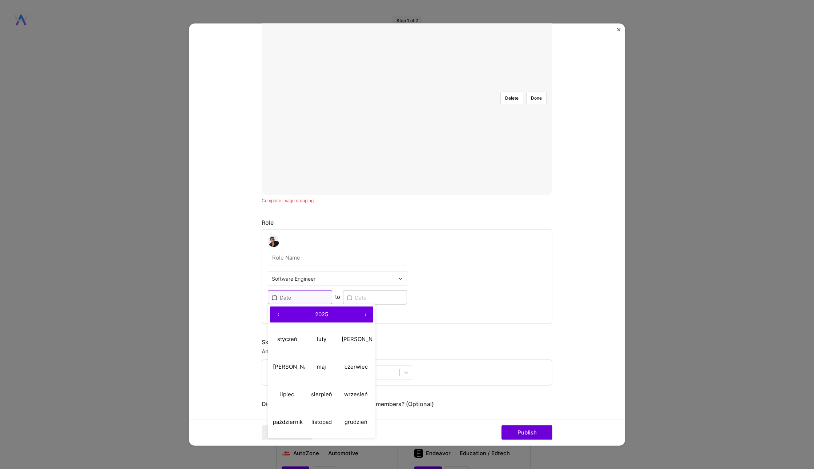
click at [304, 297] on input at bounding box center [300, 297] width 64 height 14
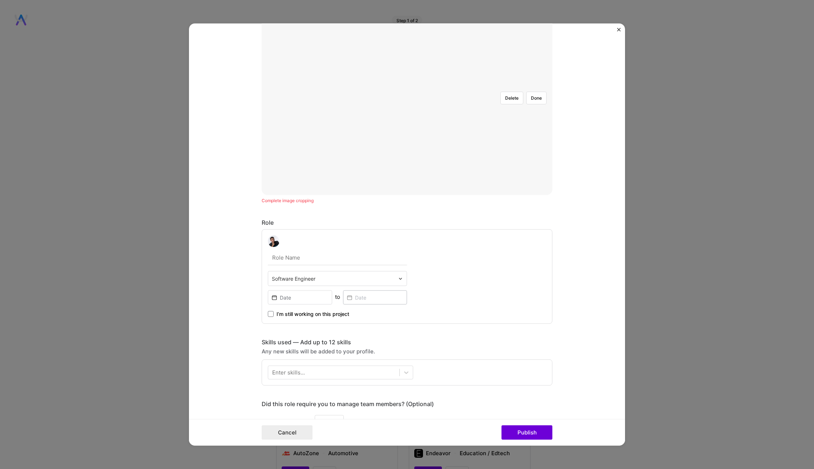
click at [240, 315] on form "Project title Agentifier Company Evinced Project industry Industry 1 Project Li…" at bounding box center [407, 235] width 436 height 422
click at [268, 311] on span at bounding box center [271, 314] width 6 height 6
click at [0, 0] on input "I’m still working on this project" at bounding box center [0, 0] width 0 height 0
click at [308, 298] on input at bounding box center [300, 297] width 64 height 14
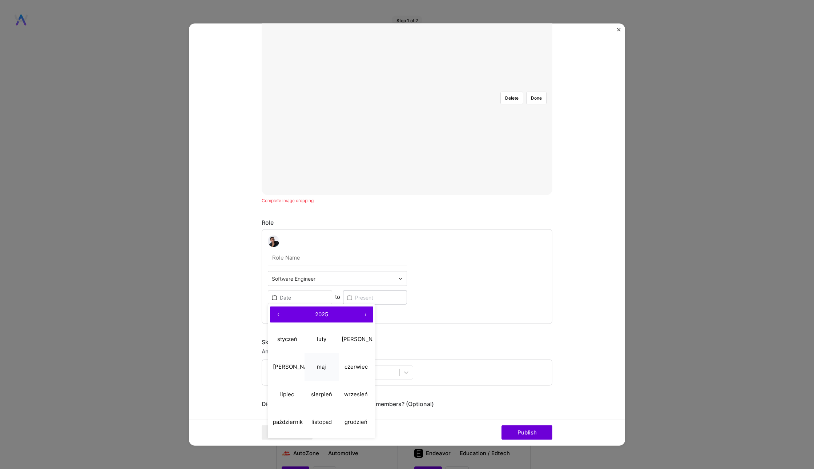
click at [320, 365] on abbr "maj" at bounding box center [321, 366] width 9 height 7
type input "[DATE]"
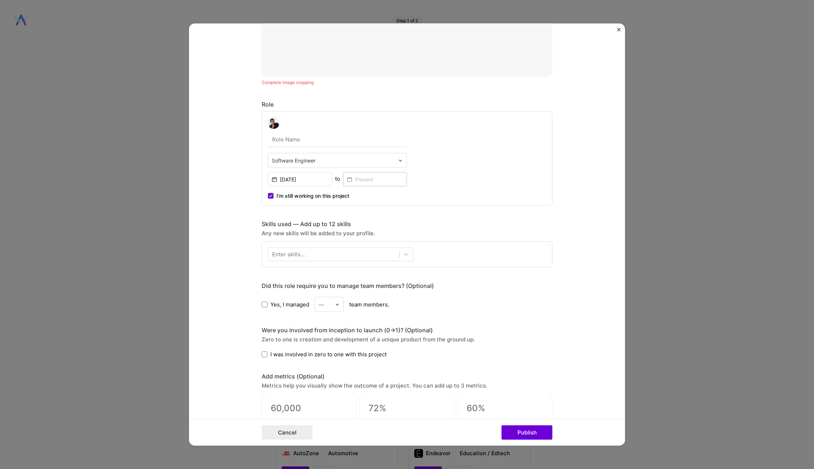
scroll to position [338, 0]
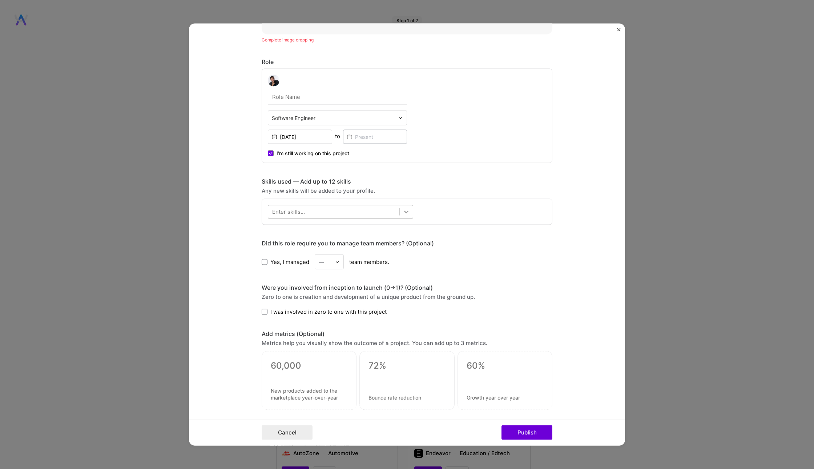
click at [405, 211] on icon at bounding box center [406, 212] width 4 height 3
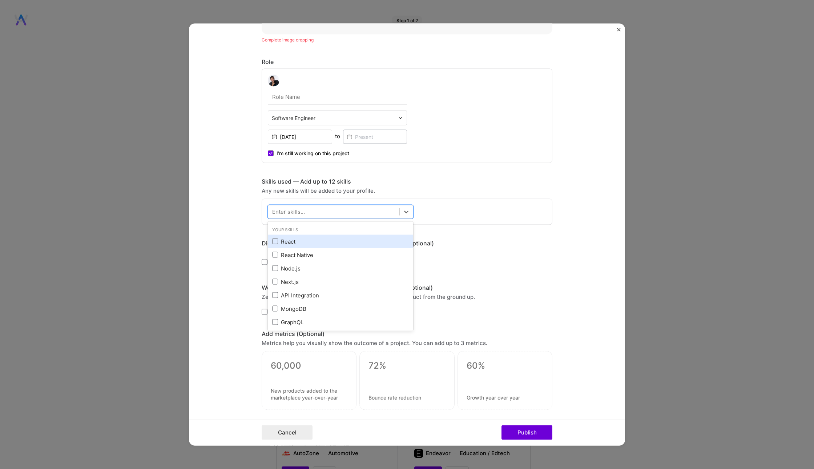
click at [340, 238] on div "React" at bounding box center [340, 241] width 137 height 8
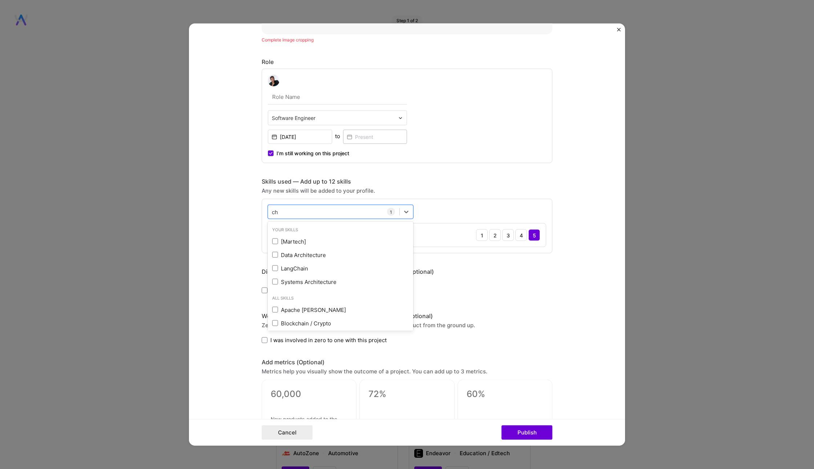
type input "c"
click at [349, 241] on div "TypeScript" at bounding box center [340, 241] width 137 height 8
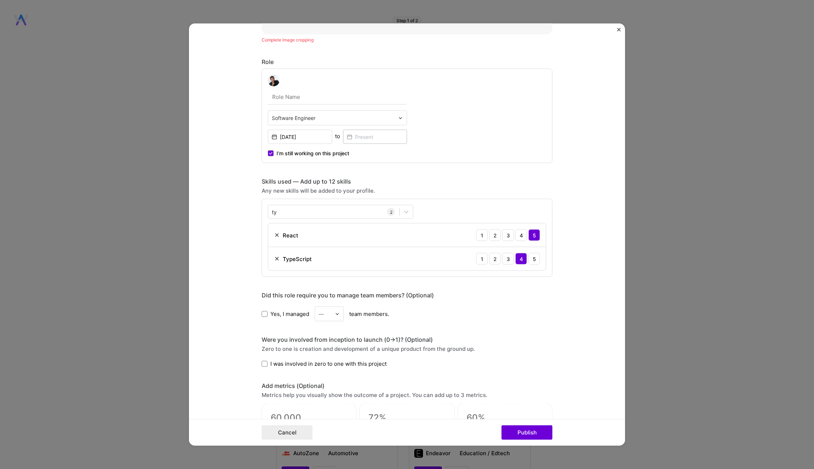
click at [425, 179] on div "Skills used — Add up to 12 skills" at bounding box center [406, 182] width 291 height 8
click at [345, 211] on div "ty ty" at bounding box center [333, 212] width 131 height 12
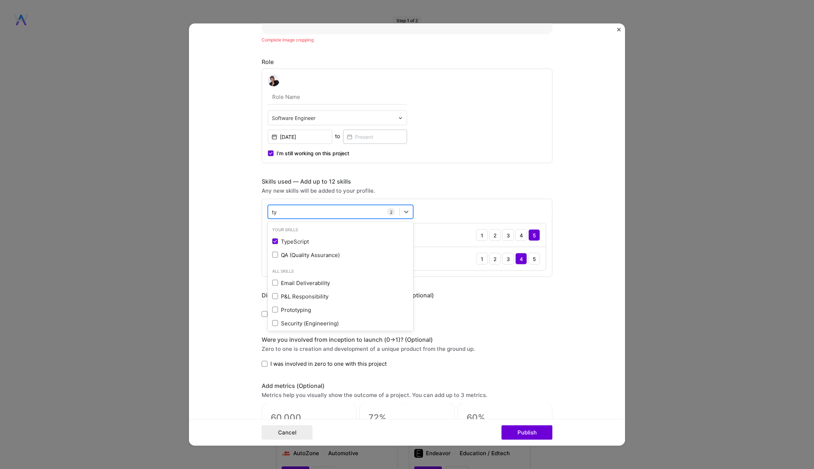
type input "t"
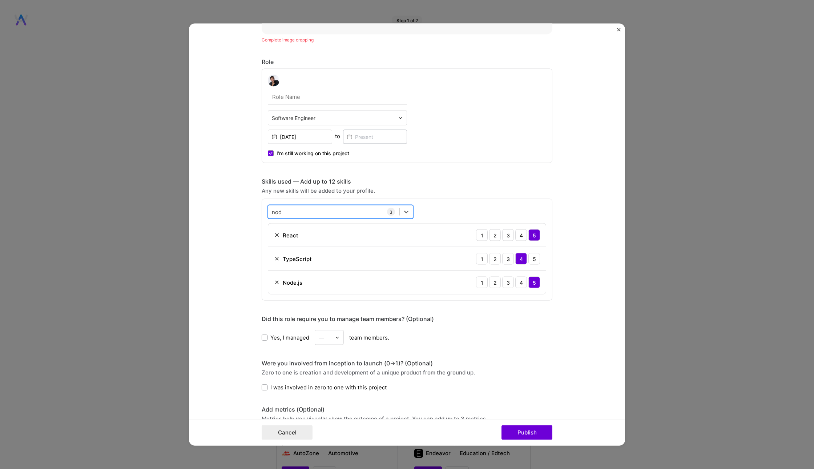
click at [325, 210] on div "nod nod" at bounding box center [333, 212] width 131 height 12
type input "n"
type input "m"
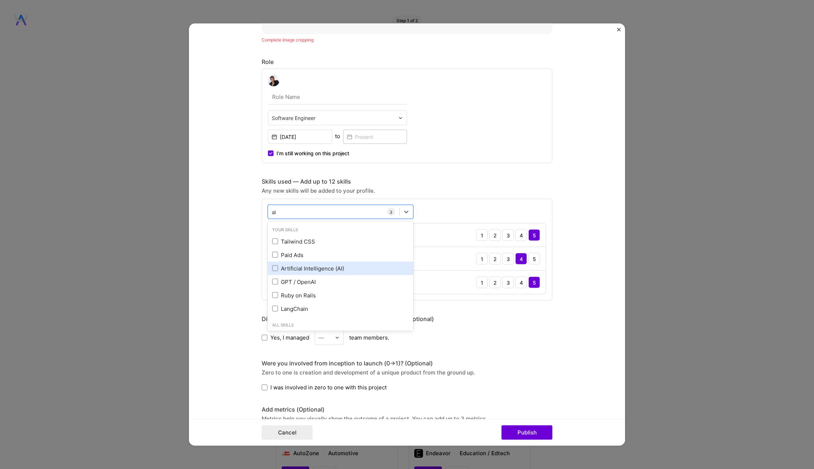
click at [344, 271] on div "Artificial Intelligence (AI)" at bounding box center [340, 267] width 145 height 13
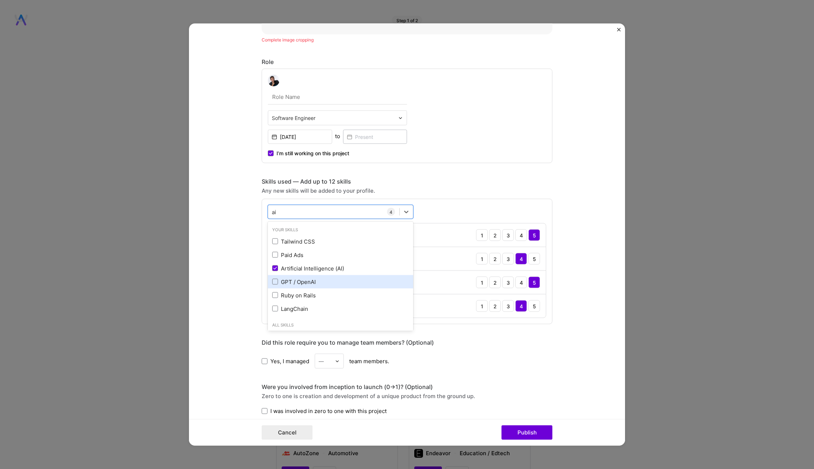
click at [339, 283] on div "GPT / OpenAI" at bounding box center [340, 281] width 137 height 8
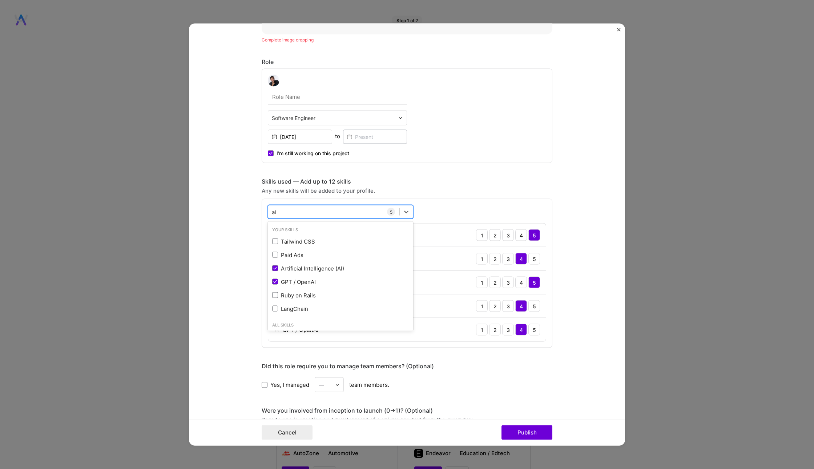
type input "a"
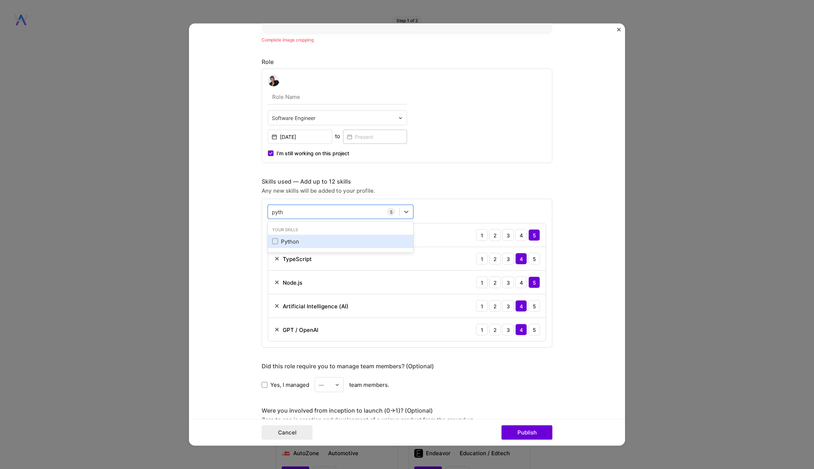
click at [316, 240] on div "Python" at bounding box center [340, 241] width 137 height 8
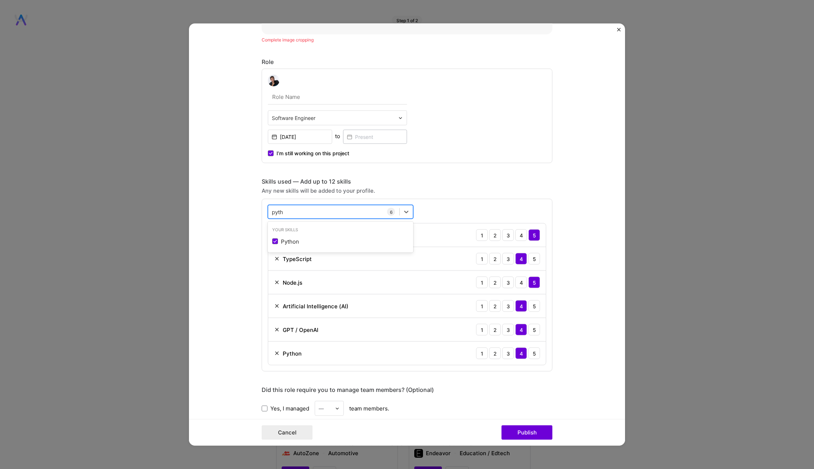
click at [326, 212] on div "pyth pyth" at bounding box center [333, 212] width 131 height 12
type input "p"
type input "w"
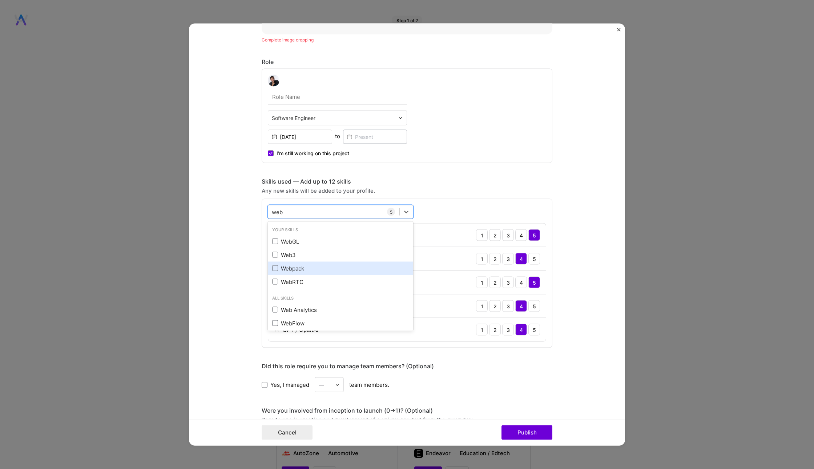
click at [321, 270] on div "Webpack" at bounding box center [340, 268] width 137 height 8
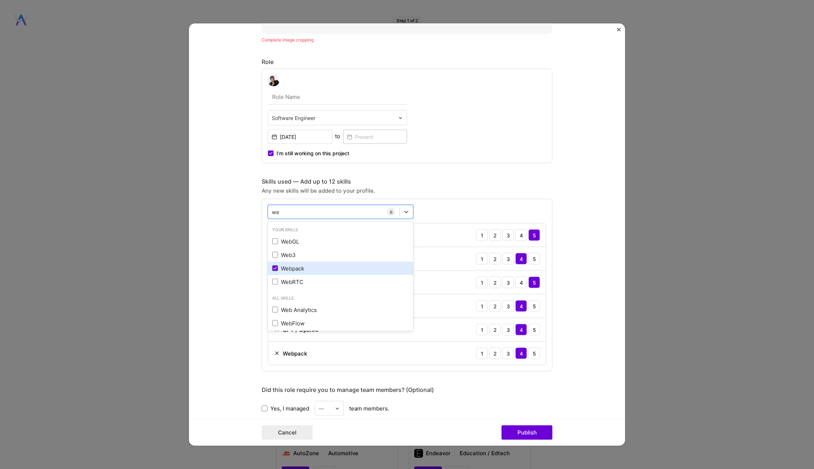
type input "w"
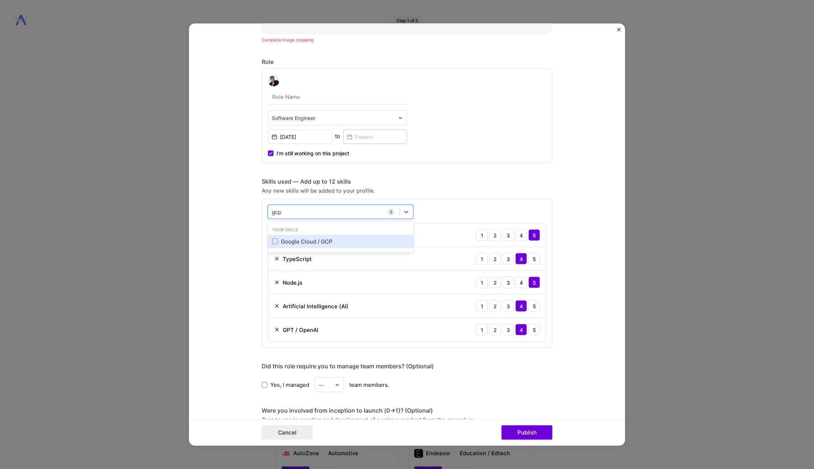
click at [358, 244] on div "Google Cloud / GCP" at bounding box center [340, 240] width 145 height 13
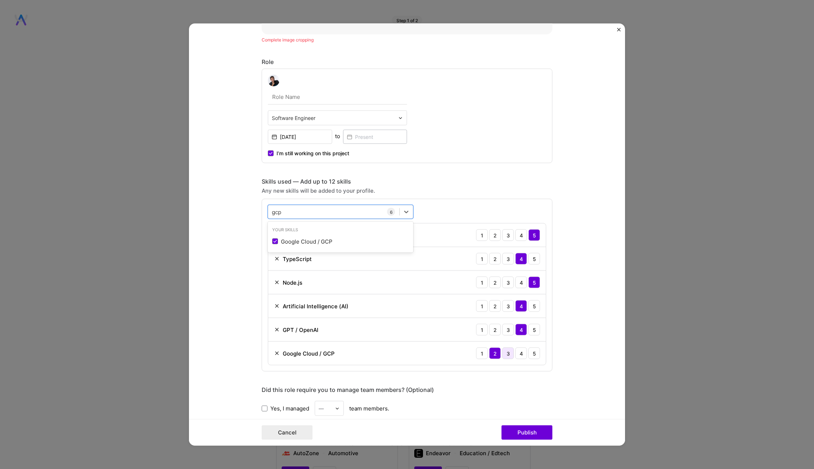
click at [506, 352] on div "3" at bounding box center [508, 353] width 12 height 12
click at [346, 211] on div "gcp gcp" at bounding box center [333, 212] width 131 height 12
type input "g"
click at [357, 243] on div "Docker" at bounding box center [340, 241] width 137 height 8
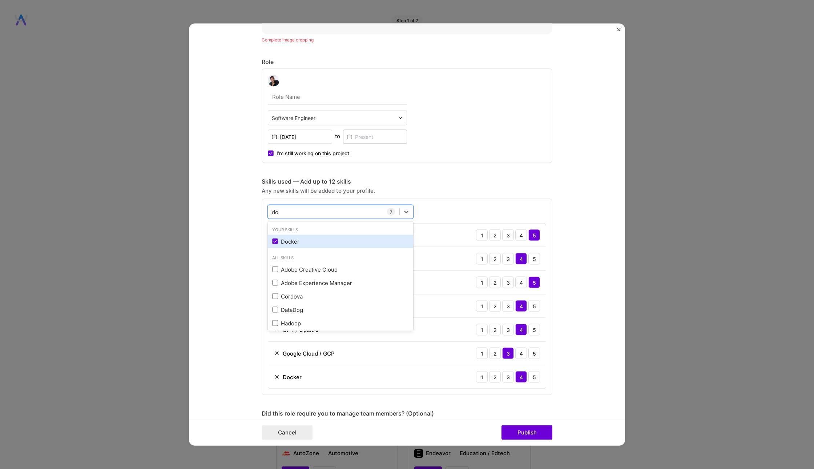
type input "d"
click at [466, 171] on div "Project title Agentifier Company Evinced Project industry Industry 1 Project Li…" at bounding box center [406, 255] width 291 height 1110
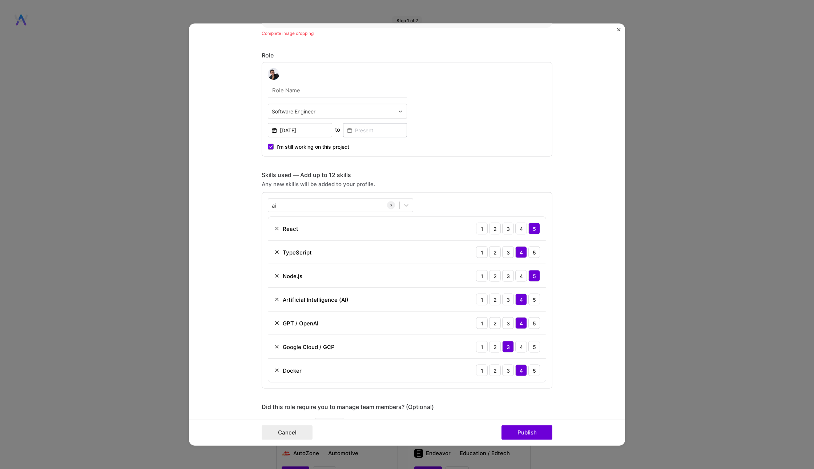
scroll to position [332, 0]
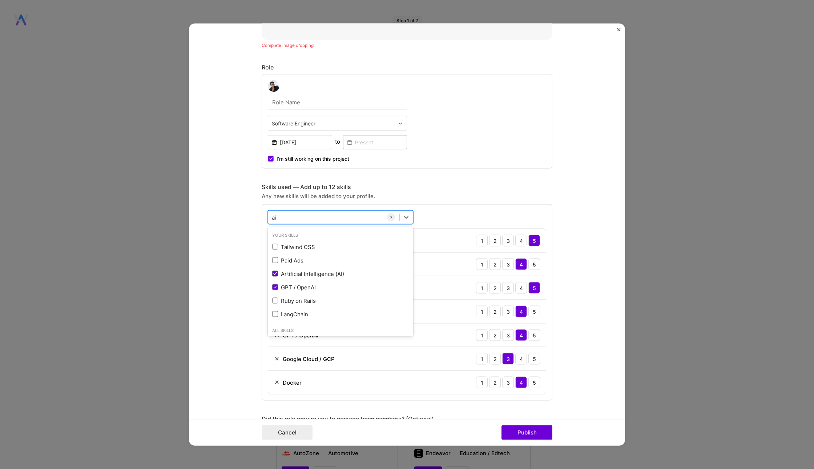
click at [309, 217] on div "ai ai" at bounding box center [333, 217] width 131 height 12
type input "a"
click at [362, 243] on div "Algorithm Design" at bounding box center [340, 247] width 137 height 8
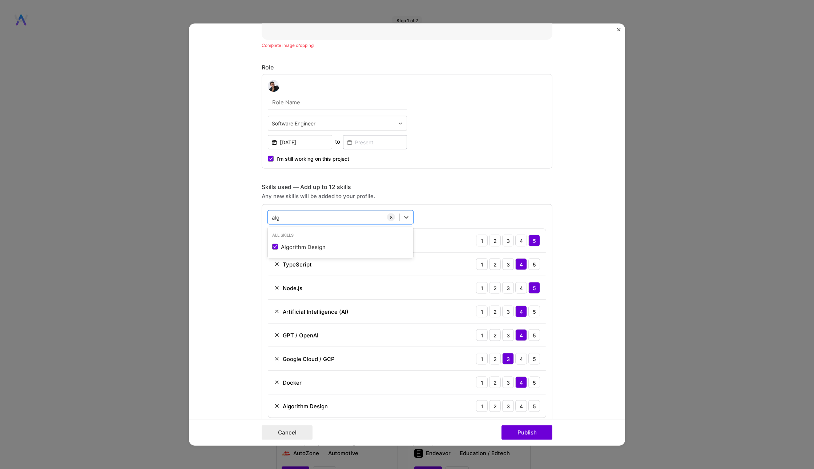
type input "alg"
click at [579, 231] on form "Project title Agentifier Company Evinced Project industry Industry 1 Project Li…" at bounding box center [407, 235] width 436 height 422
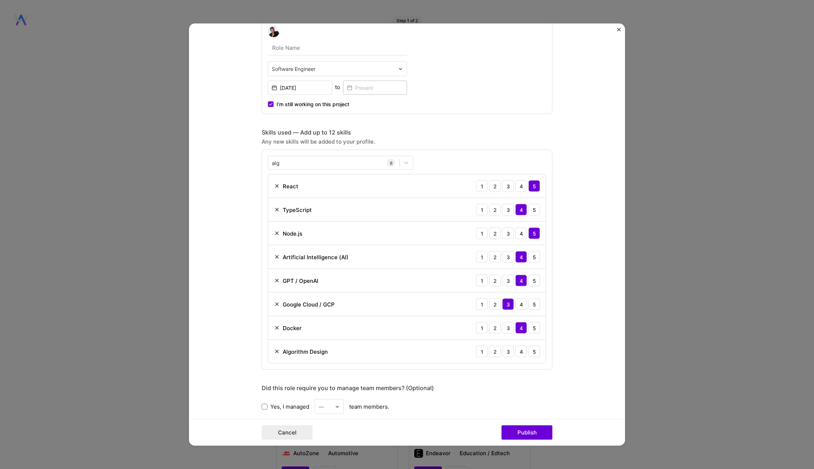
scroll to position [434, 0]
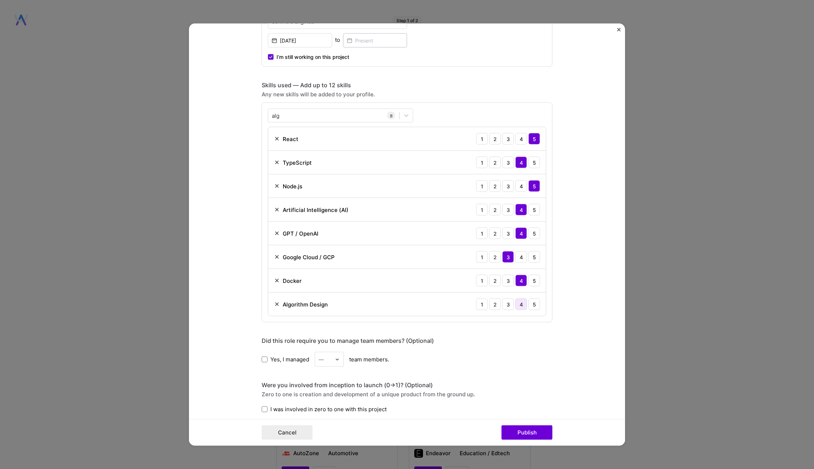
click at [527, 298] on div "4" at bounding box center [521, 304] width 12 height 12
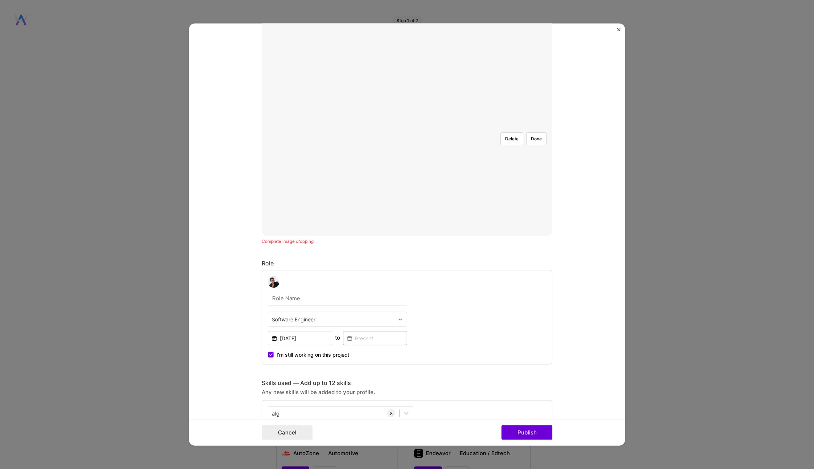
scroll to position [22, 0]
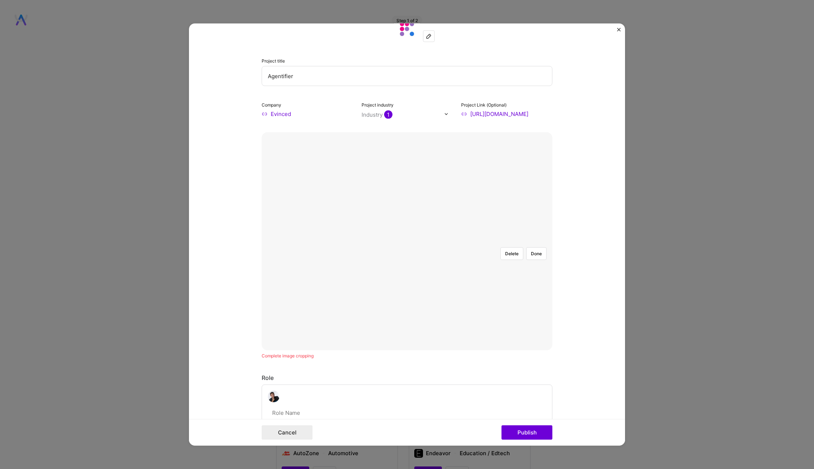
click at [324, 83] on input "Agentifier" at bounding box center [406, 76] width 291 height 20
paste input "I-Powered Accessibility Automation at [GEOGRAPHIC_DATA]"
type input "AI-Powered Accessibility Automation at [GEOGRAPHIC_DATA]"
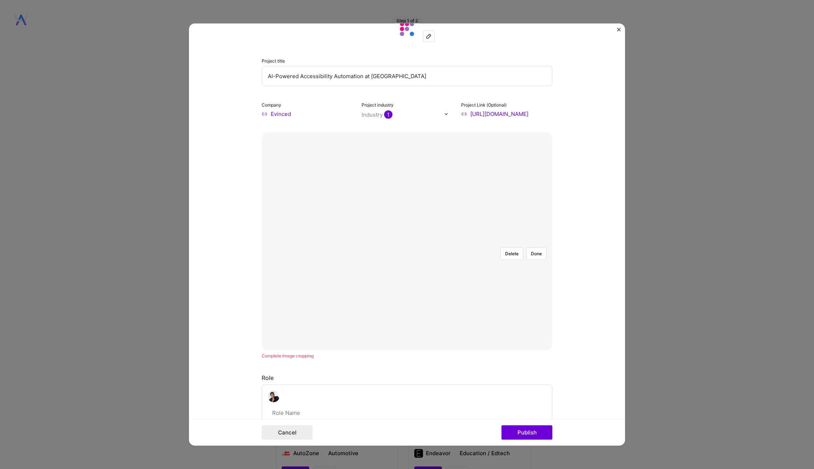
click at [239, 79] on form "Project title AI-Powered Accessibility Automation at Evinced Company Evinced Pr…" at bounding box center [407, 235] width 436 height 422
click at [465, 82] on input "AI-Powered Accessibility Automation at [GEOGRAPHIC_DATA]" at bounding box center [406, 76] width 291 height 20
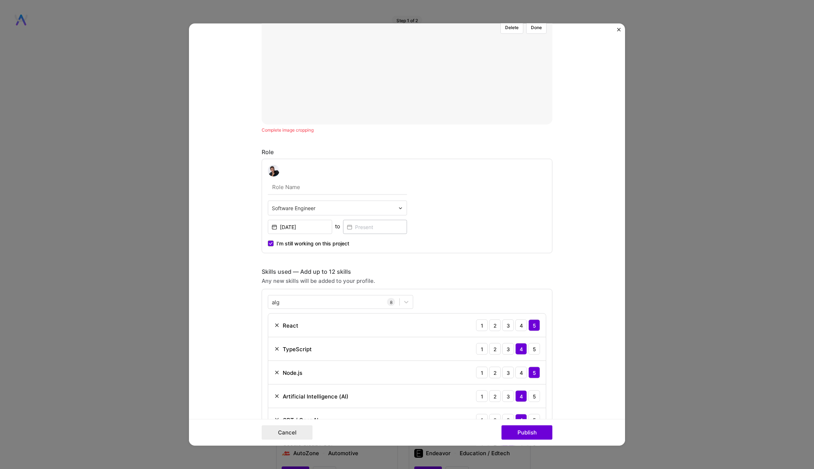
scroll to position [260, 0]
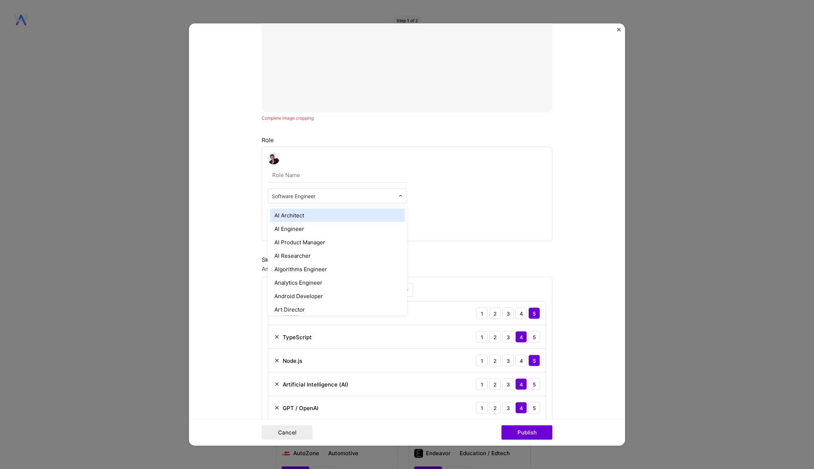
click at [349, 195] on input "text" at bounding box center [333, 196] width 123 height 8
click at [330, 225] on div "AI Engineer" at bounding box center [337, 228] width 135 height 13
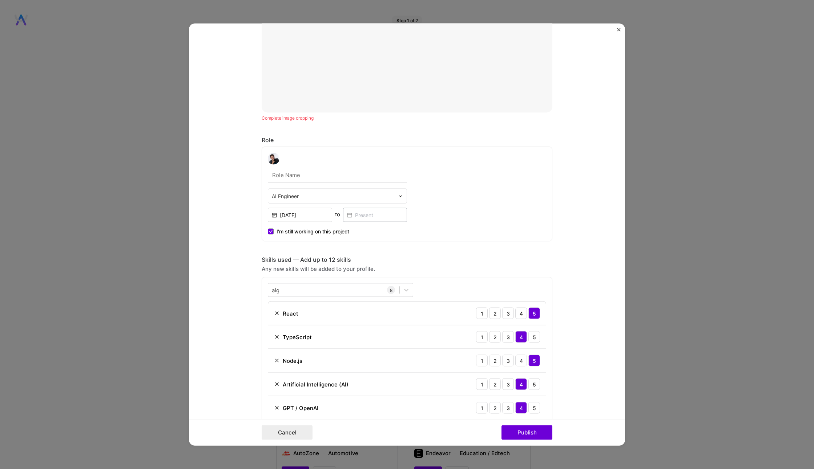
click at [304, 171] on input "text" at bounding box center [337, 174] width 139 height 15
click at [299, 195] on input "text" at bounding box center [333, 196] width 123 height 8
type input "sof"
click at [310, 226] on div "Software Engineer" at bounding box center [337, 228] width 135 height 13
click at [308, 170] on input "text" at bounding box center [337, 174] width 139 height 15
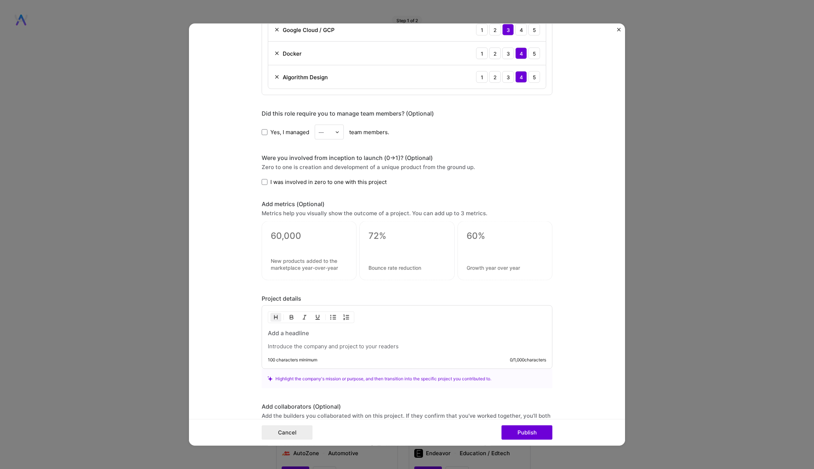
scroll to position [759, 0]
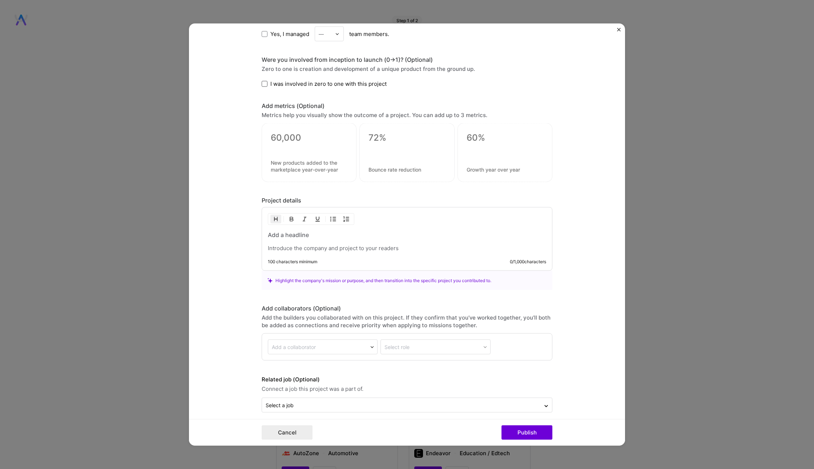
type input "AI Software Engineer"
click at [265, 82] on span at bounding box center [264, 84] width 6 height 6
click at [0, 0] on input "I was involved in zero to one with this project" at bounding box center [0, 0] width 0 height 0
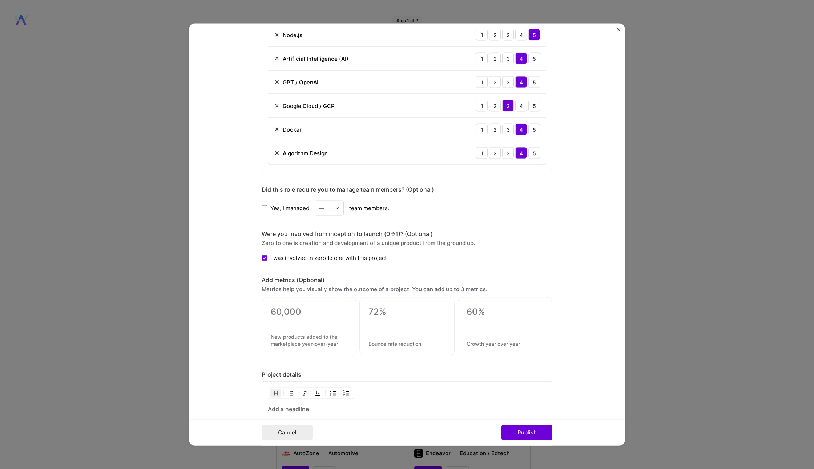
scroll to position [743, 0]
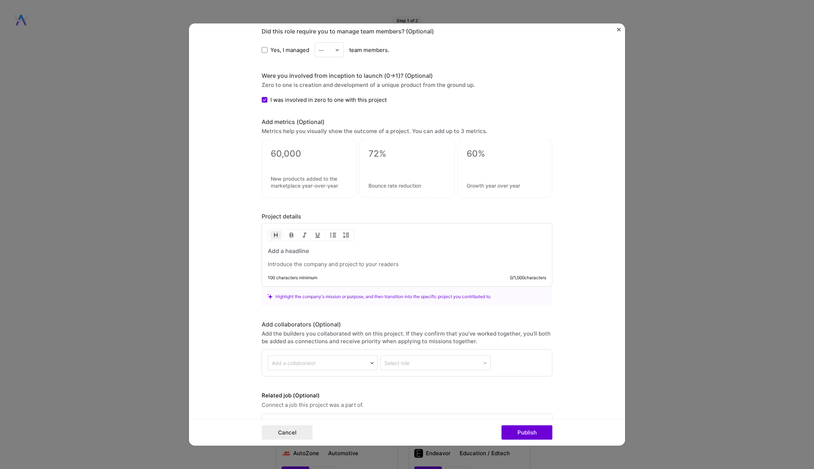
click at [311, 253] on div at bounding box center [407, 257] width 278 height 21
click at [316, 247] on h3 at bounding box center [407, 251] width 278 height 8
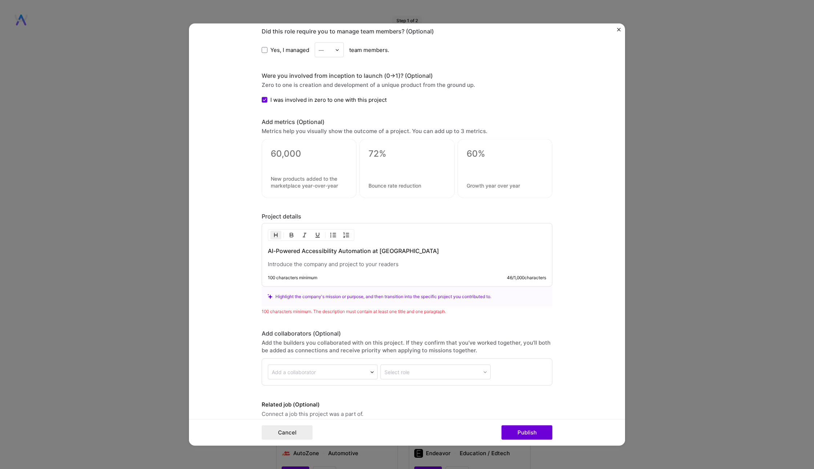
click at [451, 247] on h3 "AI-Powered Accessibility Automation at [GEOGRAPHIC_DATA]" at bounding box center [407, 251] width 278 height 8
click at [302, 266] on div "AI-Powered Accessibility Automation at Evinced 100 characters minimum 46 / 1,00…" at bounding box center [406, 255] width 291 height 64
click at [308, 260] on p at bounding box center [407, 263] width 278 height 7
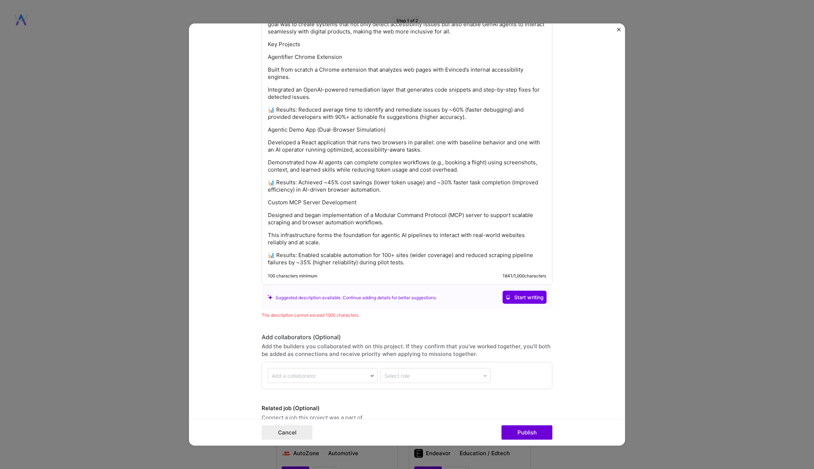
scroll to position [808, 0]
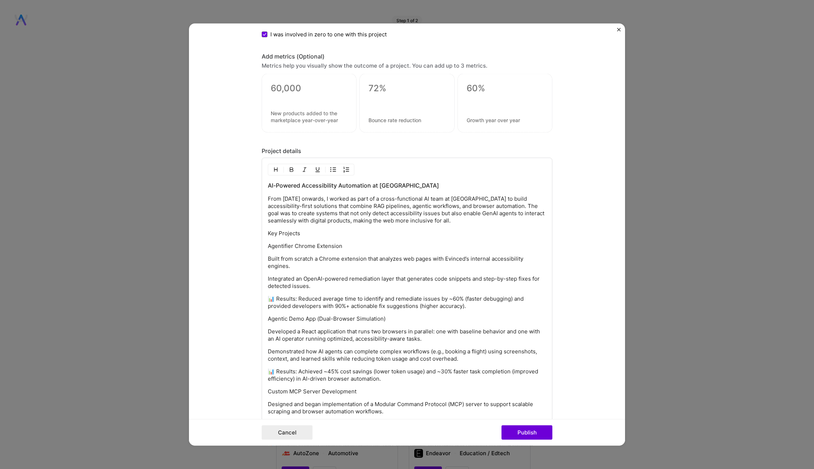
click at [439, 195] on p "From [DATE] onwards, I worked as part of a cross-functional AI team at [GEOGRAP…" at bounding box center [407, 209] width 278 height 29
drag, startPoint x: 309, startPoint y: 219, endPoint x: 540, endPoint y: 219, distance: 231.3
click at [540, 219] on p "From [DATE] onwards, I worked as part of a cross-functional team at [GEOGRAPHIC…" at bounding box center [407, 209] width 278 height 29
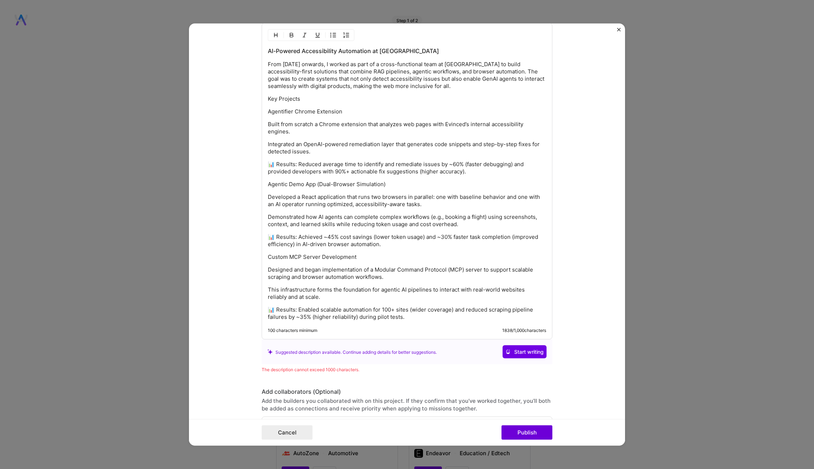
scroll to position [946, 0]
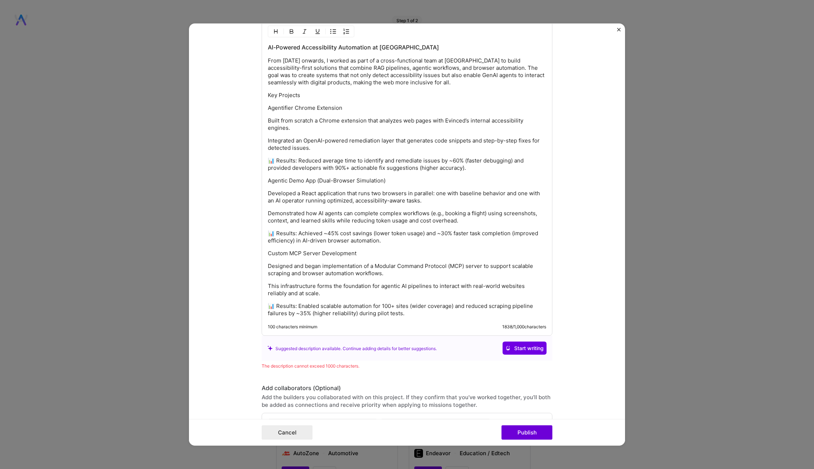
click at [421, 182] on div "AI-Powered Accessibility Automation at [GEOGRAPHIC_DATA] From [DATE] onwards, I…" at bounding box center [407, 179] width 278 height 273
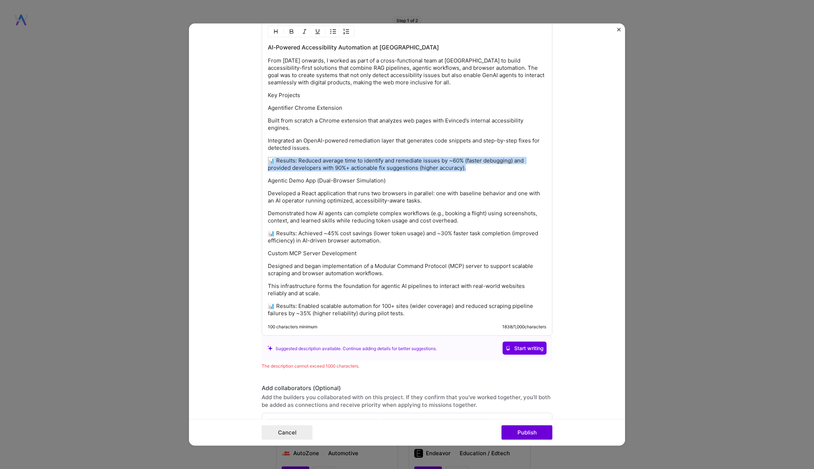
drag, startPoint x: 502, startPoint y: 165, endPoint x: 255, endPoint y: 156, distance: 247.1
click at [255, 156] on form "Project title AI-Powered Accessibility Automation at Evinced Company Evinced Pr…" at bounding box center [407, 235] width 436 height 422
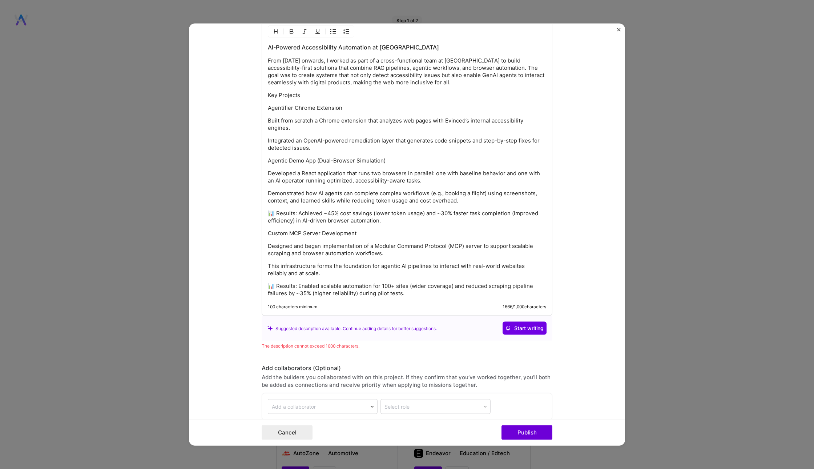
click at [268, 105] on p "Agentifier Chrome Extension" at bounding box center [407, 107] width 278 height 7
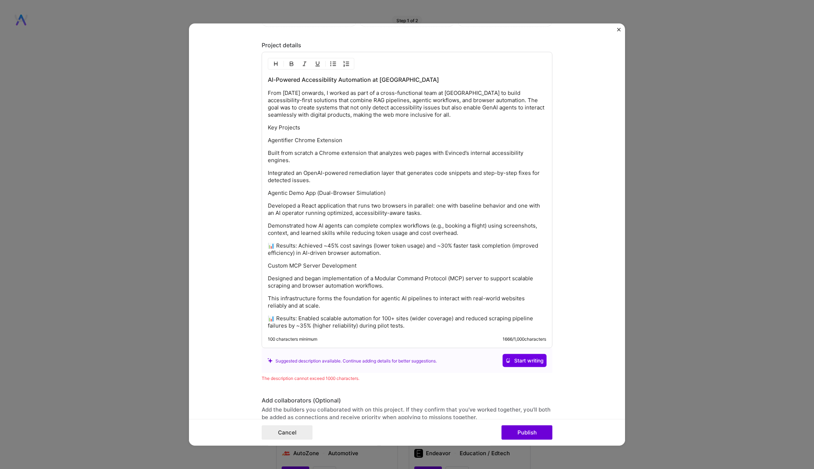
scroll to position [912, 0]
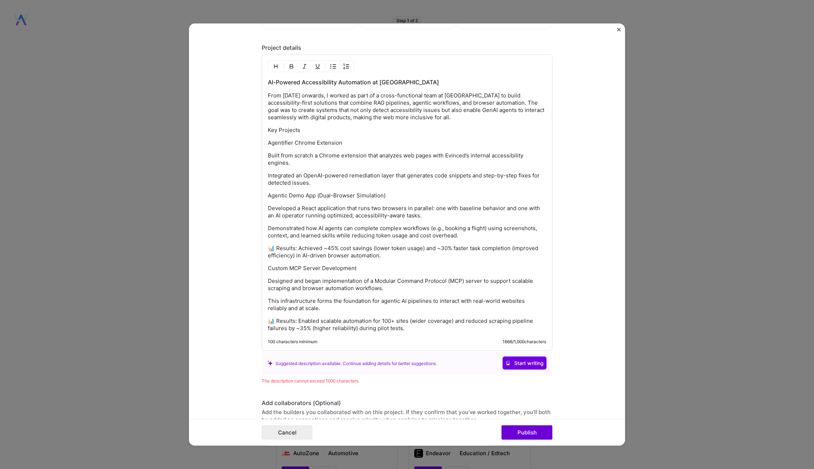
click at [310, 129] on p "Key Projects" at bounding box center [407, 129] width 278 height 7
click at [269, 141] on p "Agentifier Chrome Extension" at bounding box center [407, 142] width 278 height 7
drag, startPoint x: 268, startPoint y: 141, endPoint x: 403, endPoint y: 139, distance: 135.5
click at [405, 141] on p "Agentifier Chrome Extension" at bounding box center [407, 142] width 278 height 7
click at [291, 64] on img "button" at bounding box center [291, 67] width 6 height 6
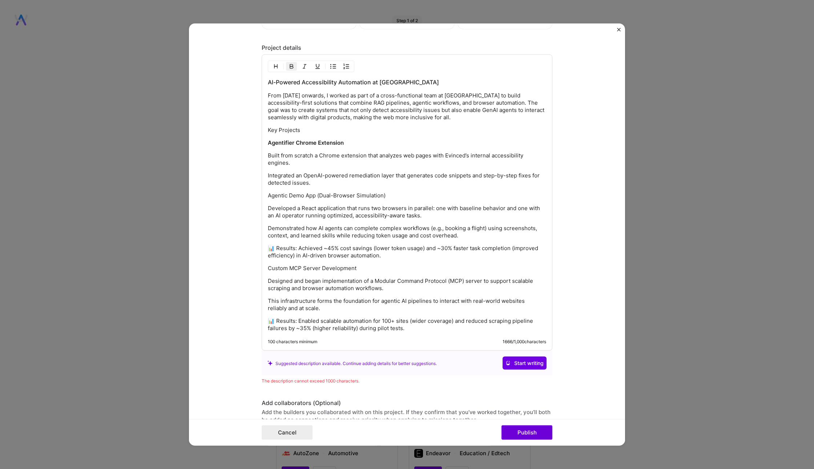
click at [308, 179] on p "Integrated an OpenAI-powered remediation layer that generates code snippets and…" at bounding box center [407, 179] width 278 height 15
click at [269, 152] on p "Built from scratch a Chrome extension that analyzes web pages with Evinced’s in…" at bounding box center [407, 159] width 278 height 15
click at [268, 172] on p "Integrated an OpenAI-powered remediation layer that generates code snippets and…" at bounding box center [407, 179] width 278 height 15
click at [269, 193] on p "Agentic Demo App (Dual-Browser Simulation)" at bounding box center [407, 195] width 278 height 7
drag, startPoint x: 269, startPoint y: 193, endPoint x: 316, endPoint y: 194, distance: 47.6
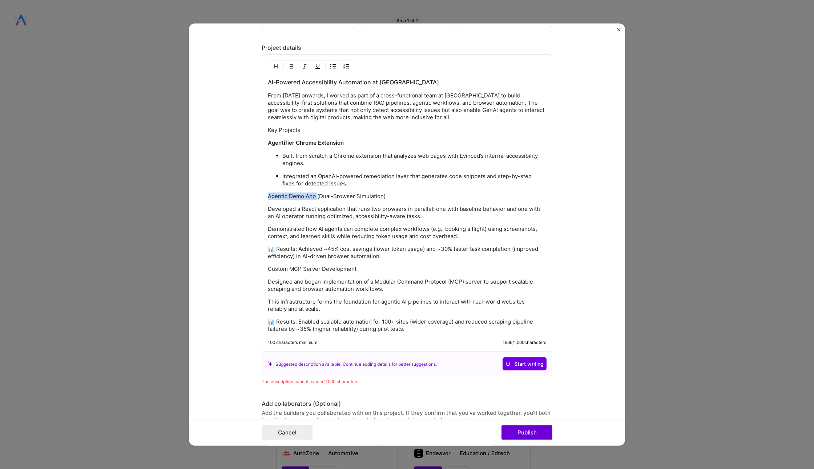
click at [316, 194] on p "Agentic Demo App (Dual-Browser Simulation)" at bounding box center [407, 195] width 278 height 7
click at [288, 64] on img "button" at bounding box center [291, 67] width 6 height 6
click at [322, 188] on div "AI-Powered Accessibility Automation at [GEOGRAPHIC_DATA] From [DATE] onwards, I…" at bounding box center [407, 205] width 278 height 254
drag, startPoint x: 318, startPoint y: 192, endPoint x: 409, endPoint y: 192, distance: 90.8
click at [409, 192] on p "Agentic Demo App (Dual-Browser Simulation)" at bounding box center [407, 195] width 278 height 7
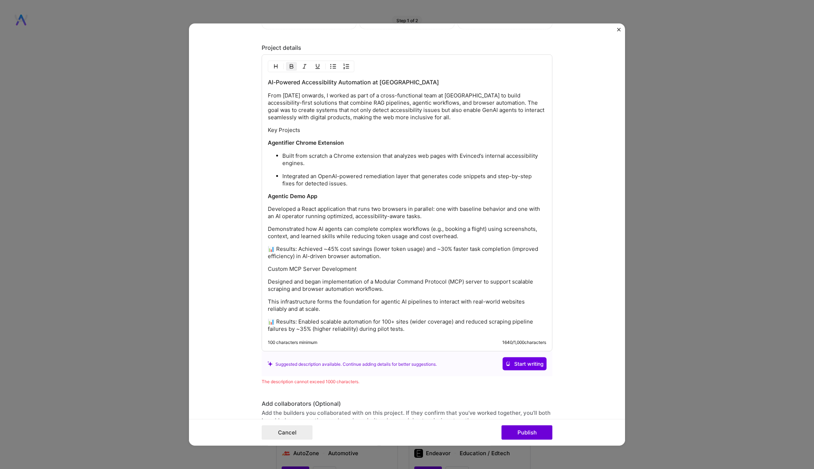
click at [269, 206] on p "Developed a React application that runs two browsers in parallel: one with base…" at bounding box center [407, 212] width 278 height 15
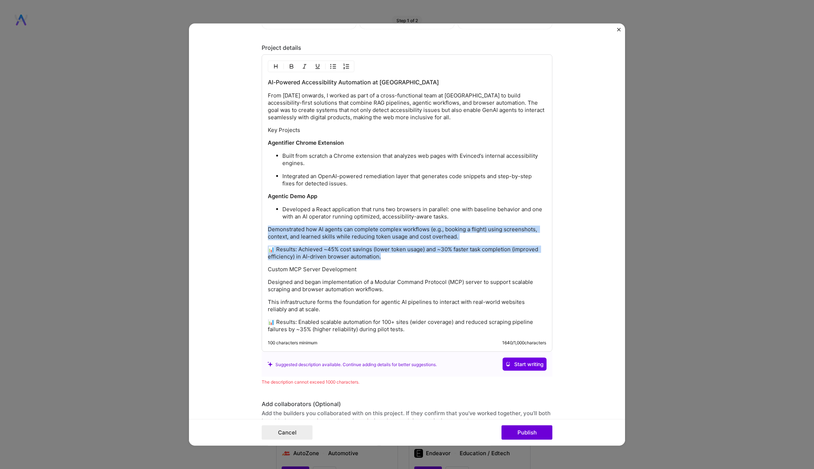
drag, startPoint x: 411, startPoint y: 255, endPoint x: 255, endPoint y: 224, distance: 159.5
click at [255, 224] on form "Project title AI-Powered Accessibility Automation at Evinced Company Evinced Pr…" at bounding box center [407, 235] width 436 height 422
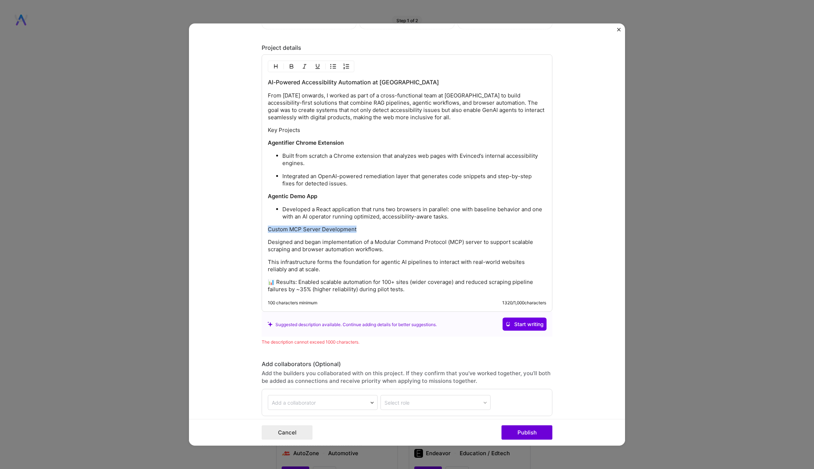
drag, startPoint x: 268, startPoint y: 225, endPoint x: 393, endPoint y: 225, distance: 124.9
click at [393, 226] on p "Custom MCP Server Development" at bounding box center [407, 229] width 278 height 7
click at [289, 64] on img "button" at bounding box center [291, 67] width 6 height 6
click at [346, 244] on p "Designed and began implementation of a Modular Command Protocol (MCP) server to…" at bounding box center [407, 245] width 278 height 15
click at [268, 238] on p "Designed and began implementation of a Modular Command Protocol (MCP) server to…" at bounding box center [407, 245] width 278 height 15
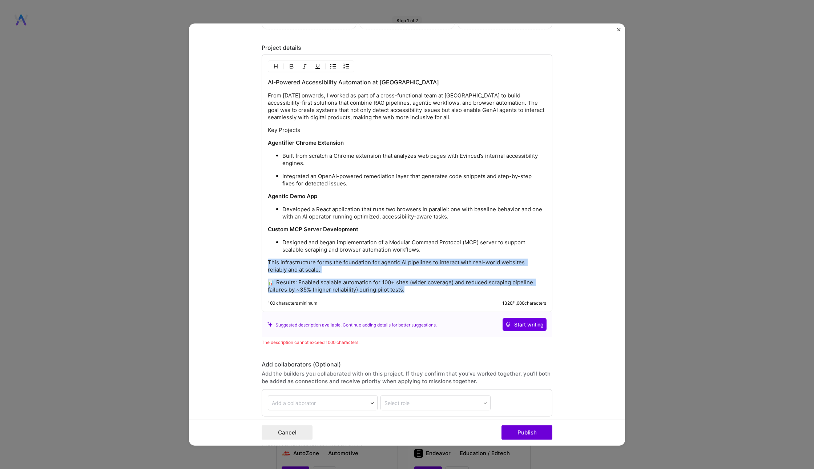
drag, startPoint x: 410, startPoint y: 285, endPoint x: 254, endPoint y: 256, distance: 158.6
click at [254, 256] on form "Project title AI-Powered Accessibility Automation at Evinced Company Evinced Pr…" at bounding box center [407, 235] width 436 height 422
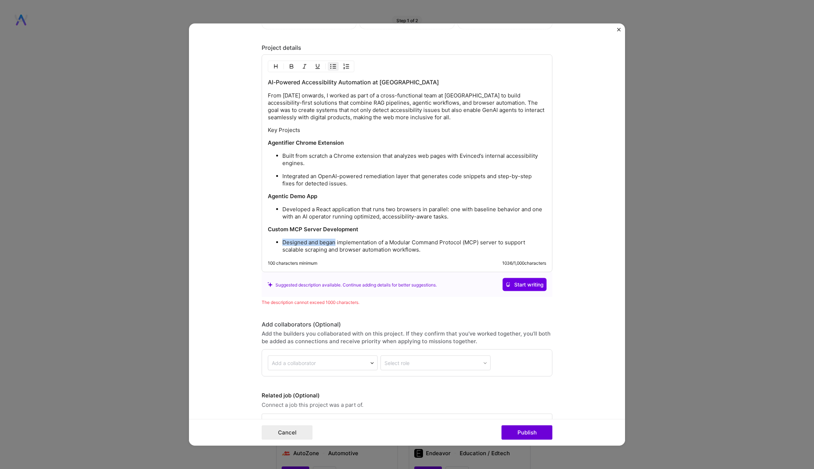
drag, startPoint x: 335, startPoint y: 239, endPoint x: 283, endPoint y: 239, distance: 51.6
click at [283, 239] on p "Designed and began implementation of a Modular Command Protocol (MCP) server to…" at bounding box center [414, 246] width 264 height 15
click at [308, 239] on p "Worked on implementation of a Modular Command Protocol (MCP) server to support …" at bounding box center [414, 246] width 264 height 15
click at [303, 239] on p "Worked on implementation of a Modular Command Protocol (MCP) server to support …" at bounding box center [414, 246] width 264 height 15
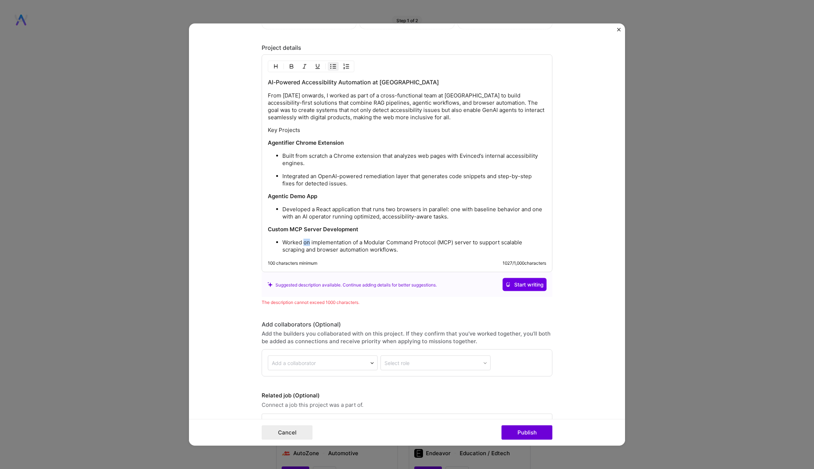
click at [303, 239] on p "Worked on implementation of a Modular Command Protocol (MCP) server to support …" at bounding box center [414, 246] width 264 height 15
drag, startPoint x: 410, startPoint y: 247, endPoint x: 472, endPoint y: 240, distance: 62.8
click at [472, 240] on p "Worked on implementation of a Modular Command Protocol (MCP) server to support …" at bounding box center [414, 246] width 264 height 15
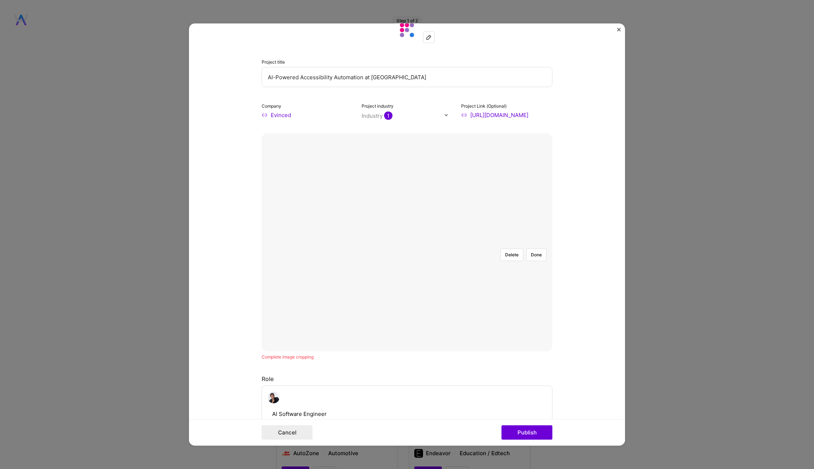
scroll to position [6, 0]
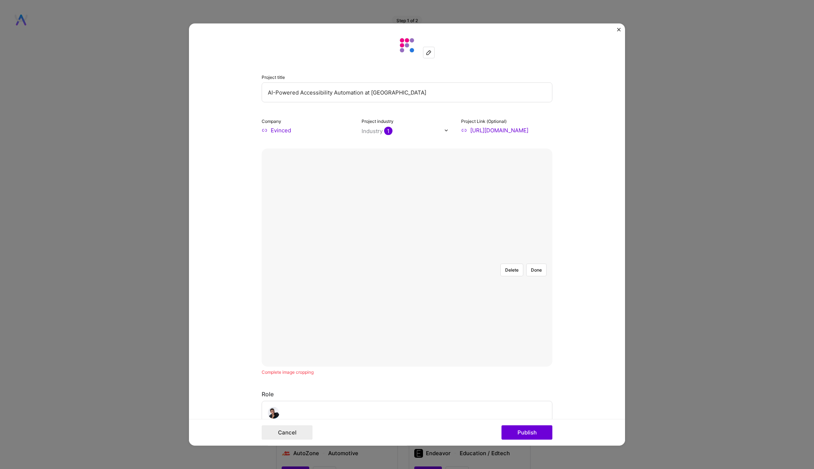
click at [451, 276] on div at bounding box center [498, 344] width 182 height 137
click at [535, 263] on button "Done" at bounding box center [536, 269] width 20 height 13
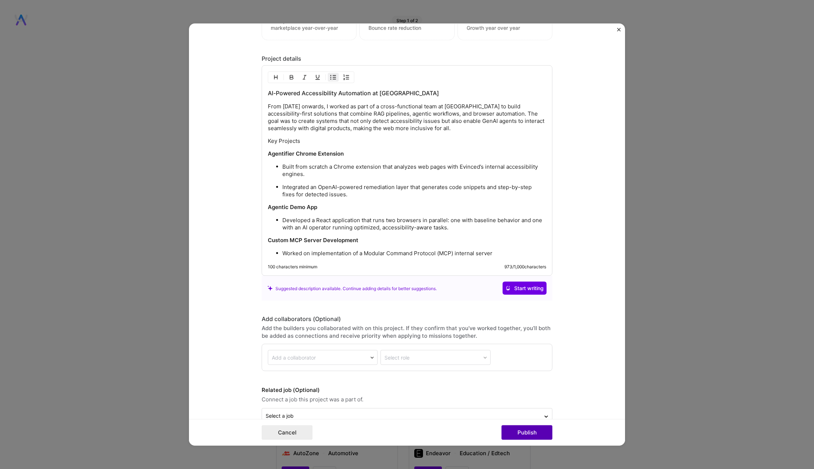
scroll to position [926, 0]
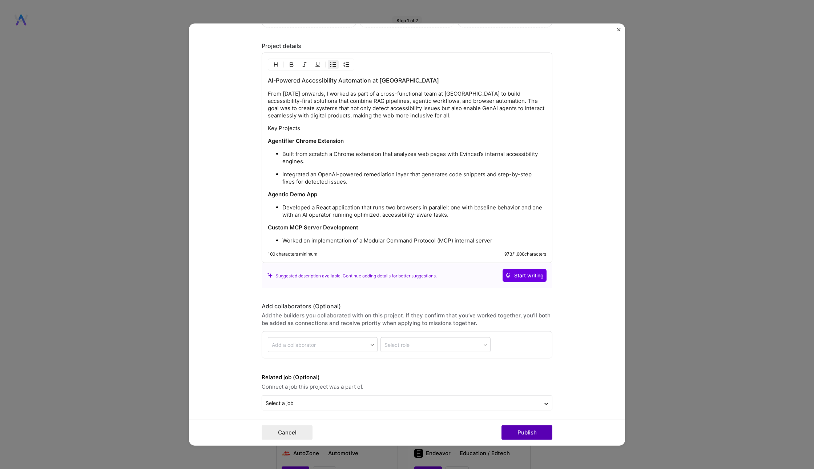
click at [522, 434] on button "Publish" at bounding box center [526, 432] width 51 height 15
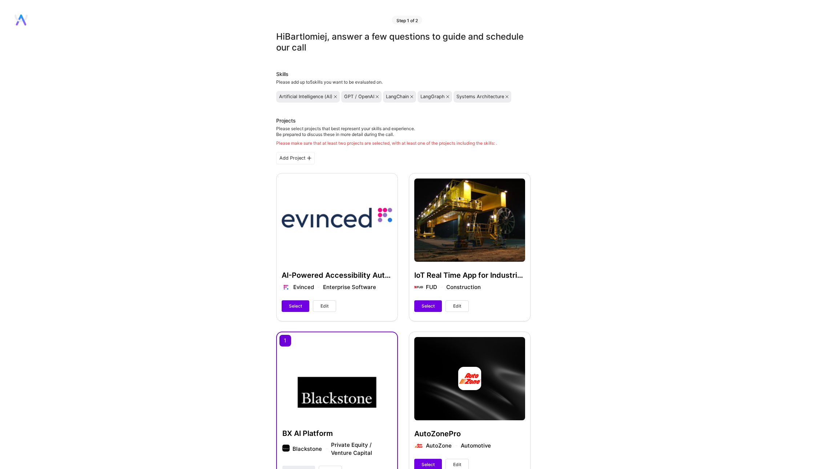
scroll to position [79, 0]
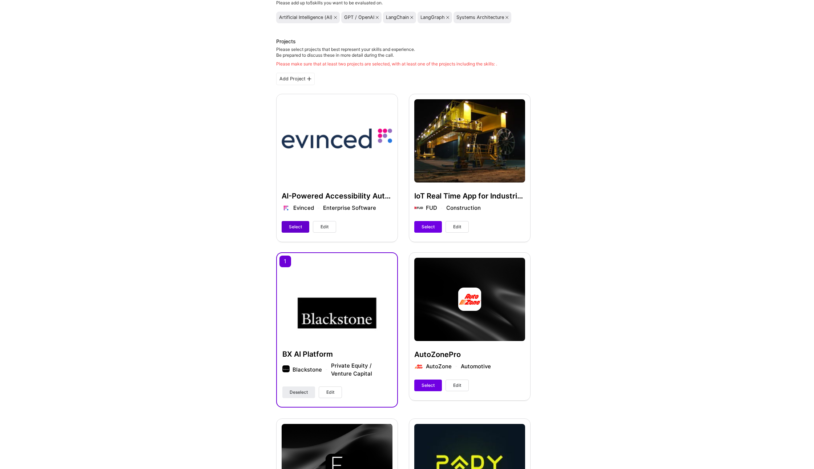
click at [297, 225] on span "Select" at bounding box center [295, 226] width 13 height 7
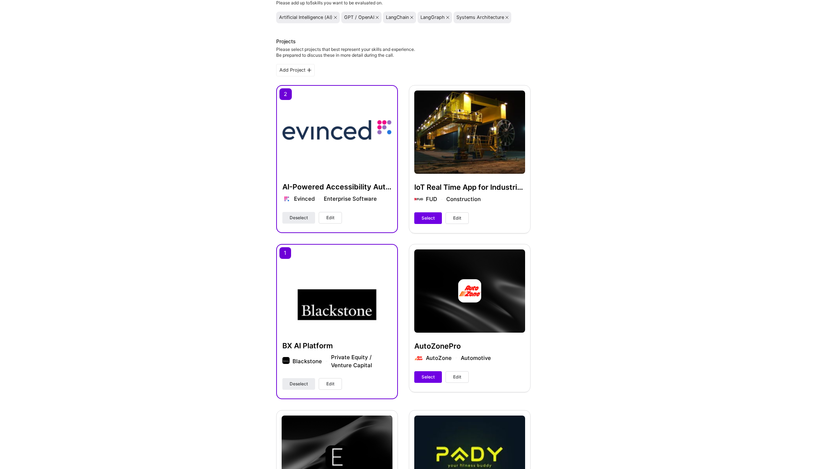
scroll to position [0, 0]
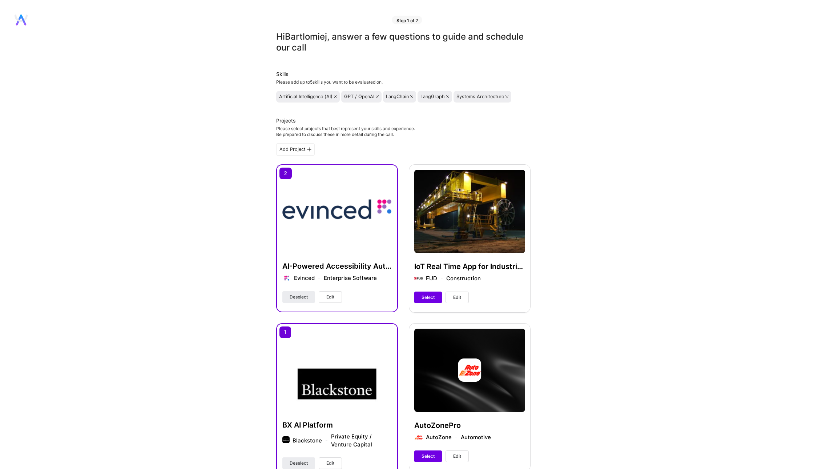
click at [298, 149] on div "Add Project" at bounding box center [295, 149] width 38 height 12
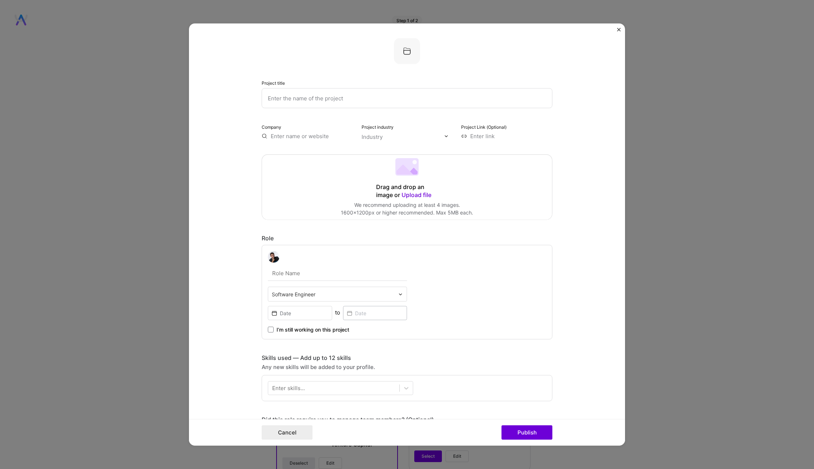
click at [297, 98] on input "text" at bounding box center [406, 98] width 291 height 20
type input "K"
type input "Code Eaters"
click at [271, 328] on span at bounding box center [271, 329] width 6 height 6
click at [0, 0] on input "I’m still working on this project" at bounding box center [0, 0] width 0 height 0
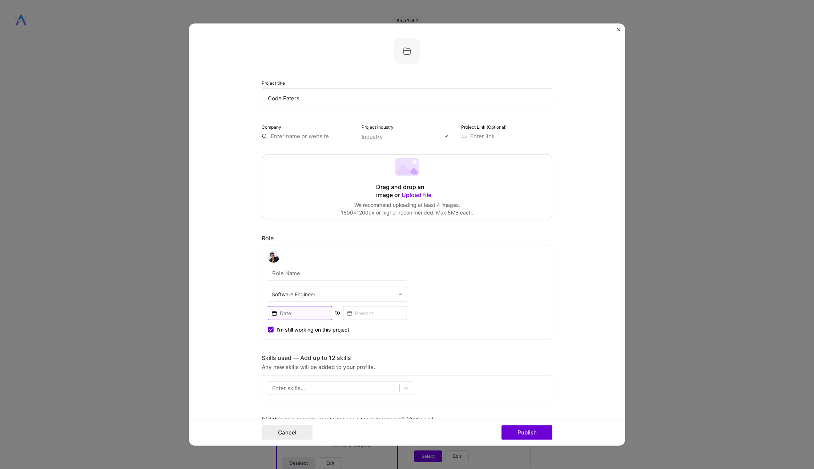
click at [315, 314] on input at bounding box center [300, 313] width 64 height 14
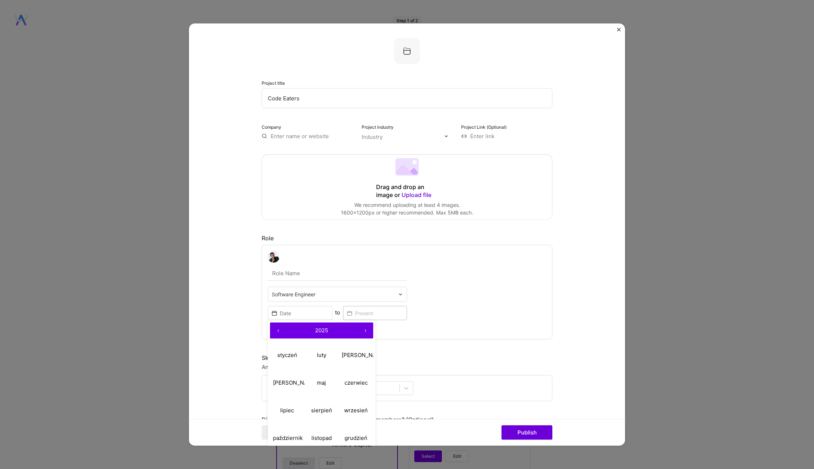
click at [278, 331] on button "‹" at bounding box center [278, 330] width 16 height 16
click at [279, 331] on button "‹" at bounding box center [278, 330] width 16 height 16
click at [320, 385] on button "maj" at bounding box center [321, 382] width 35 height 28
type input "[DATE]"
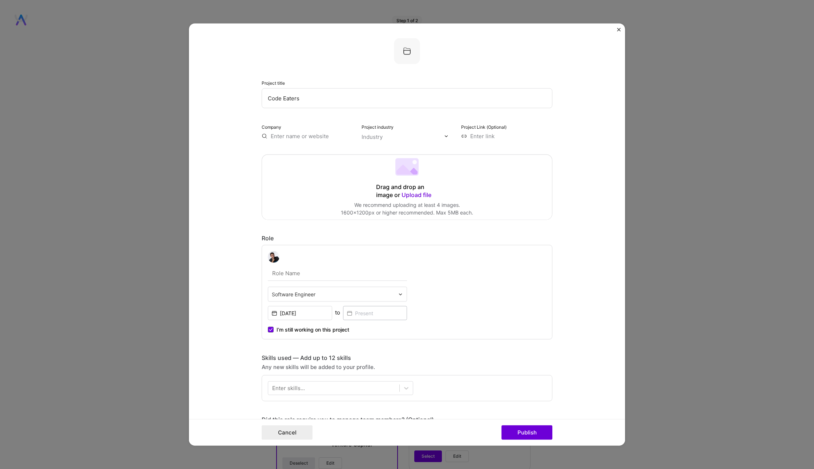
click at [314, 273] on input "text" at bounding box center [337, 272] width 139 height 15
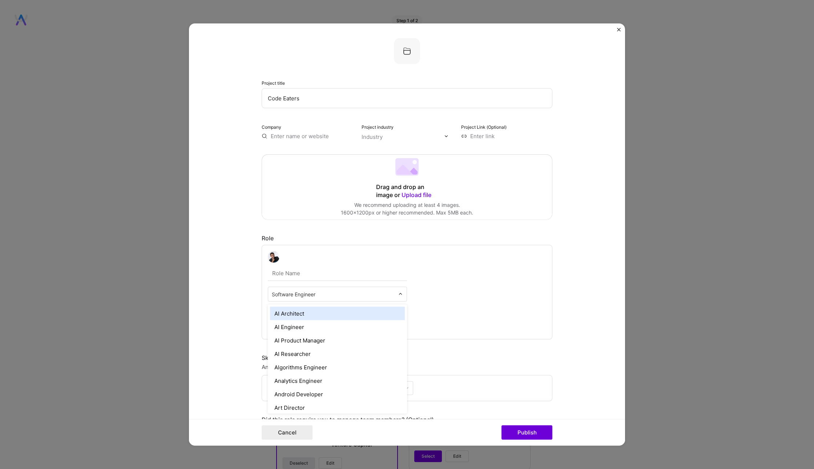
click at [305, 291] on input "text" at bounding box center [333, 294] width 123 height 8
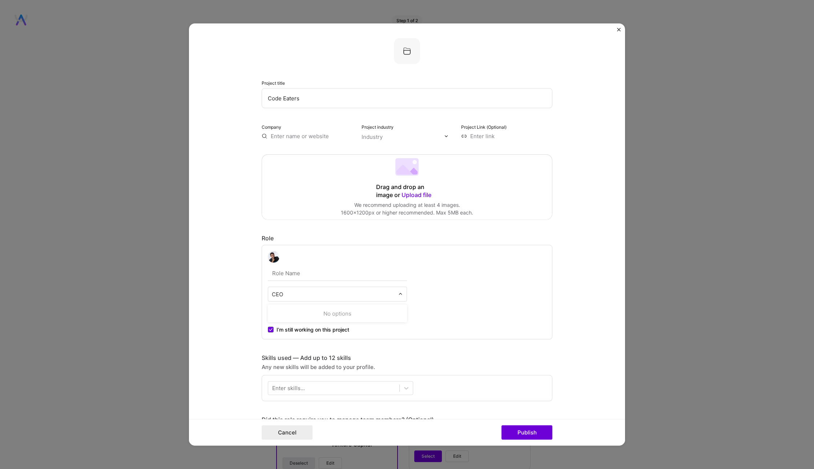
type input "CE"
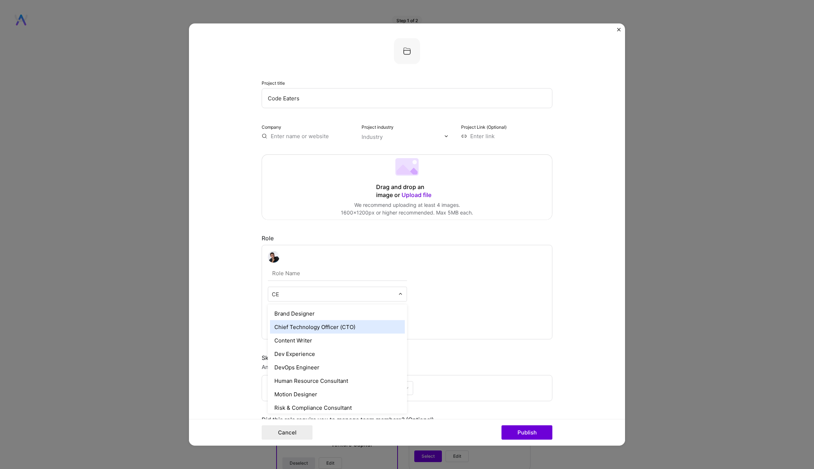
click at [323, 323] on div "Chief Technology Officer (CTO)" at bounding box center [337, 326] width 135 height 13
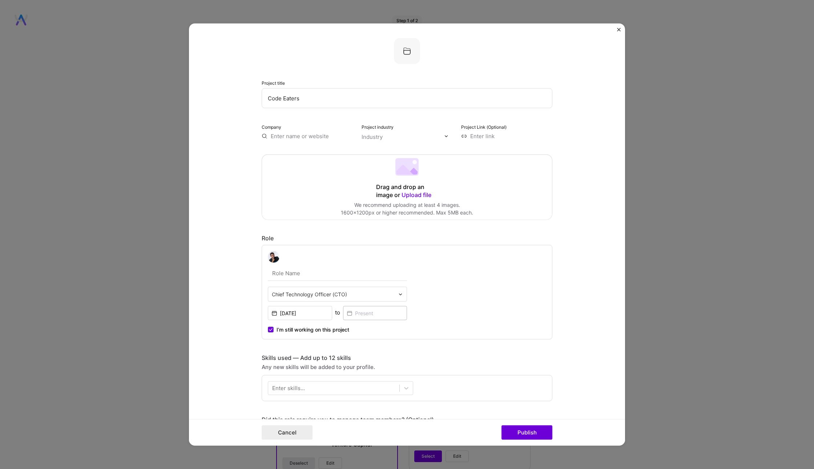
click at [292, 269] on input "text" at bounding box center [337, 272] width 139 height 15
type input "C"
type input "Fractional CEO/CTO"
click at [303, 105] on input "Code Eaters" at bounding box center [406, 98] width 291 height 20
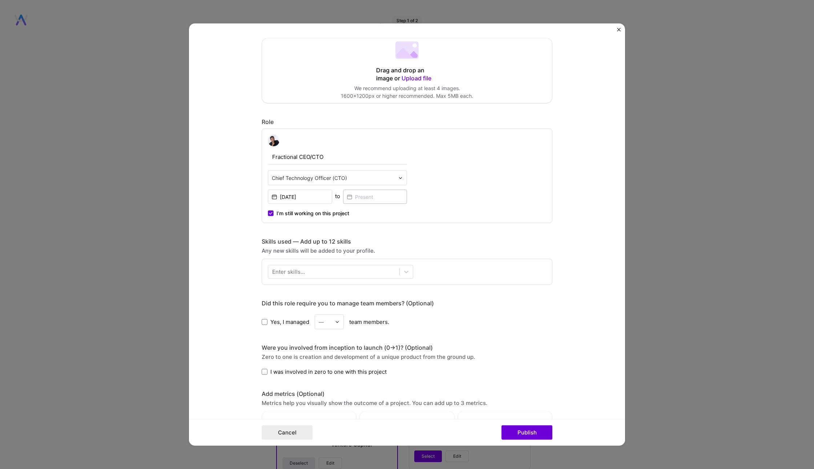
scroll to position [188, 0]
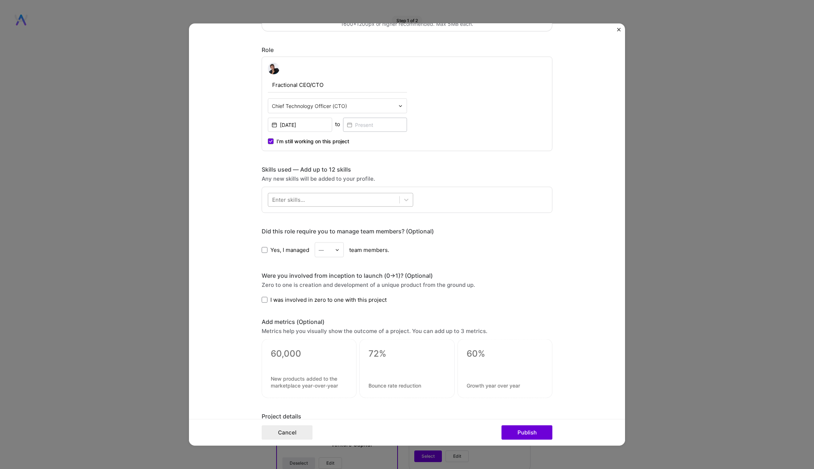
click at [337, 198] on div at bounding box center [333, 200] width 131 height 12
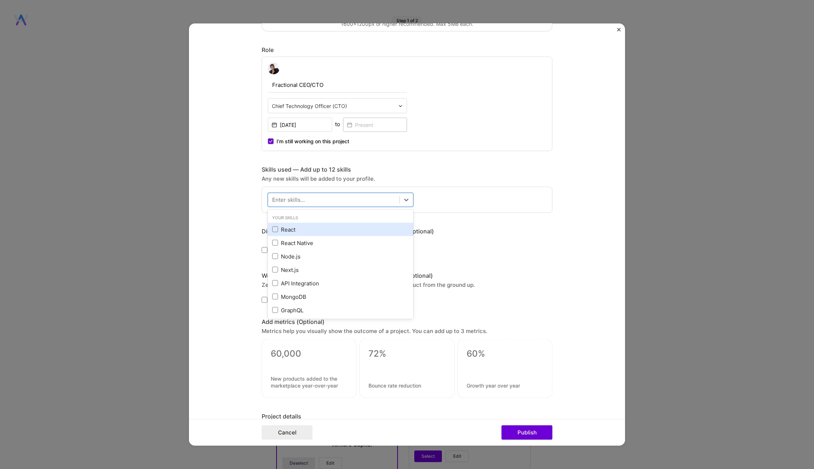
click at [288, 226] on div "React" at bounding box center [340, 229] width 137 height 8
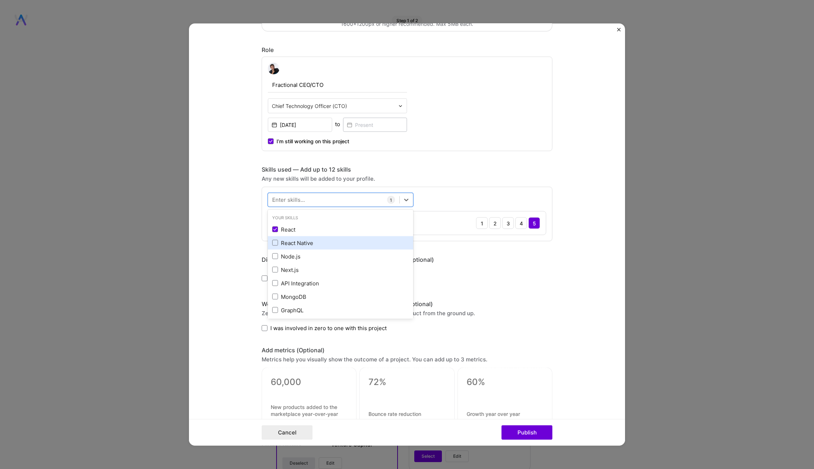
click at [294, 242] on div "React Native" at bounding box center [340, 243] width 137 height 8
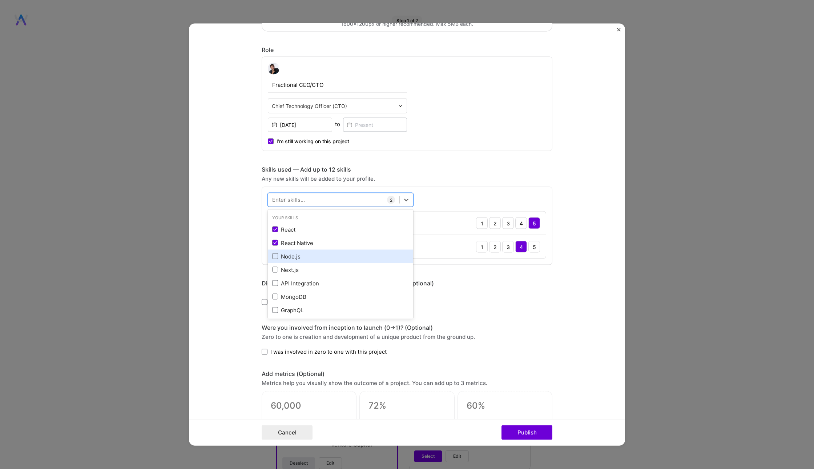
click at [292, 258] on div "Node.js" at bounding box center [340, 255] width 145 height 13
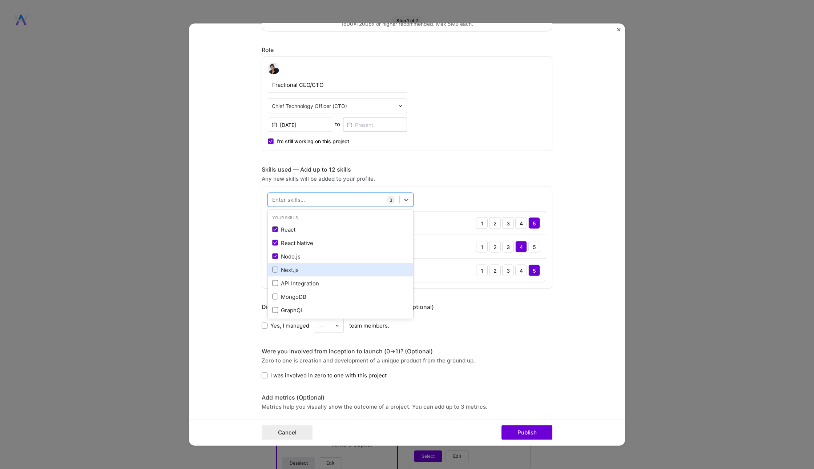
click at [292, 271] on div "Next.js" at bounding box center [340, 269] width 137 height 8
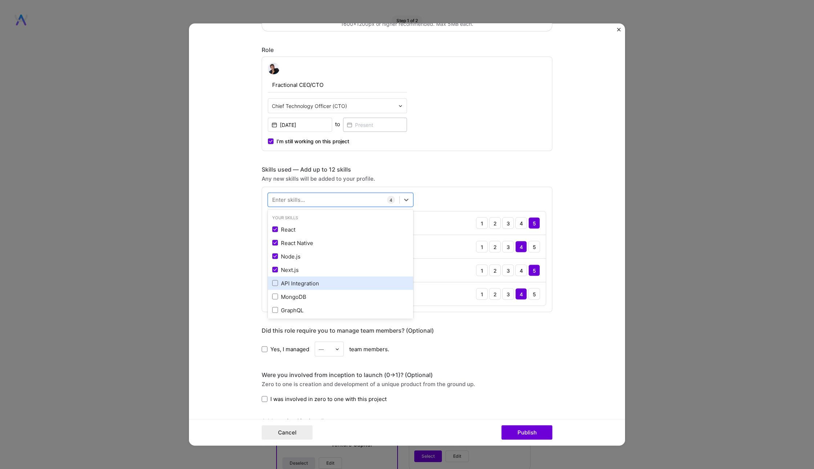
click at [295, 285] on div "API Integration" at bounding box center [340, 282] width 145 height 13
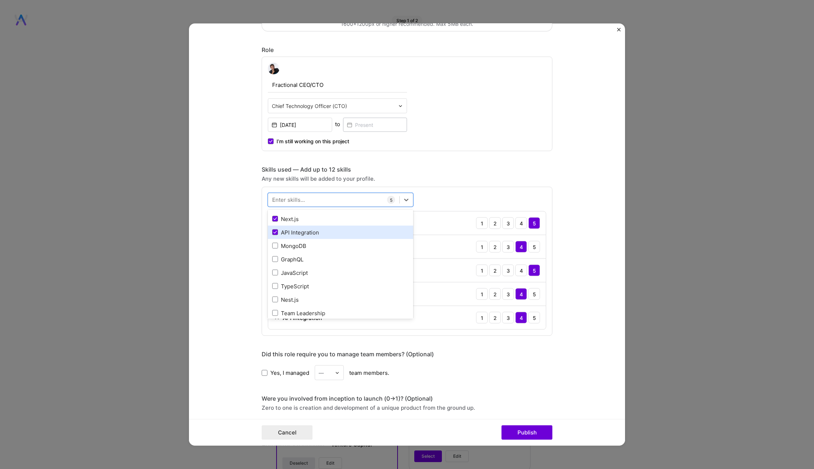
scroll to position [56, 0]
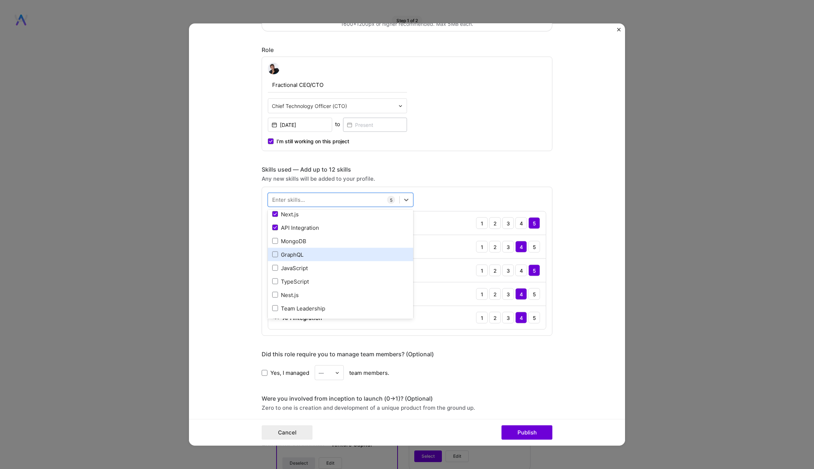
click at [308, 252] on div "GraphQL" at bounding box center [340, 254] width 137 height 8
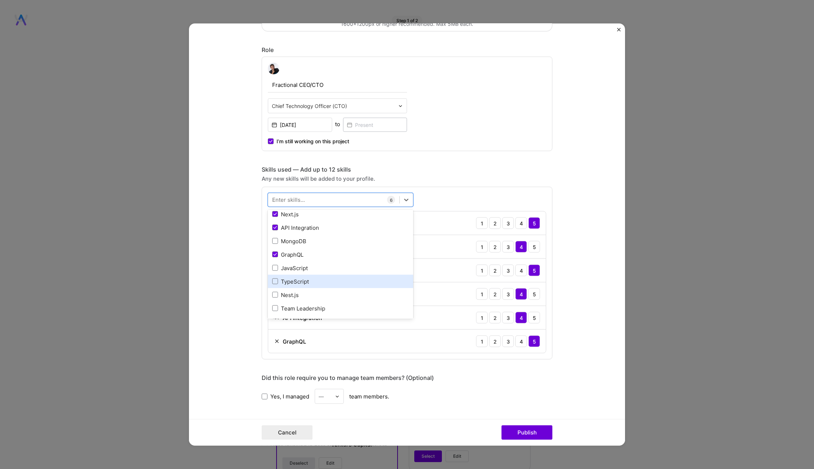
scroll to position [72, 0]
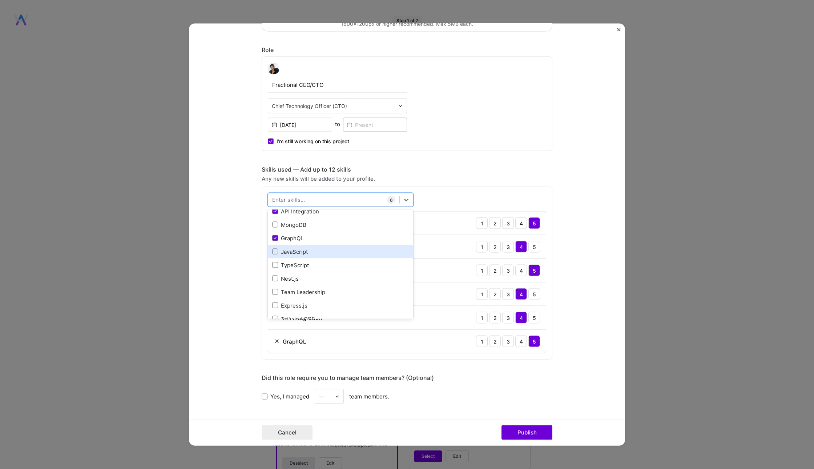
click at [308, 250] on div "JavaScript" at bounding box center [340, 251] width 137 height 8
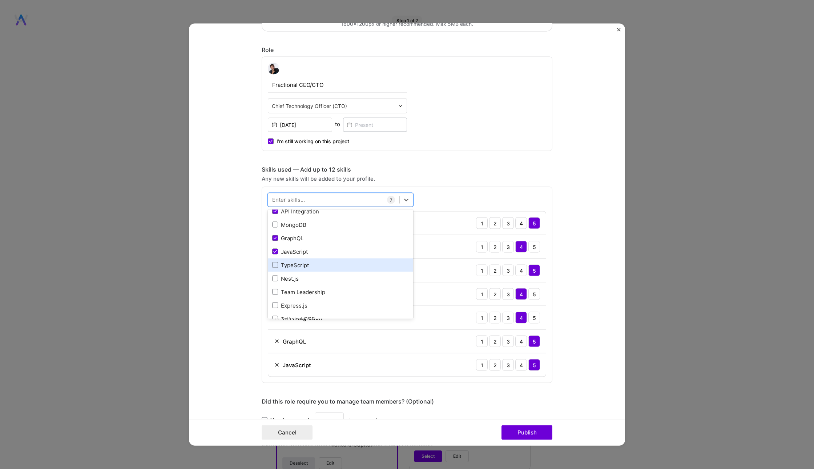
click at [308, 261] on div "TypeScript" at bounding box center [340, 265] width 137 height 8
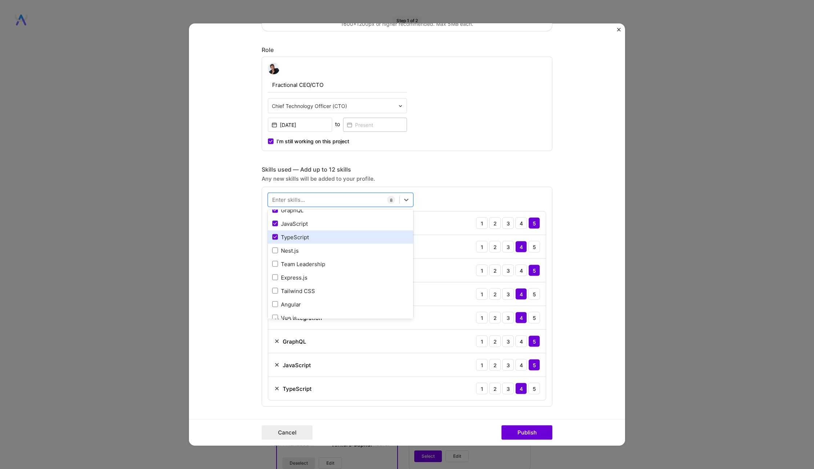
scroll to position [126, 0]
click at [319, 234] on div "Team Leadership" at bounding box center [340, 238] width 137 height 8
click at [313, 235] on div "Artificial Intelligence (AI)" at bounding box center [340, 237] width 137 height 8
click at [308, 246] on div "GPT / OpenAI" at bounding box center [340, 250] width 137 height 8
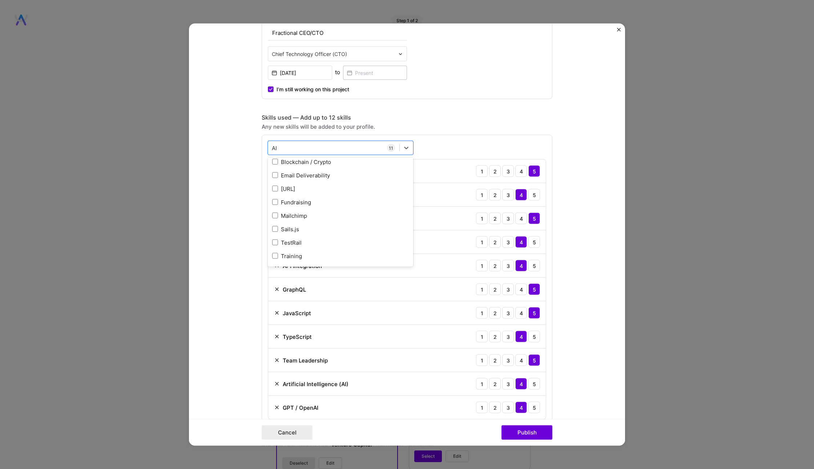
scroll to position [191, 0]
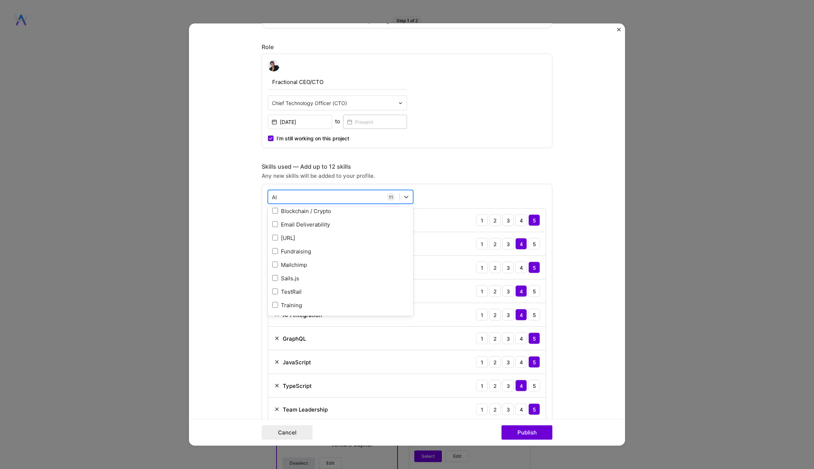
type input "A"
click at [325, 223] on div "GitHub" at bounding box center [340, 226] width 137 height 8
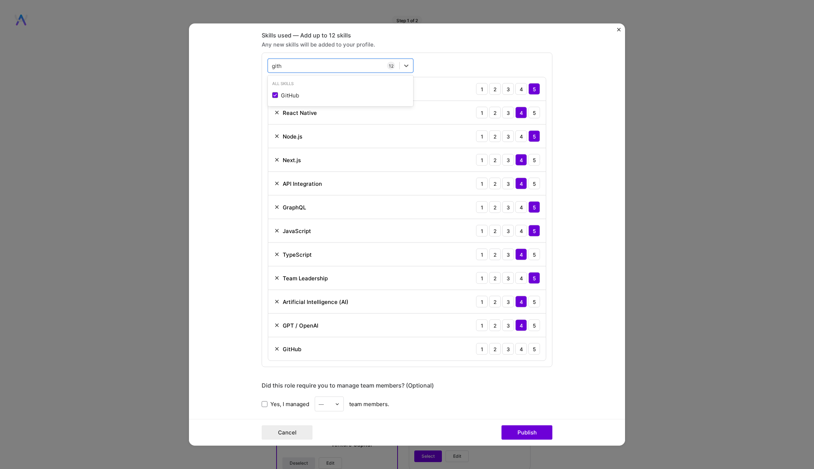
scroll to position [350, 0]
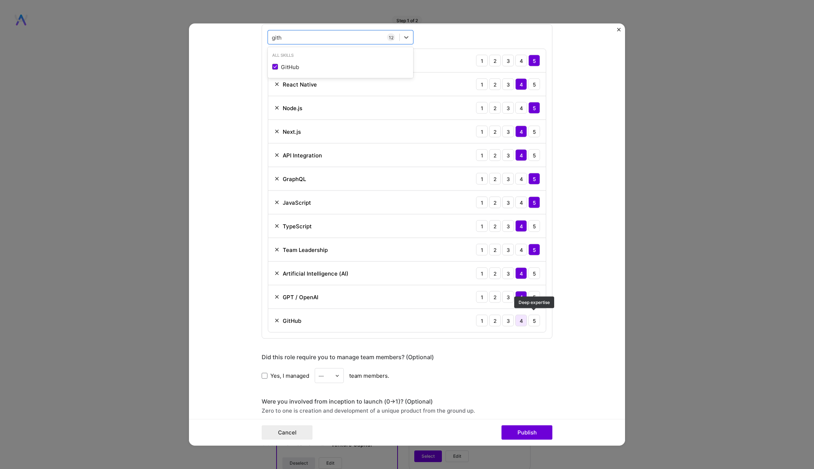
type input "gith"
click at [521, 316] on div "4" at bounding box center [521, 321] width 12 height 12
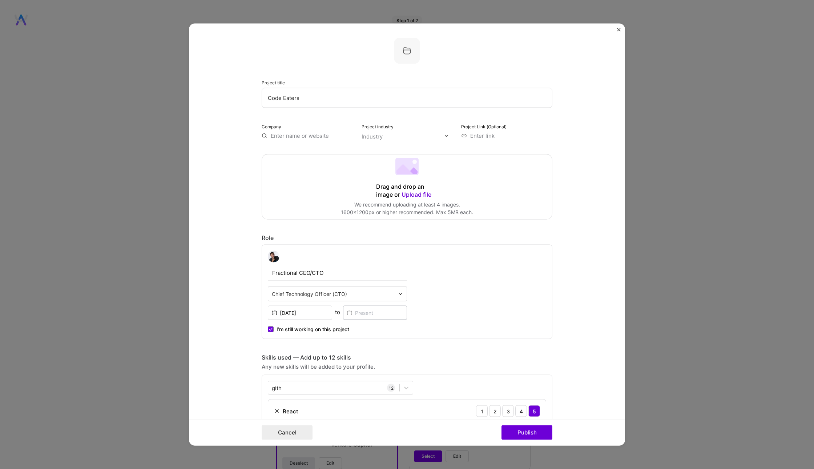
scroll to position [0, 0]
click at [222, 228] on form "Project title Code Eaters Company Project industry Industry Project Link (Optio…" at bounding box center [407, 235] width 436 height 422
click at [420, 192] on span "Upload file" at bounding box center [416, 194] width 30 height 7
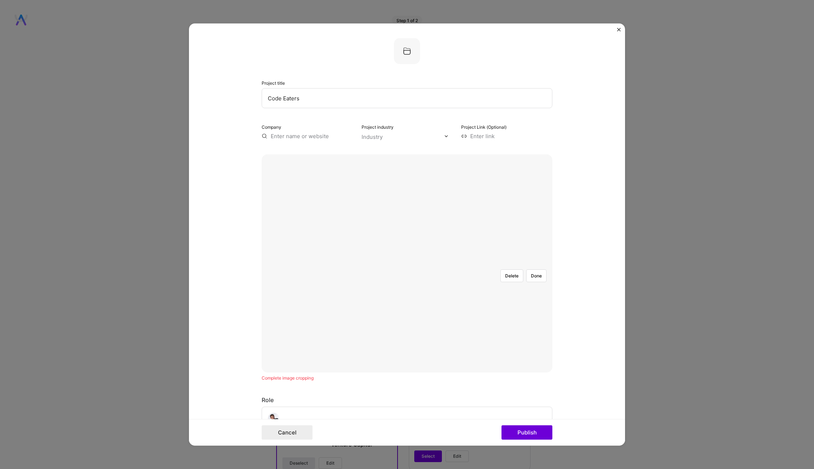
click at [407, 344] on div at bounding box center [516, 371] width 218 height 164
click at [537, 269] on button "Done" at bounding box center [536, 275] width 20 height 13
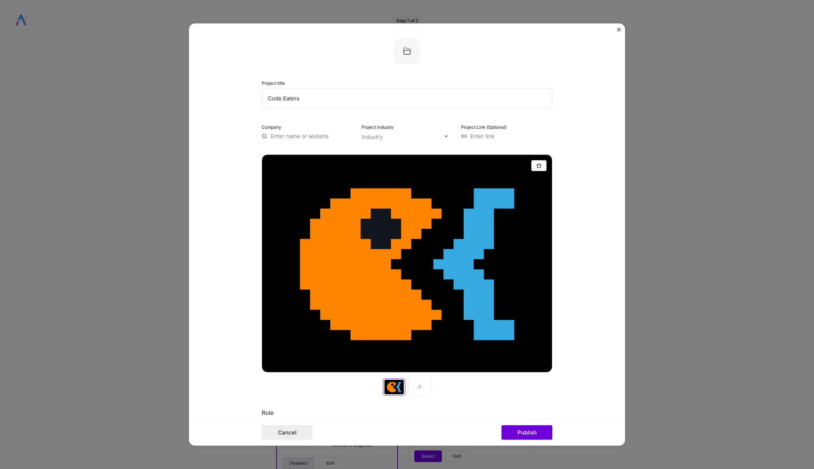
click at [317, 136] on input "text" at bounding box center [306, 136] width 91 height 8
click at [304, 155] on span "[DOMAIN_NAME]" at bounding box center [300, 157] width 35 height 6
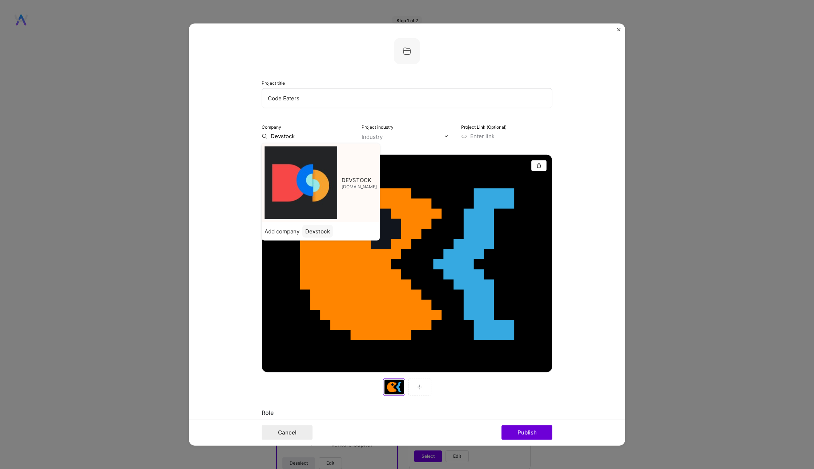
type input "DEVSTOCK"
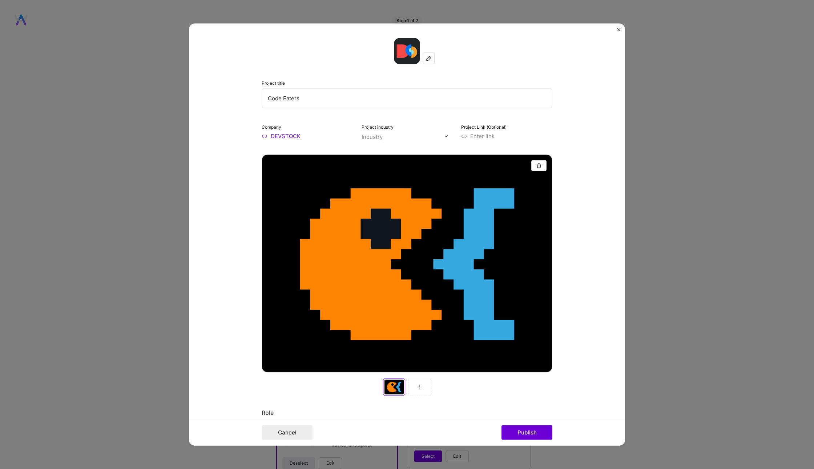
click at [380, 136] on div "Industry" at bounding box center [371, 137] width 21 height 8
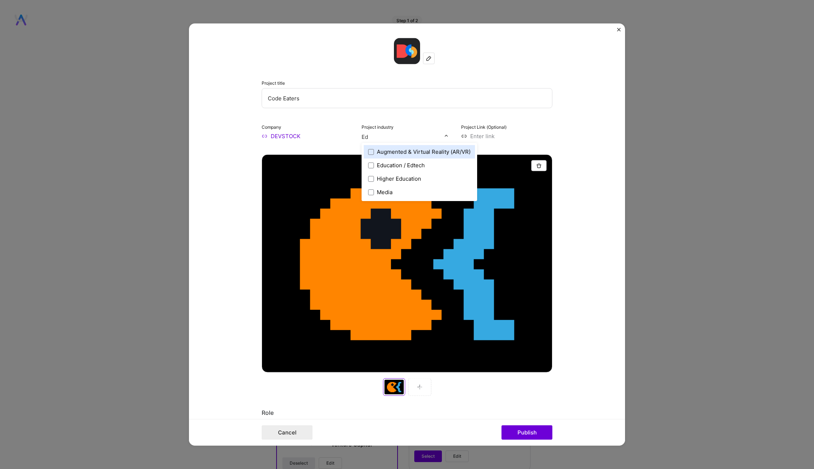
type input "Edu"
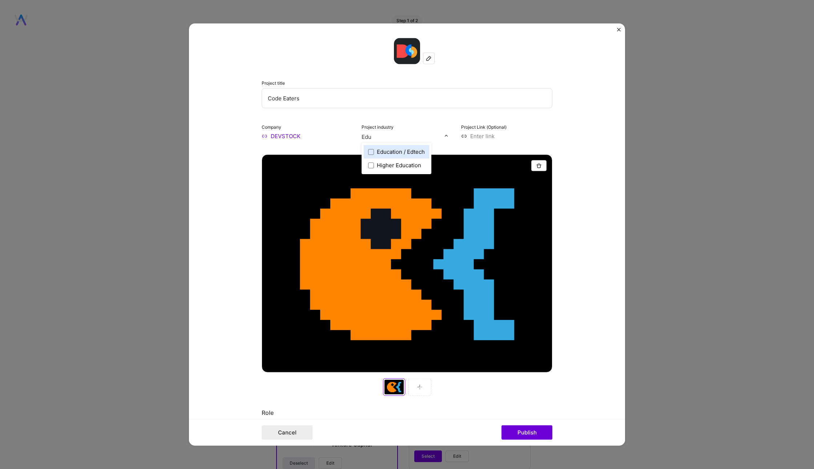
click at [391, 153] on div "Education / Edtech" at bounding box center [401, 152] width 48 height 8
click at [489, 134] on input at bounding box center [506, 136] width 91 height 8
paste input "[URL][DOMAIN_NAME]"
type input "[URL][DOMAIN_NAME]"
click at [591, 147] on form "Project title Code Eaters Company DEVSTOCK Project industry Industry 1 Project …" at bounding box center [407, 235] width 436 height 422
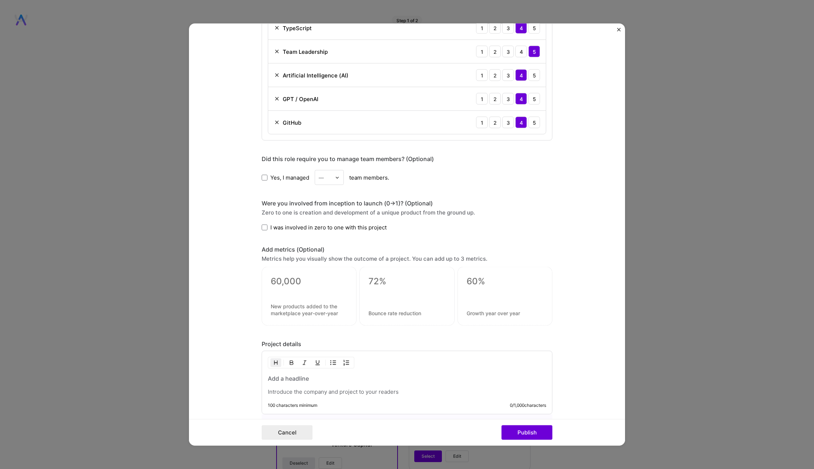
scroll to position [745, 0]
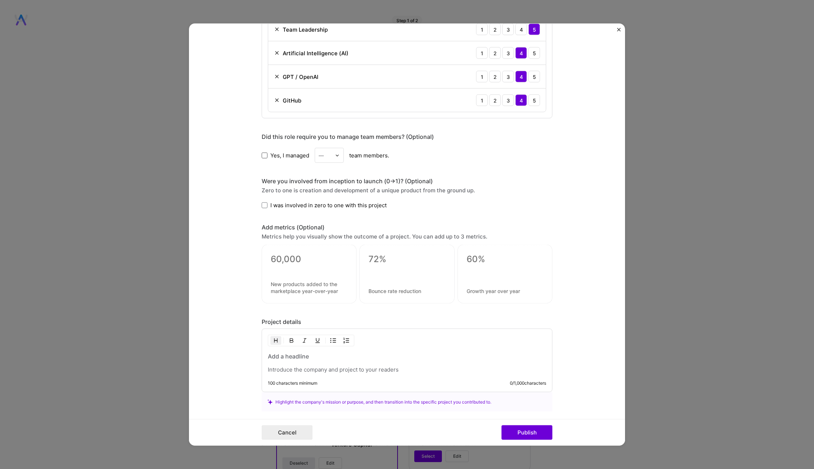
click at [262, 152] on span at bounding box center [264, 155] width 6 height 6
click at [0, 0] on input "Yes, I managed" at bounding box center [0, 0] width 0 height 0
click at [336, 154] on img at bounding box center [337, 155] width 4 height 4
click at [327, 215] on div "11" at bounding box center [329, 220] width 25 height 13
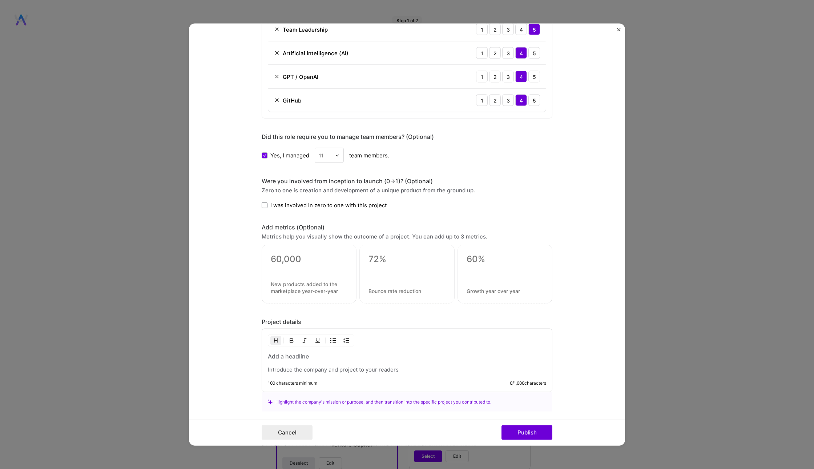
click at [328, 154] on input "text" at bounding box center [325, 155] width 13 height 8
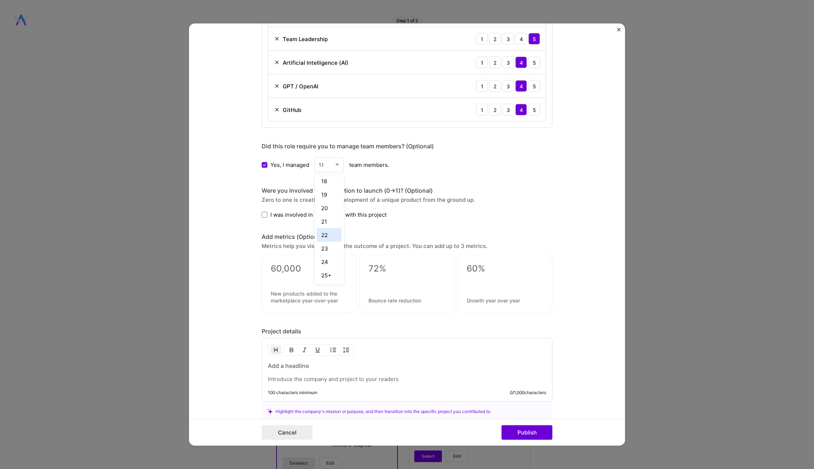
scroll to position [218, 0]
click at [325, 270] on div "25+" at bounding box center [329, 274] width 25 height 13
click at [224, 160] on form "Project title Code Eaters Company DEVSTOCK Project industry Industry 1 Project …" at bounding box center [407, 235] width 436 height 422
click at [267, 212] on span at bounding box center [264, 214] width 6 height 6
click at [0, 0] on input "I was involved in zero to one with this project" at bounding box center [0, 0] width 0 height 0
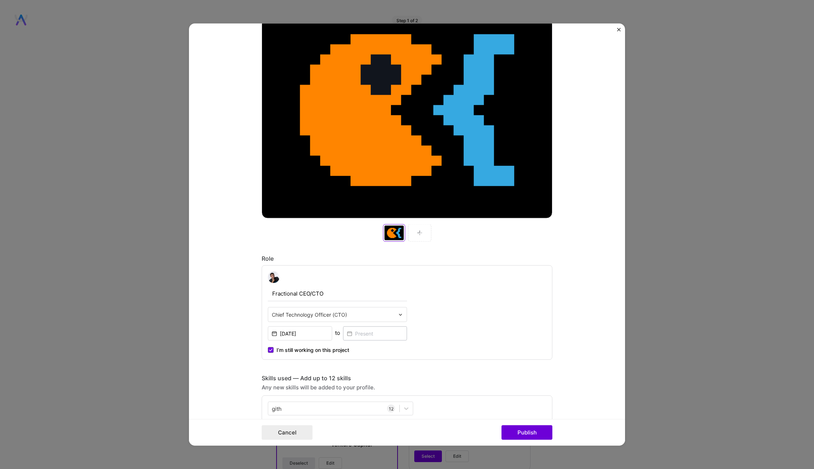
scroll to position [0, 0]
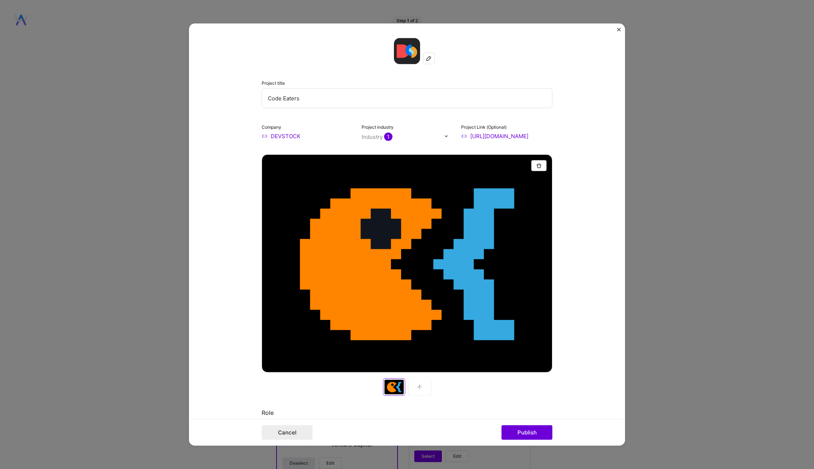
click at [309, 100] on input "Code Eaters" at bounding box center [406, 98] width 291 height 20
paste input "Devstock Academy & Kodożercy: Building the Next Generation of Develop"
click at [336, 94] on input "Devstock Academy & Kodożercy: Building the Next Generation of Developers" at bounding box center [406, 98] width 291 height 20
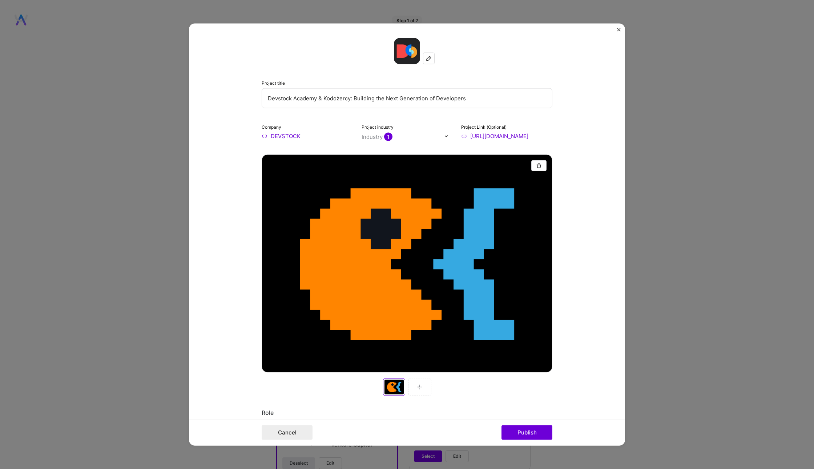
click at [336, 94] on input "Devstock Academy & Kodożercy: Building the Next Generation of Developers" at bounding box center [406, 98] width 291 height 20
click at [499, 92] on input "Devstock Academy & Code Eaters: Building the Next Generation of Developers" at bounding box center [406, 98] width 291 height 20
click at [484, 103] on input "Devstock Academy & Code Eaters: Building the Next Generation of Developers" at bounding box center [406, 98] width 291 height 20
drag, startPoint x: 450, startPoint y: 98, endPoint x: 566, endPoint y: 98, distance: 116.2
click at [566, 98] on form "Project title Devstock Academy & Code Eaters: Building the Next Generation of D…" at bounding box center [407, 235] width 436 height 422
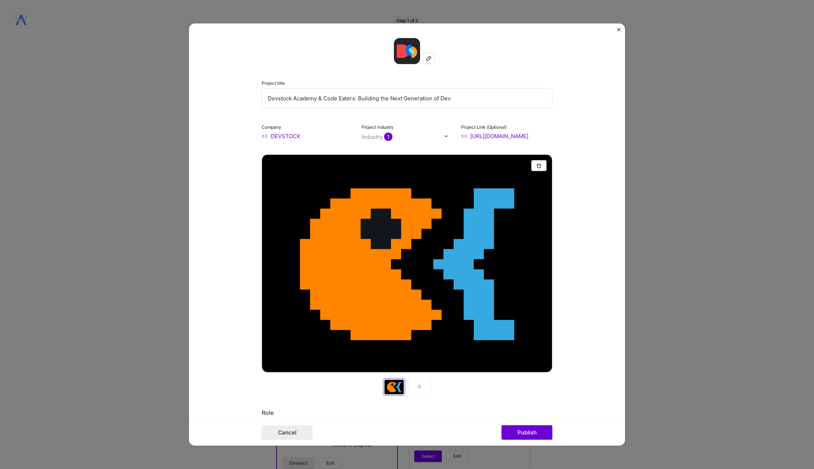
drag, startPoint x: 364, startPoint y: 100, endPoint x: 500, endPoint y: 100, distance: 135.8
click at [500, 100] on input "Devstock Academy & Code Eaters: Building the Next Generation of Dev" at bounding box center [406, 98] width 291 height 20
drag, startPoint x: 500, startPoint y: 100, endPoint x: 354, endPoint y: 100, distance: 145.6
click at [354, 100] on input "Devstock Academy & Code Eaters: Building the Next Generation of Dev" at bounding box center [406, 98] width 291 height 20
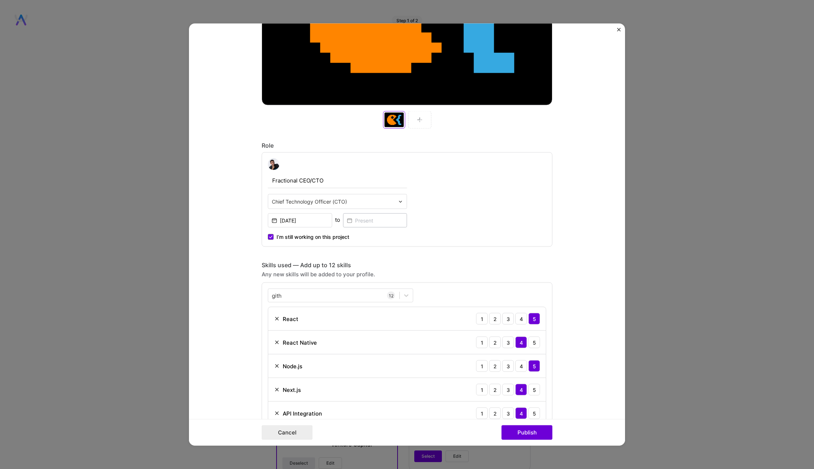
scroll to position [299, 0]
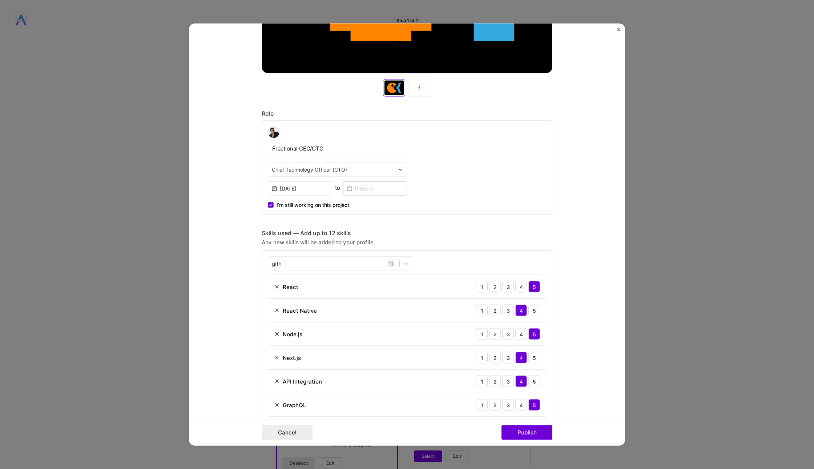
type input "Devstock Academy & Code Eaters"
click at [314, 185] on input "[DATE]" at bounding box center [300, 188] width 64 height 14
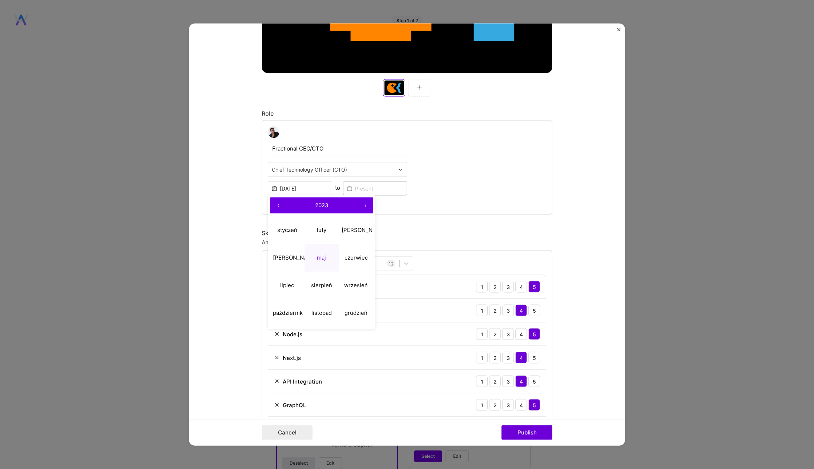
click at [279, 201] on button "‹" at bounding box center [278, 206] width 16 height 16
click at [320, 285] on abbr "sierpień" at bounding box center [321, 284] width 21 height 7
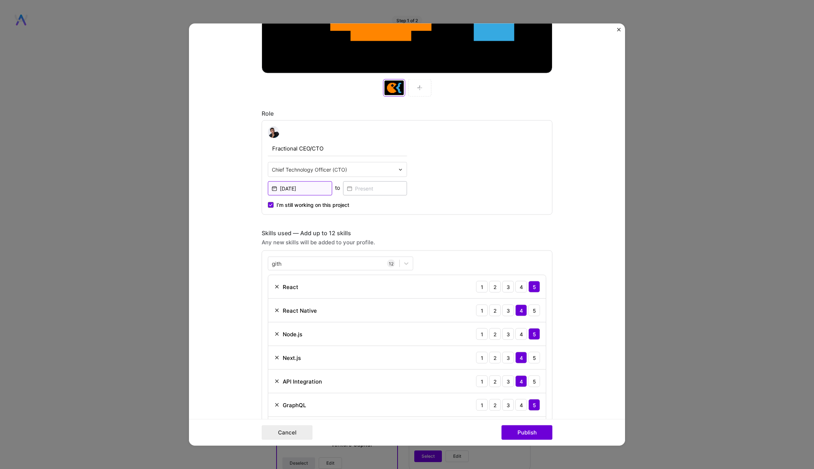
click at [311, 187] on input "[DATE]" at bounding box center [300, 188] width 64 height 14
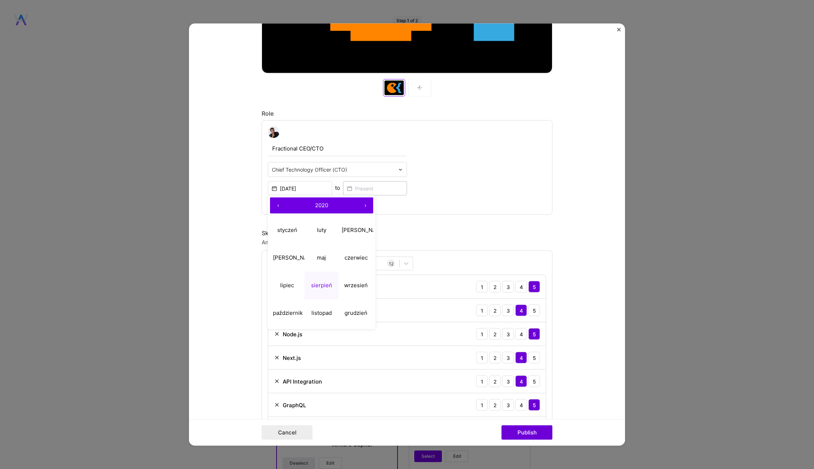
click at [276, 202] on button "‹" at bounding box center [278, 206] width 16 height 16
click at [317, 280] on button "sierpień" at bounding box center [321, 285] width 35 height 28
type input "[DATE]"
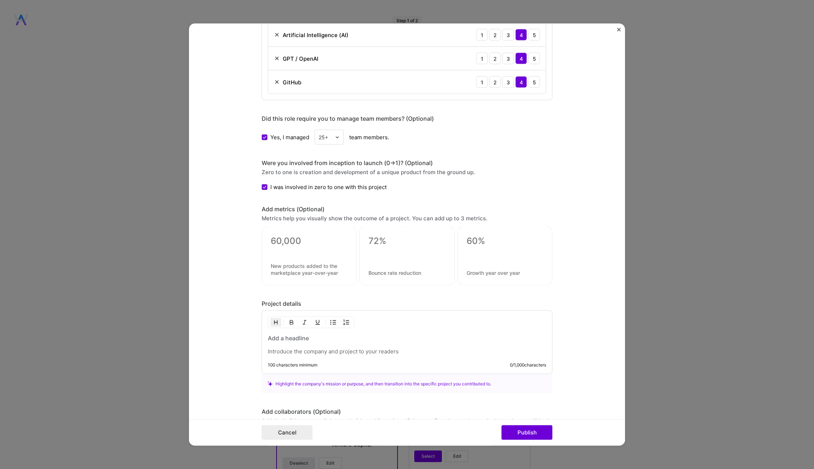
scroll to position [761, 0]
click at [306, 338] on h3 at bounding box center [407, 340] width 278 height 8
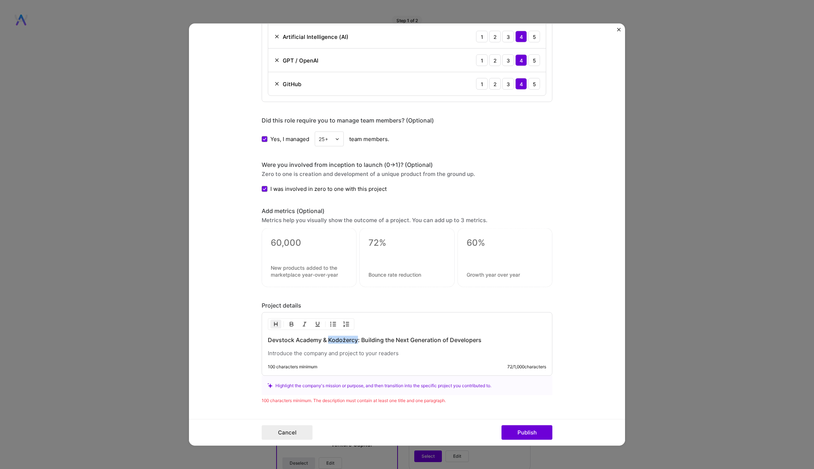
drag, startPoint x: 357, startPoint y: 336, endPoint x: 328, endPoint y: 336, distance: 29.1
click at [328, 336] on h3 "Devstock Academy & Kodożercy: Building the Next Generation of Developers" at bounding box center [407, 340] width 278 height 8
click at [377, 381] on div "Highlight the company's mission or purpose, and then transition into the specif…" at bounding box center [406, 385] width 279 height 8
click at [346, 337] on h3 "Devstock Academy & Kodożercy: Building the Next Generation of Developers" at bounding box center [407, 340] width 278 height 8
click at [417, 376] on div "Highlight the company's mission or purpose, and then transition into the specif…" at bounding box center [406, 385] width 291 height 19
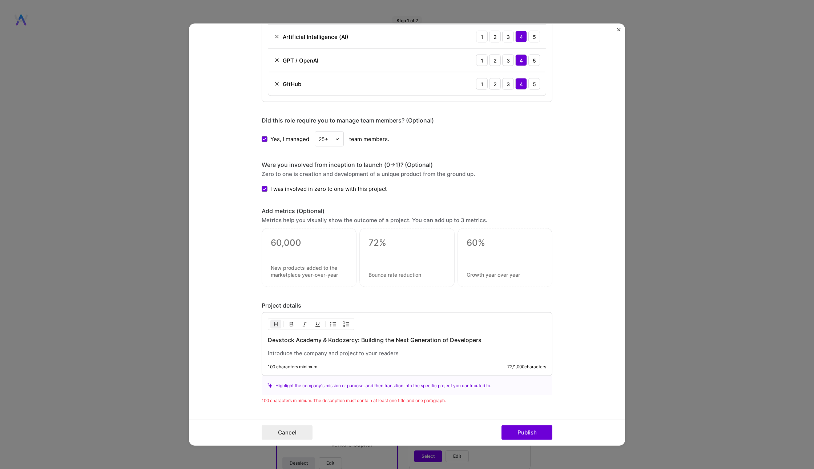
click at [357, 337] on h3 "Devstock Academy & Kodozercy: Building the Next Generation of Developers" at bounding box center [407, 340] width 278 height 8
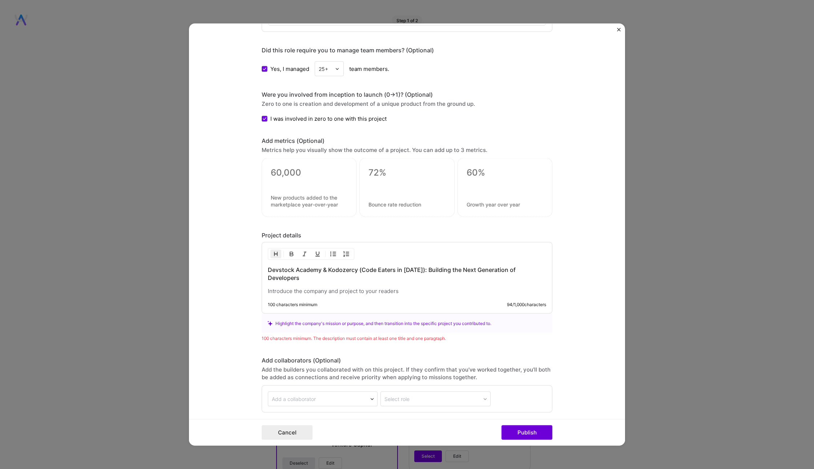
scroll to position [846, 0]
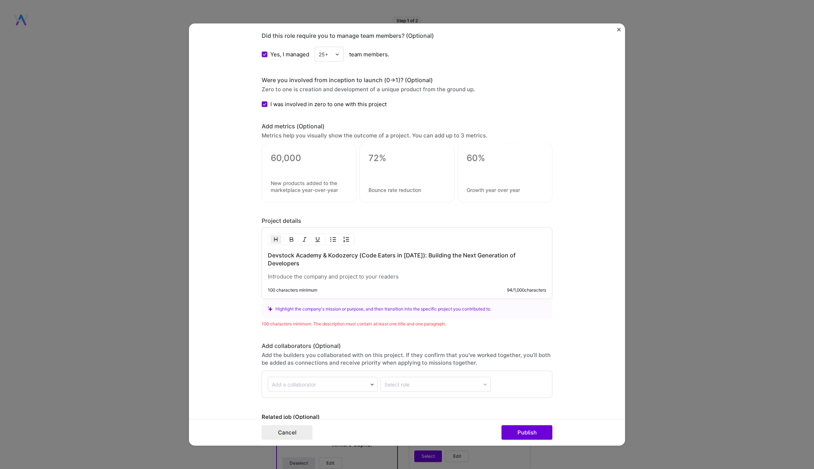
click at [314, 273] on p at bounding box center [407, 276] width 278 height 7
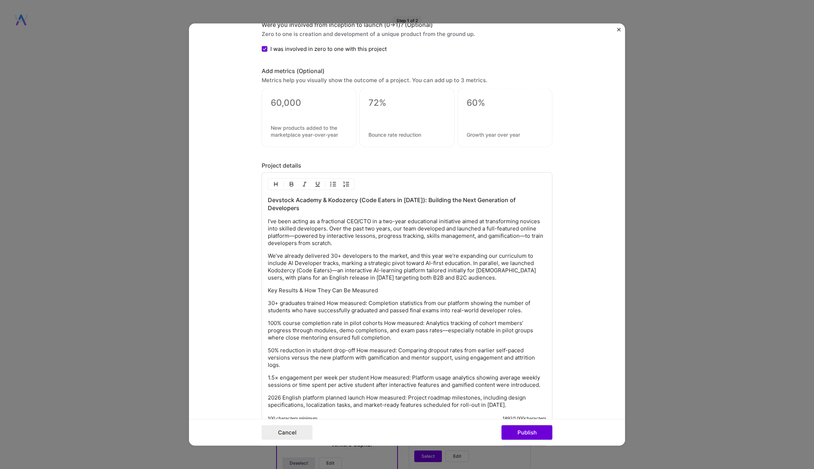
scroll to position [932, 0]
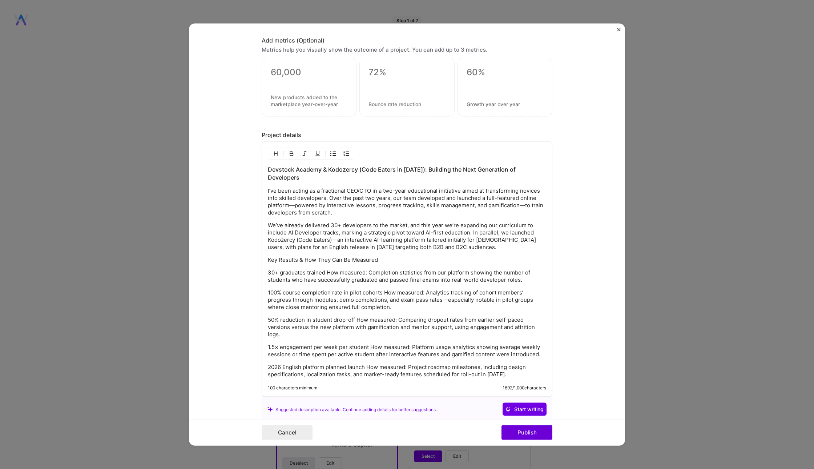
click at [408, 187] on p "I’ve been acting as a fractional CEO/CTO in a two-year educational initiative a…" at bounding box center [407, 201] width 278 height 29
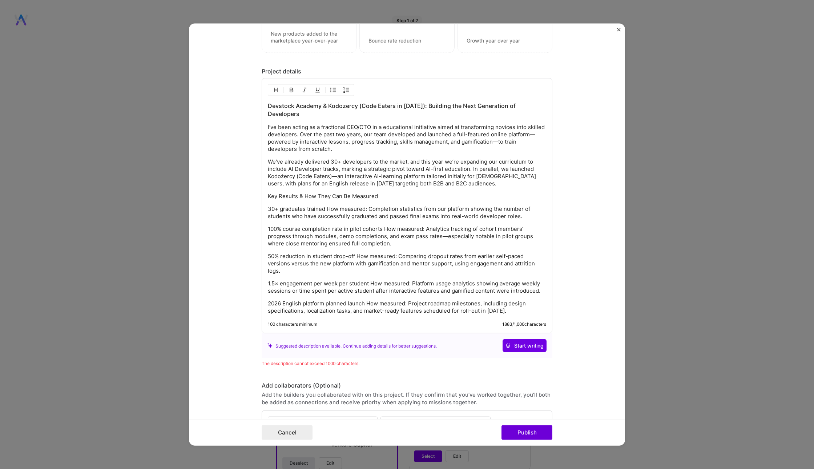
scroll to position [1022, 0]
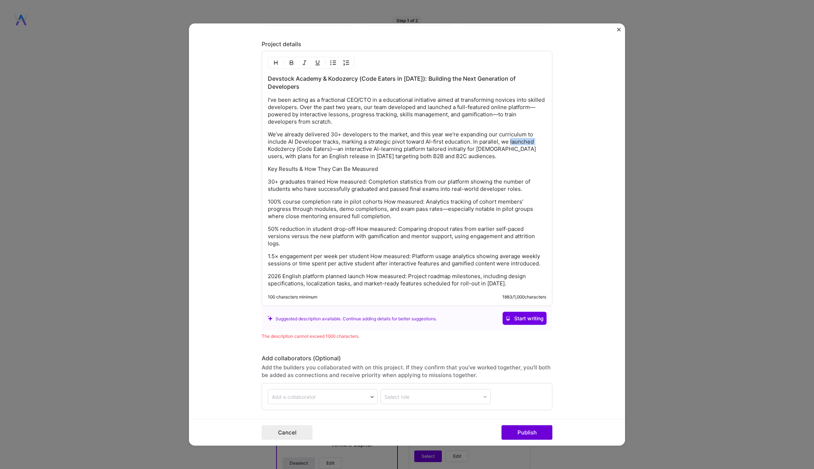
drag, startPoint x: 511, startPoint y: 129, endPoint x: 572, endPoint y: 129, distance: 61.4
click at [572, 129] on form "Project title Devstock Academy & Code Eaters Company DEVSTOCK Project industry …" at bounding box center [407, 235] width 436 height 422
click at [454, 142] on p "We’ve already delivered 30+ developers to the market, and this year we’re expan…" at bounding box center [407, 145] width 278 height 29
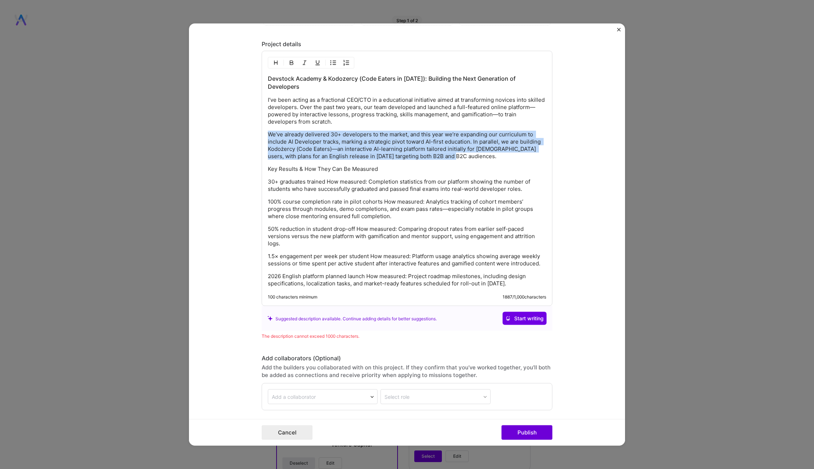
drag, startPoint x: 454, startPoint y: 142, endPoint x: 245, endPoint y: 122, distance: 209.5
click at [245, 122] on form "Project title Devstock Academy & Code Eaters Company DEVSTOCK Project industry …" at bounding box center [407, 235] width 436 height 422
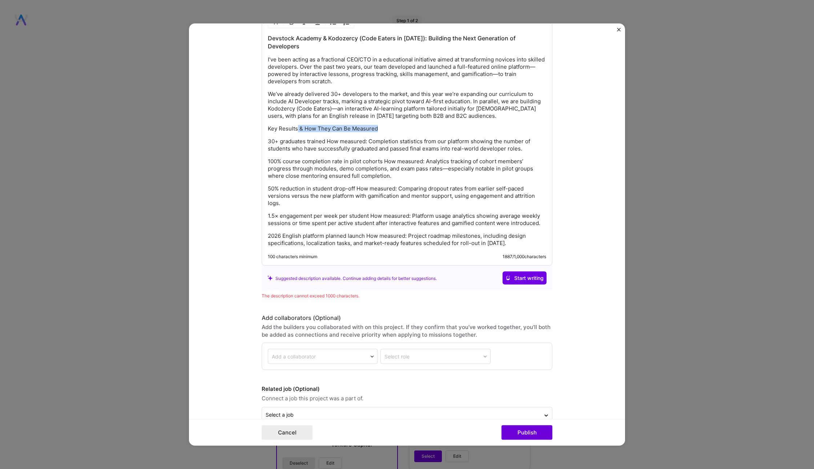
drag, startPoint x: 396, startPoint y: 115, endPoint x: 297, endPoint y: 117, distance: 99.2
click at [297, 125] on p "Key Results & How They Can Be Measured" at bounding box center [407, 128] width 278 height 7
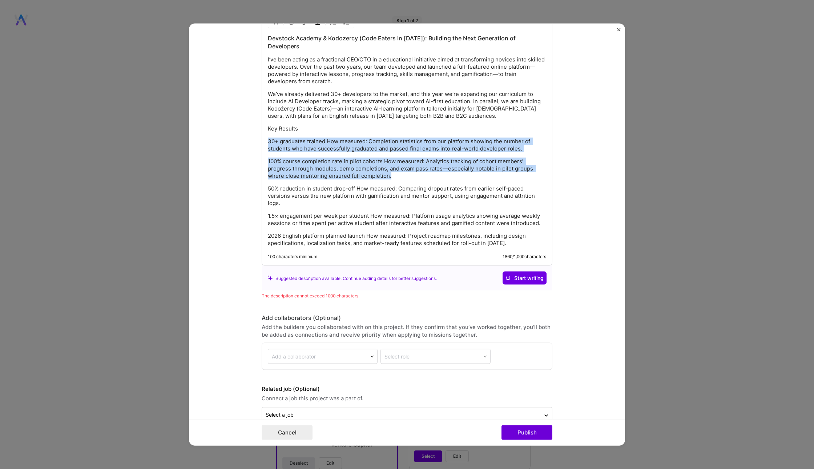
drag, startPoint x: 409, startPoint y: 164, endPoint x: 261, endPoint y: 121, distance: 154.0
click at [261, 121] on div "Devstock Academy & Kodozercy (Code Eaters in [DATE]): Building the Next Generat…" at bounding box center [406, 138] width 291 height 255
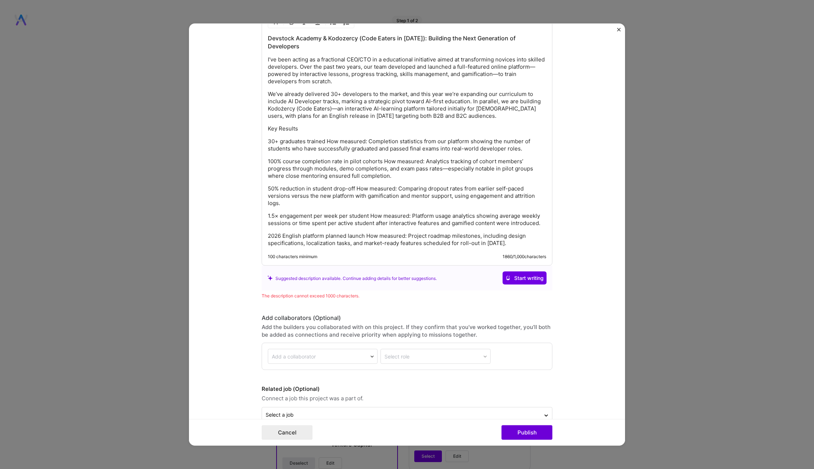
click at [517, 233] on p "2026 English platform planned launch How measured: Project roadmap milestones, …" at bounding box center [407, 239] width 278 height 15
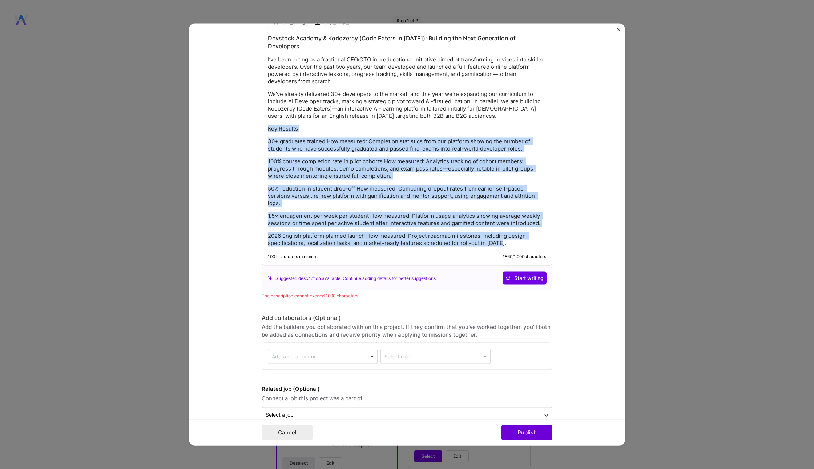
drag, startPoint x: 523, startPoint y: 232, endPoint x: 250, endPoint y: 112, distance: 298.7
click at [250, 112] on form "Project title Devstock Academy & Code Eaters Company DEVSTOCK Project industry …" at bounding box center [407, 235] width 436 height 422
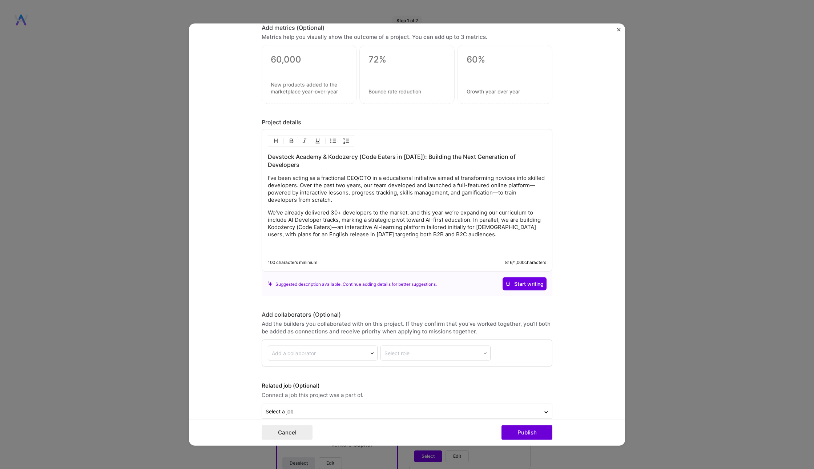
scroll to position [1046, 0]
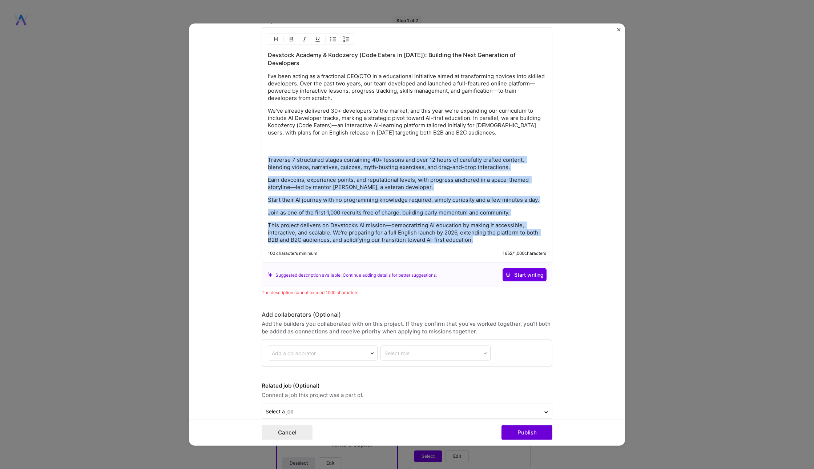
drag, startPoint x: 489, startPoint y: 231, endPoint x: 208, endPoint y: 139, distance: 295.5
click at [208, 139] on form "Project title Devstock Academy & Code Eaters Company DEVSTOCK Project industry …" at bounding box center [407, 235] width 436 height 422
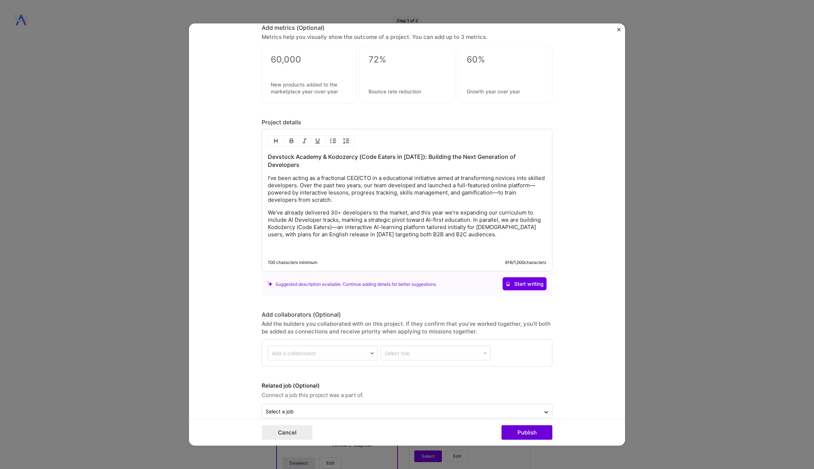
scroll to position [937, 0]
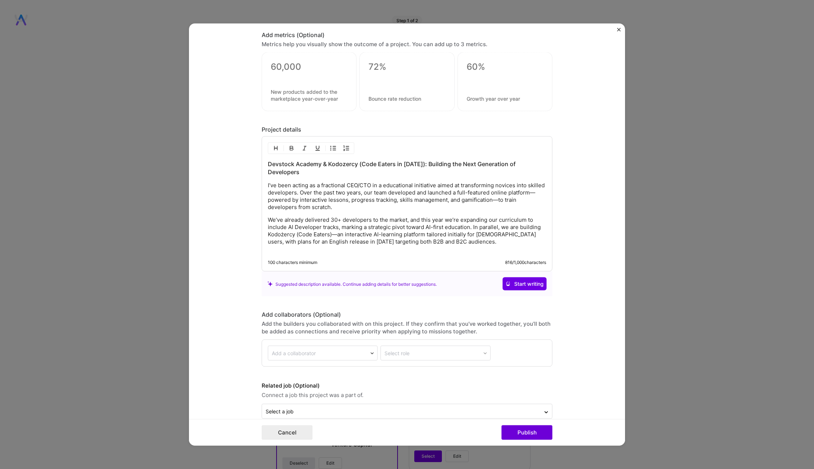
click at [449, 228] on p "We’ve already delivered 30+ developers to the market, and this year we’re expan…" at bounding box center [407, 234] width 278 height 36
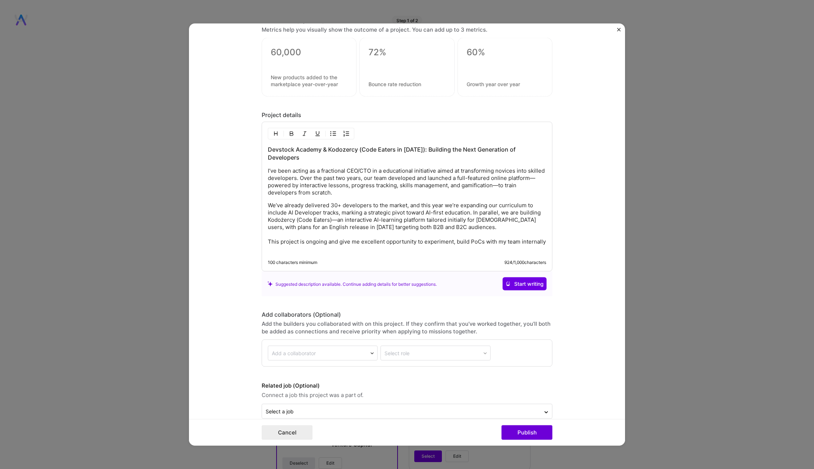
click at [450, 231] on p "We’ve already delivered 30+ developers to the market, and this year we’re expan…" at bounding box center [407, 227] width 278 height 51
click at [456, 230] on p "We’ve already delivered 30+ developers to the market, and this year we’re expan…" at bounding box center [407, 227] width 278 height 51
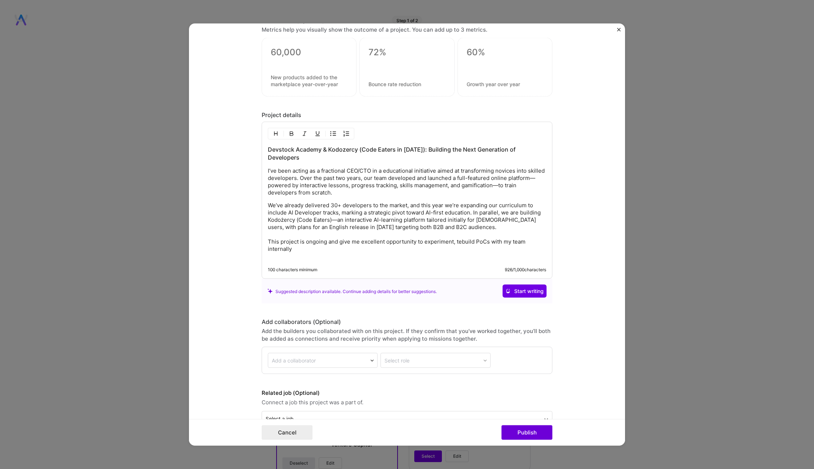
scroll to position [959, 0]
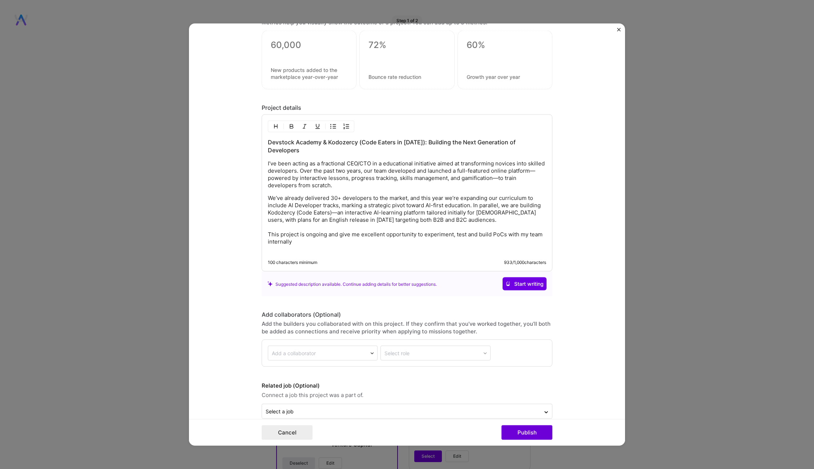
click at [398, 233] on p "We’ve already delivered 30+ developers to the market, and this year we’re expan…" at bounding box center [407, 223] width 278 height 58
click at [392, 228] on p "We’ve already delivered 30+ developers to the market, and this year we’re expan…" at bounding box center [407, 223] width 278 height 58
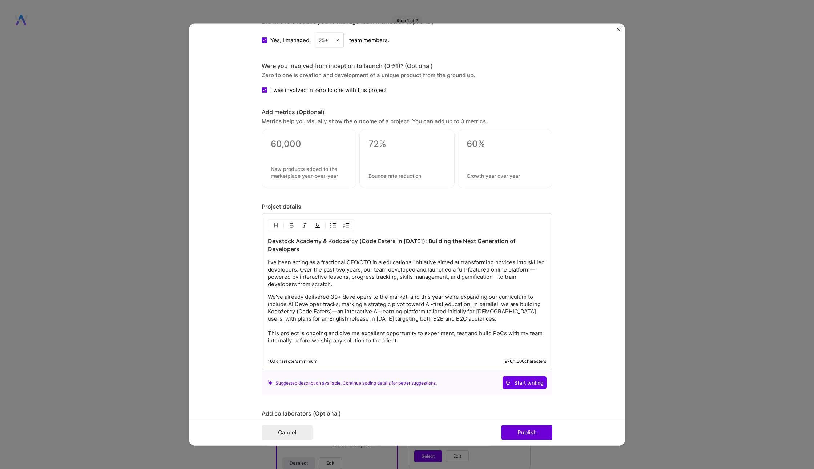
scroll to position [853, 0]
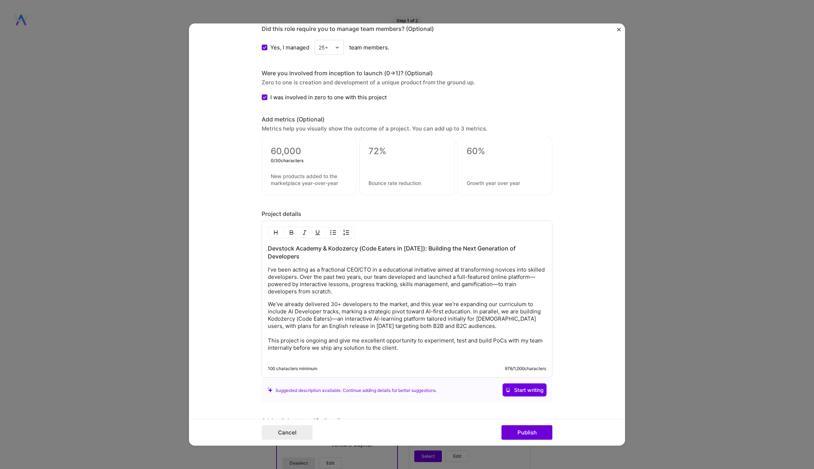
click at [283, 151] on textarea at bounding box center [309, 151] width 77 height 11
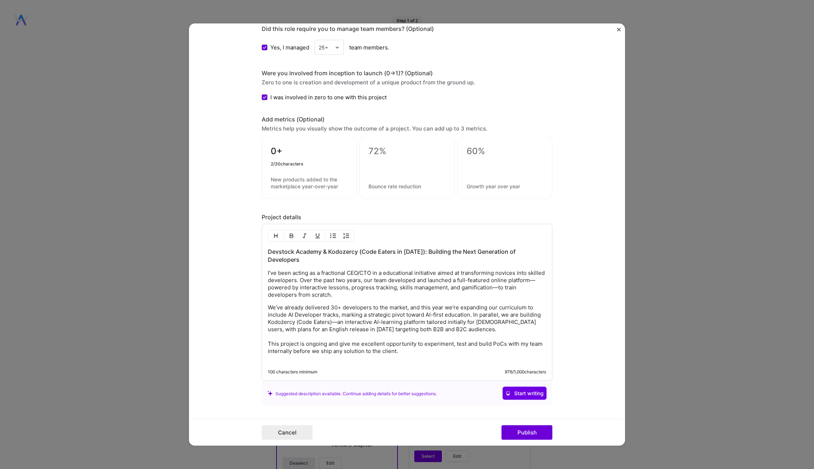
type textarea "0"
type textarea "30+"
click at [313, 178] on textarea at bounding box center [309, 183] width 77 height 14
paste textarea "graduates delivered"
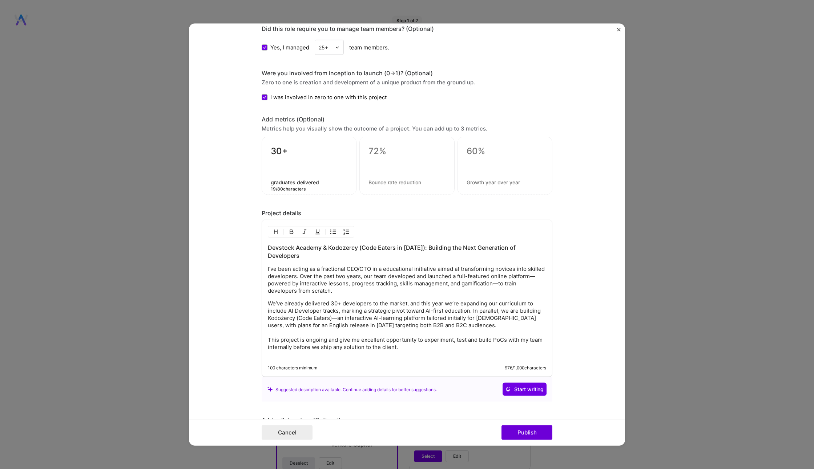
type textarea "graduates delivered"
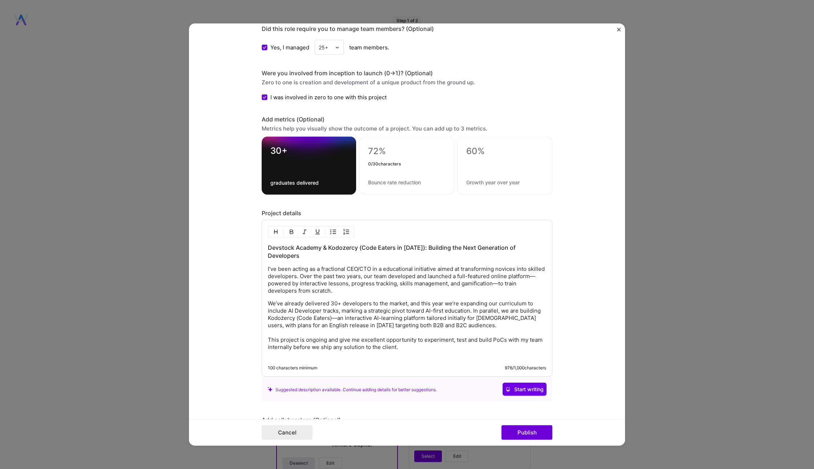
click at [379, 146] on textarea at bounding box center [406, 151] width 77 height 11
paste textarea "100%"
type textarea "100%"
click at [393, 181] on textarea at bounding box center [406, 182] width 77 height 7
click at [411, 179] on textarea "Customer satisfacion" at bounding box center [406, 182] width 77 height 7
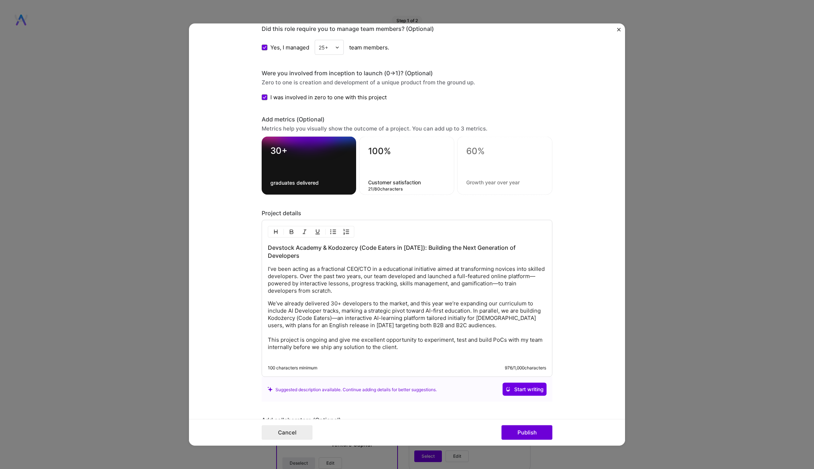
type textarea "Customer satisfaction"
click at [430, 183] on div "100% Customer satisfaction 21 / 80 characters" at bounding box center [406, 166] width 95 height 58
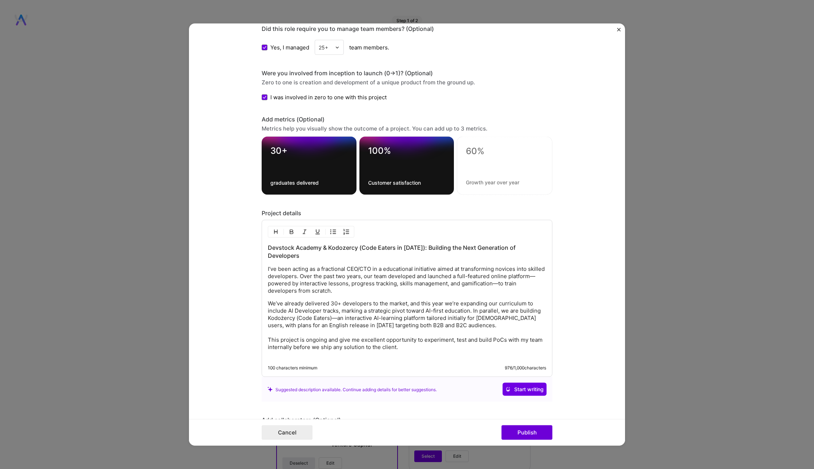
click at [507, 163] on div at bounding box center [504, 163] width 77 height 8
click at [475, 147] on textarea at bounding box center [504, 151] width 77 height 11
type textarea "300+"
click at [490, 180] on textarea at bounding box center [504, 182] width 77 height 7
type textarea "students"
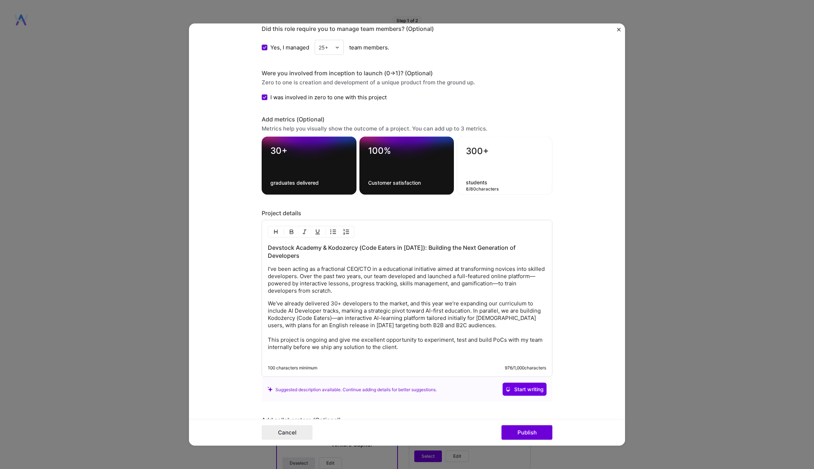
click at [609, 203] on form "Project title Devstock Academy & Code Eaters Company DEVSTOCK Project industry …" at bounding box center [407, 235] width 436 height 422
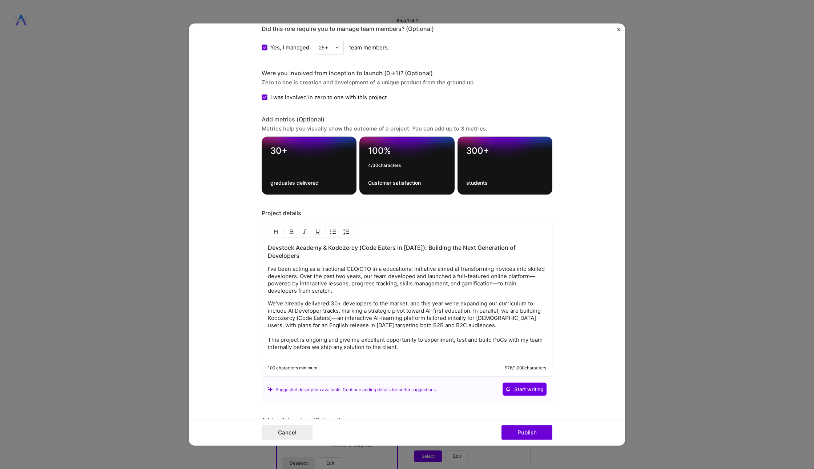
click at [376, 148] on textarea "100%" at bounding box center [406, 152] width 77 height 14
click at [383, 147] on textarea "100%" at bounding box center [406, 152] width 77 height 14
click at [393, 147] on textarea "100%" at bounding box center [406, 152] width 77 height 14
drag, startPoint x: 404, startPoint y: 149, endPoint x: 358, endPoint y: 148, distance: 46.5
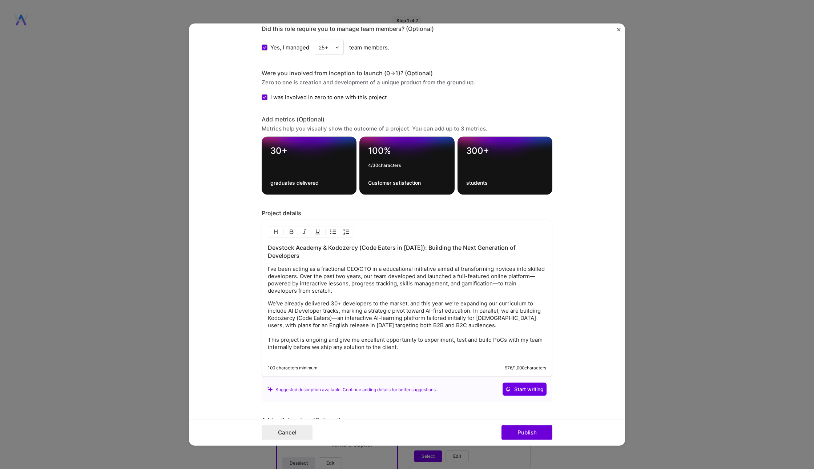
click at [358, 148] on div "30+ graduates delivered 100% 4 / 30 characters Customer satisfaction 300+ stude…" at bounding box center [406, 166] width 291 height 58
type textarea "1000+"
click at [380, 179] on textarea "Customer satisfaction" at bounding box center [406, 182] width 77 height 7
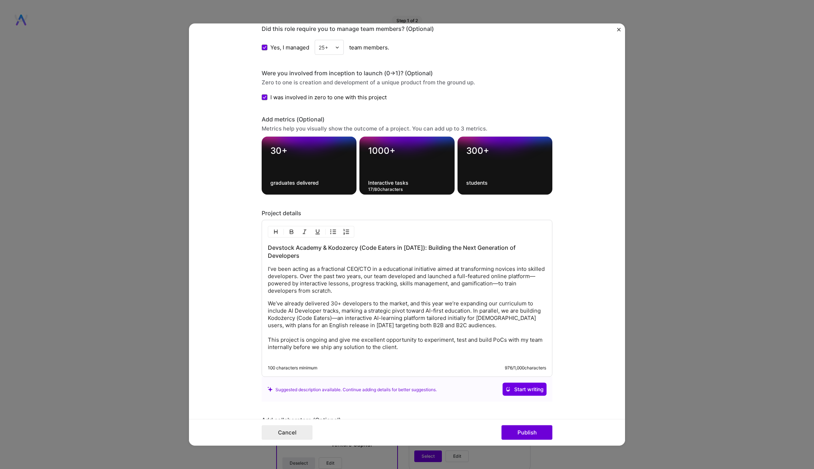
type textarea "Interactive tasks"
click at [611, 225] on form "Project title Devstock Academy & Code Eaters Company DEVSTOCK Project industry …" at bounding box center [407, 235] width 436 height 422
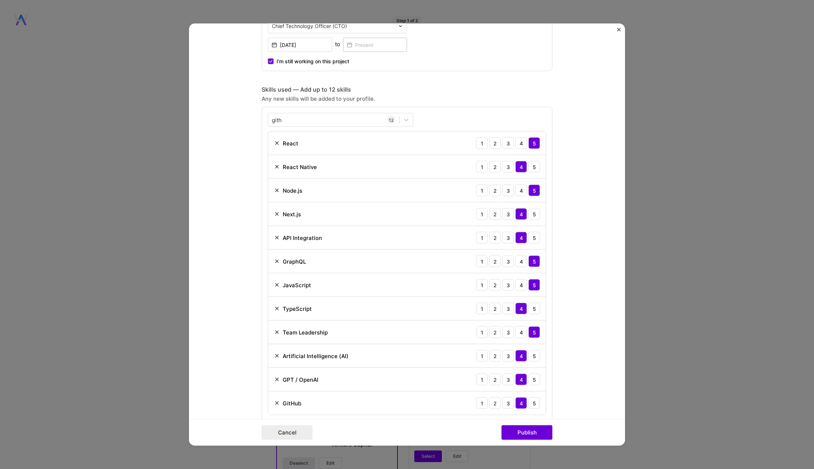
scroll to position [958, 0]
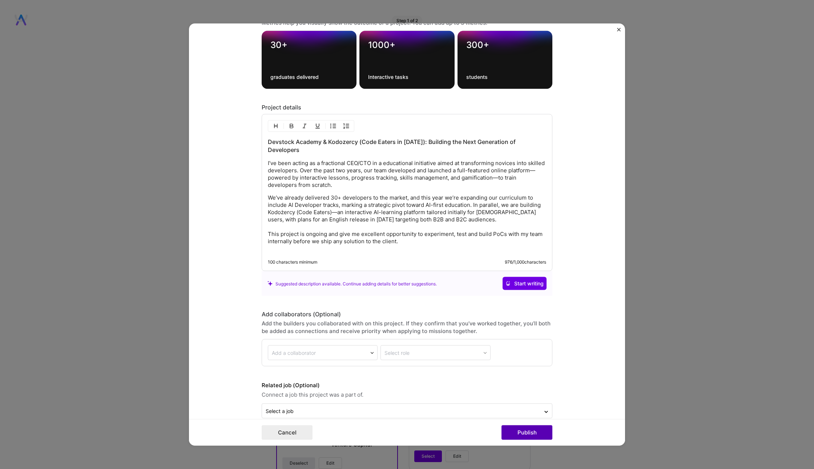
click at [535, 431] on button "Publish" at bounding box center [526, 432] width 51 height 15
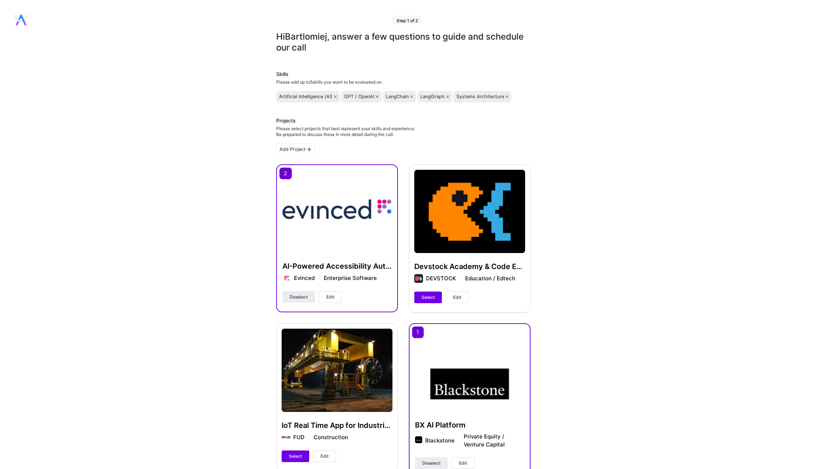
scroll to position [134, 0]
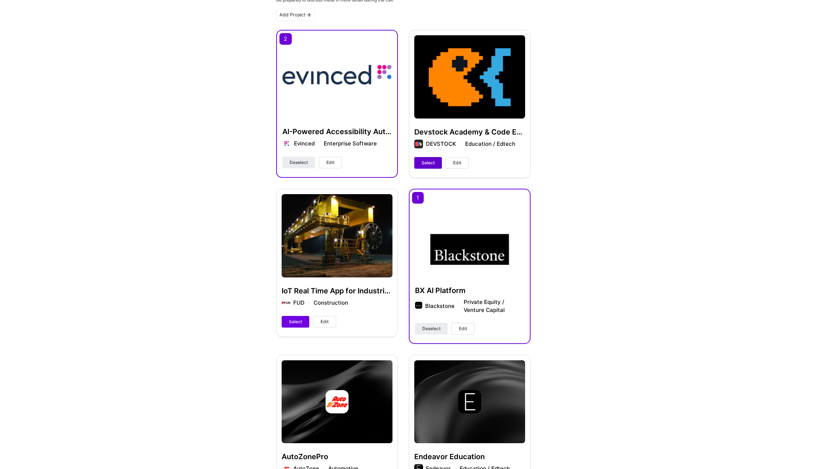
click at [431, 164] on span "Select" at bounding box center [427, 162] width 13 height 7
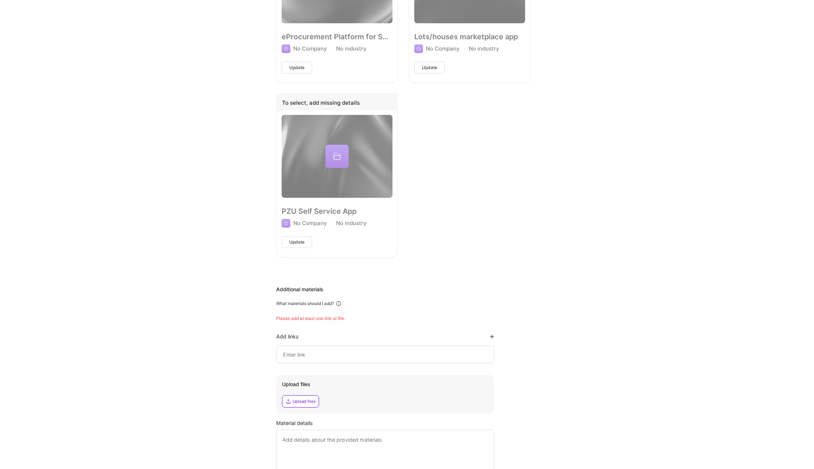
scroll to position [1135, 0]
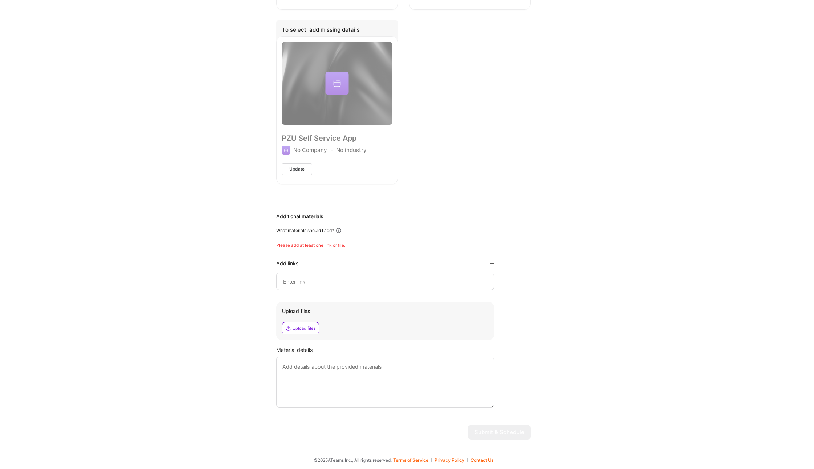
click at [320, 244] on div "Please add at least one link or file." at bounding box center [403, 245] width 254 height 6
drag, startPoint x: 278, startPoint y: 230, endPoint x: 392, endPoint y: 235, distance: 114.5
click at [391, 235] on div "Additional materials What materials should I add? Please add at least one link …" at bounding box center [403, 309] width 254 height 195
click at [416, 283] on input at bounding box center [385, 281] width 206 height 9
paste input "[URL][DOMAIN_NAME]"
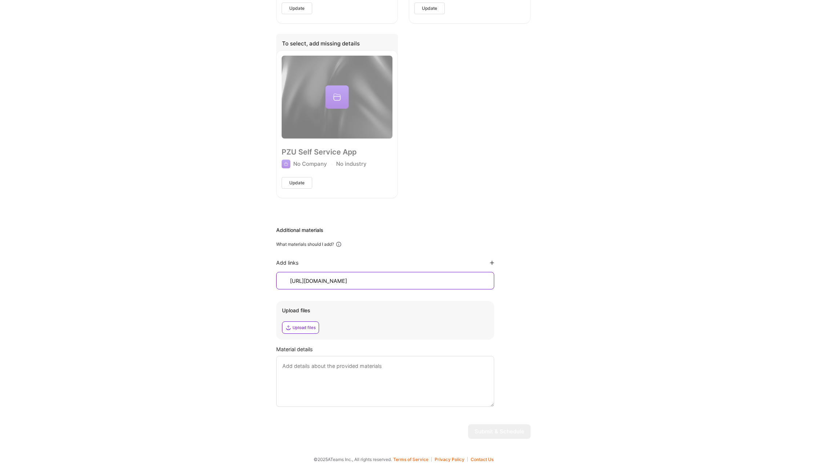
scroll to position [1120, 0]
type input "[URL][DOMAIN_NAME]"
click at [506, 434] on button "Submit & Schedule" at bounding box center [499, 432] width 62 height 15
